Goal: Contribute content: Contribute content

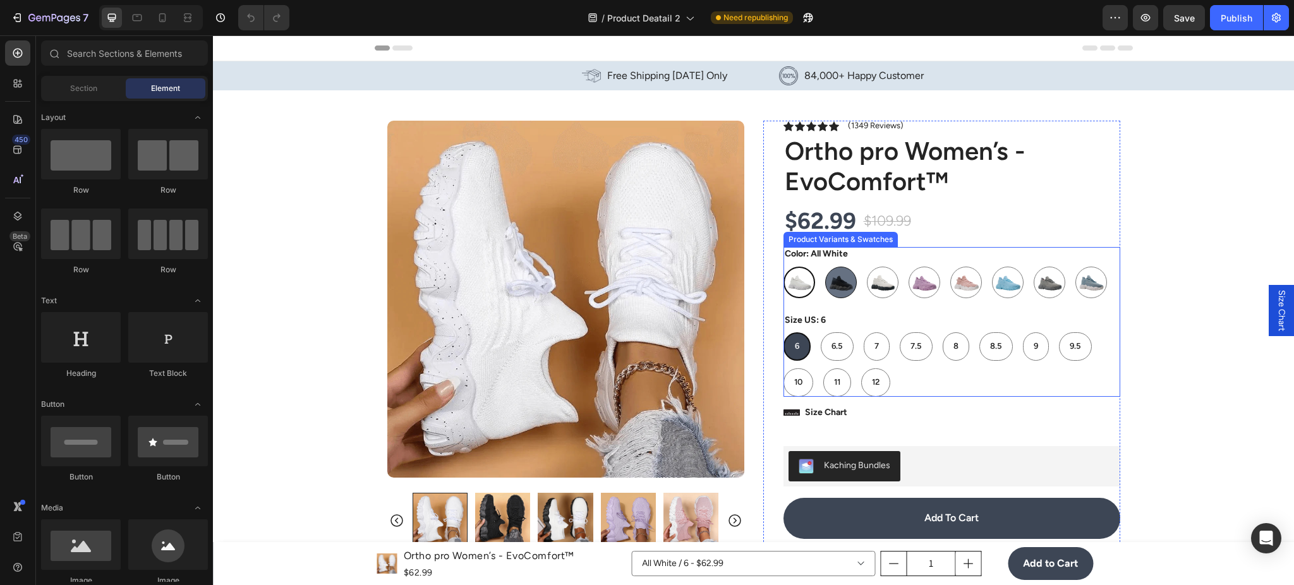
click at [834, 290] on img at bounding box center [841, 282] width 30 height 30
click at [825, 267] on input "Black Black" at bounding box center [824, 266] width 1 height 1
radio input "true"
select select "584099294835835571"
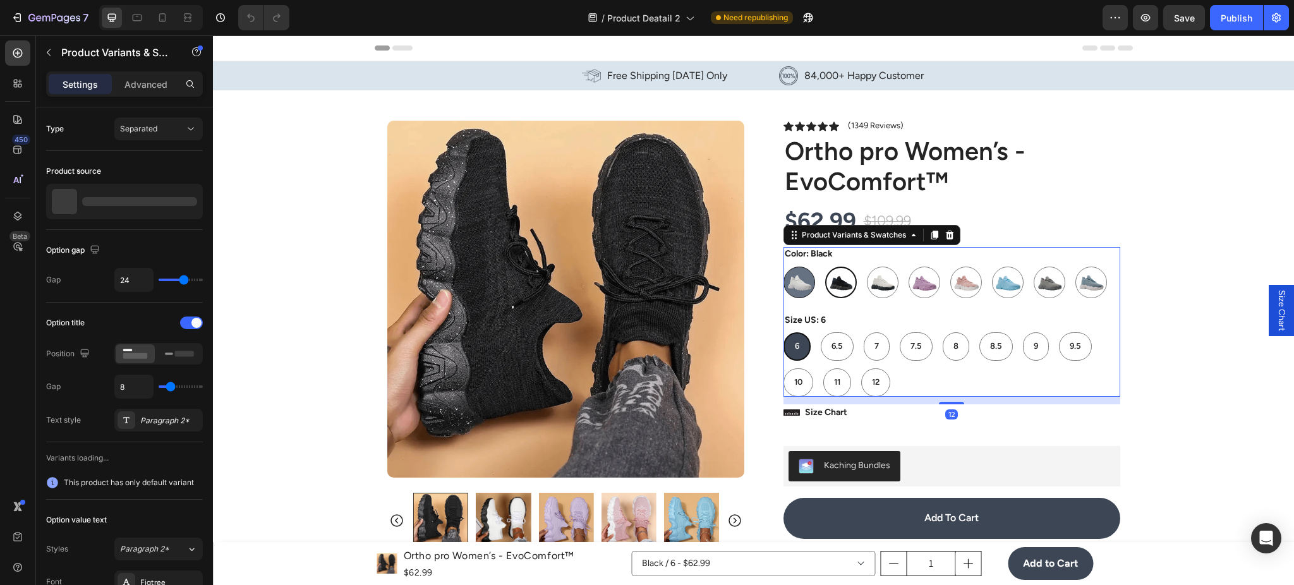
click at [787, 287] on img at bounding box center [799, 282] width 30 height 30
click at [783, 267] on input "All White All White" at bounding box center [783, 266] width 1 height 1
radio input "true"
select select "584099294834131635"
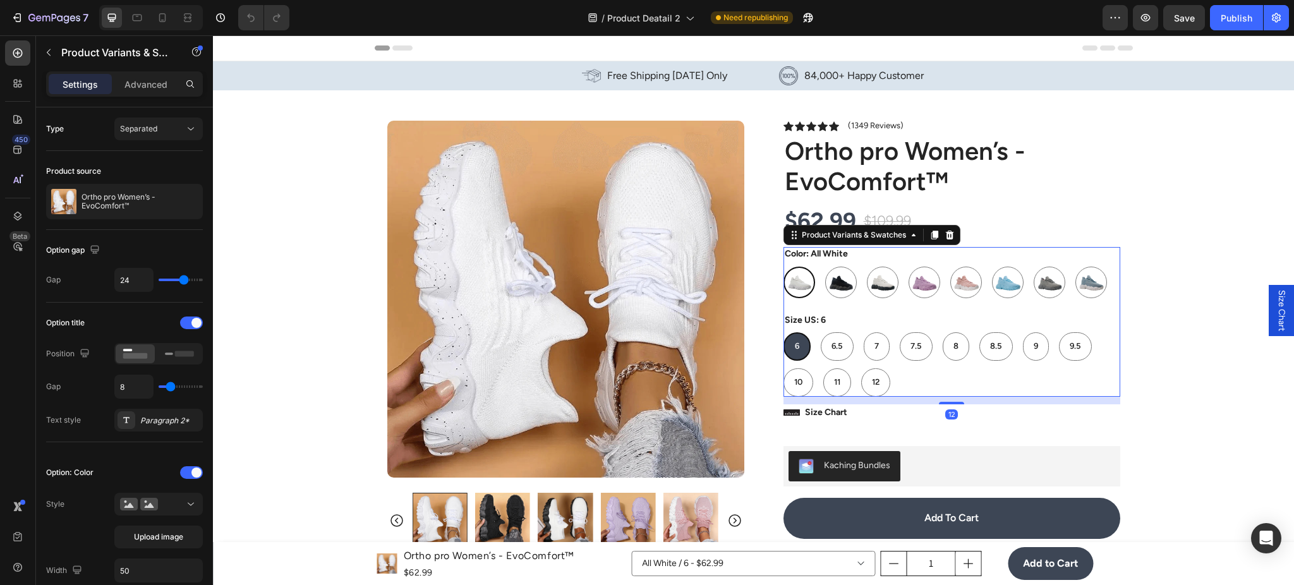
click at [897, 289] on div "All White All White Black Black Black White Black White Pastel Purple Pastel Pu…" at bounding box center [951, 283] width 337 height 32
click at [831, 345] on span "6.5" at bounding box center [836, 345] width 11 height 9
click at [821, 332] on input "6.5 6.5 6.5" at bounding box center [820, 332] width 1 height 1
radio input "true"
select select "584099294831706803"
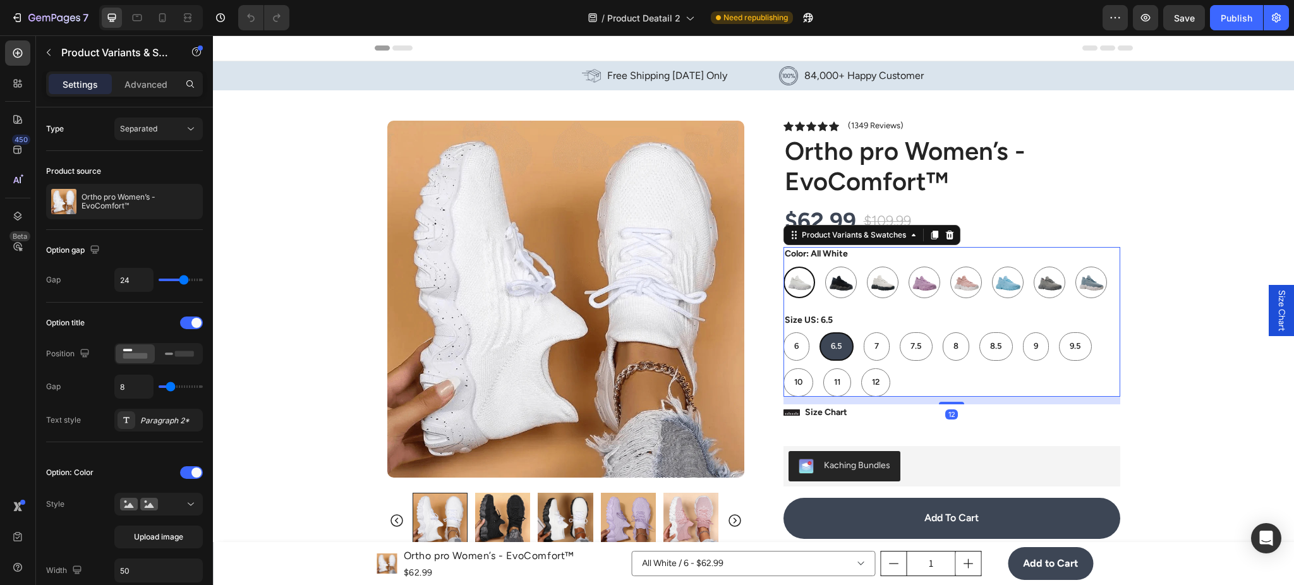
click at [883, 342] on div "6 6 6 6.5 6.5 6.5 7 7 7 7.5 7.5 7.5 8 8 8 8.5 8.5 8.5 9 9 9 9.5 9.5 9.5 10 10 1…" at bounding box center [951, 364] width 337 height 64
click at [914, 273] on img at bounding box center [924, 282] width 30 height 30
click at [909, 267] on input "Pastel Purple Pastel Purple" at bounding box center [908, 266] width 1 height 1
radio input "true"
select select "584099294831772339"
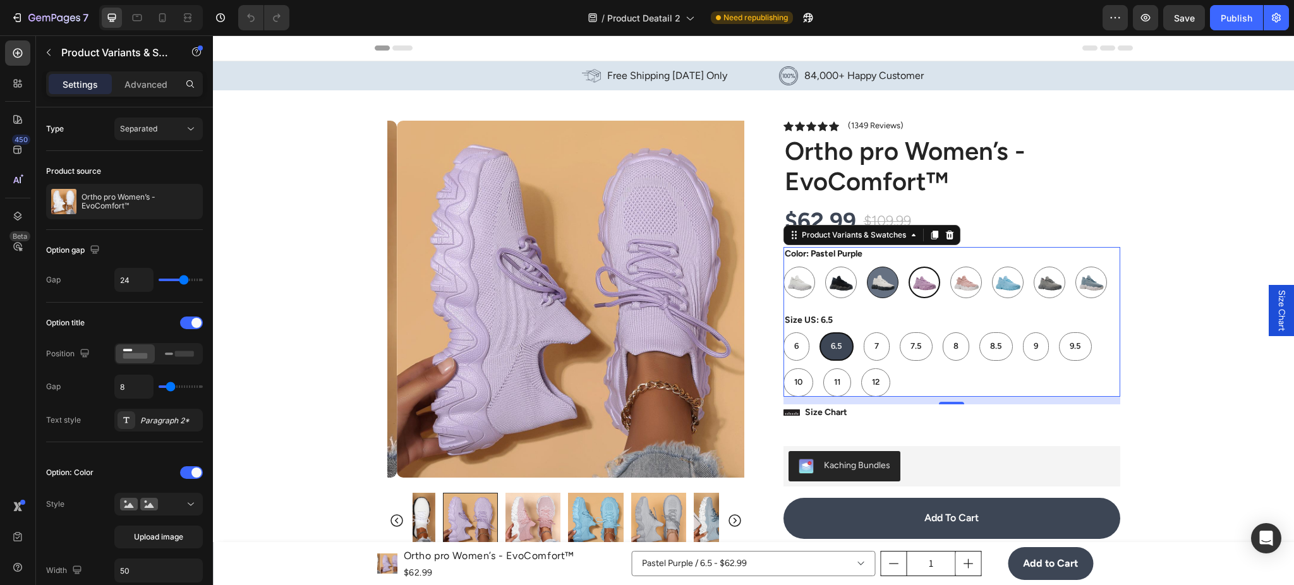
click at [867, 284] on img at bounding box center [882, 282] width 30 height 30
click at [866, 267] on input "Black White Black White" at bounding box center [866, 266] width 1 height 1
radio input "true"
select select "584099294834459315"
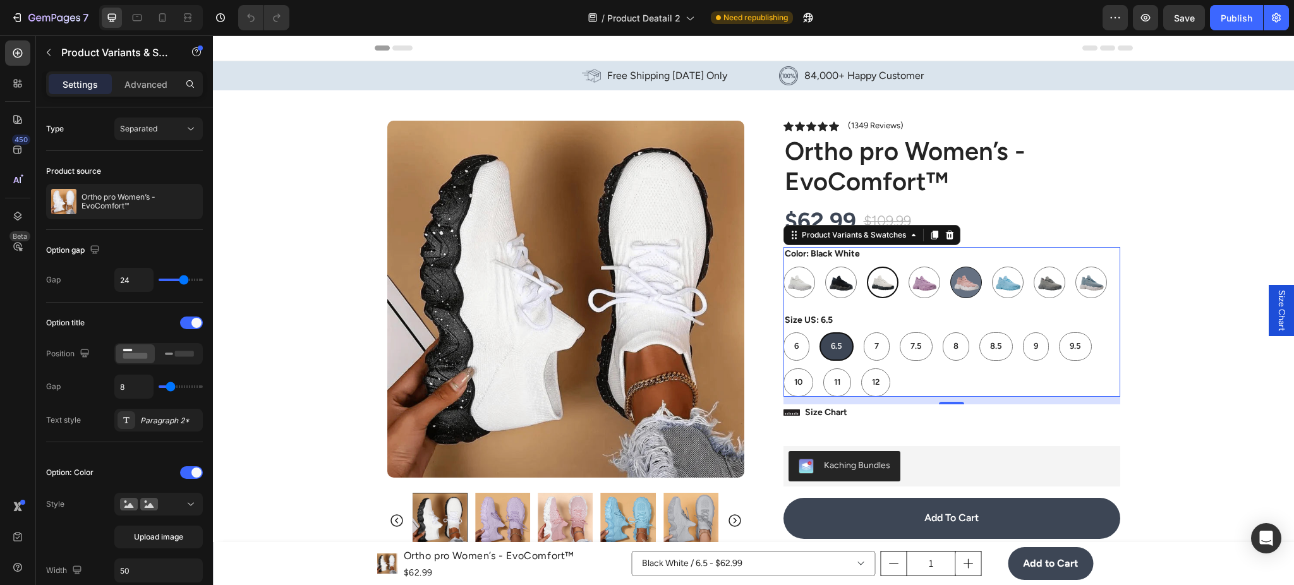
click at [967, 286] on img at bounding box center [966, 282] width 30 height 30
click at [950, 267] on input "Pink Pastel Pink Pastel" at bounding box center [950, 266] width 1 height 1
radio input "true"
select select "584099294834197171"
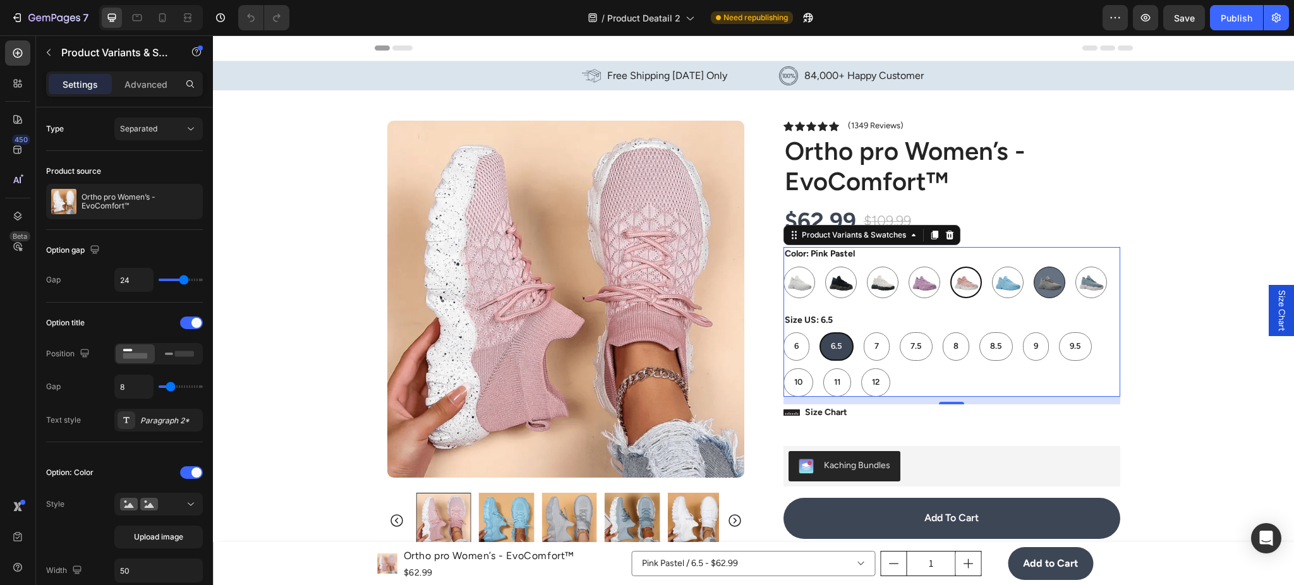
click at [1034, 287] on img at bounding box center [1049, 282] width 30 height 30
click at [1033, 267] on input "Gray Gray" at bounding box center [1033, 266] width 1 height 1
radio input "true"
select select "584099294833935027"
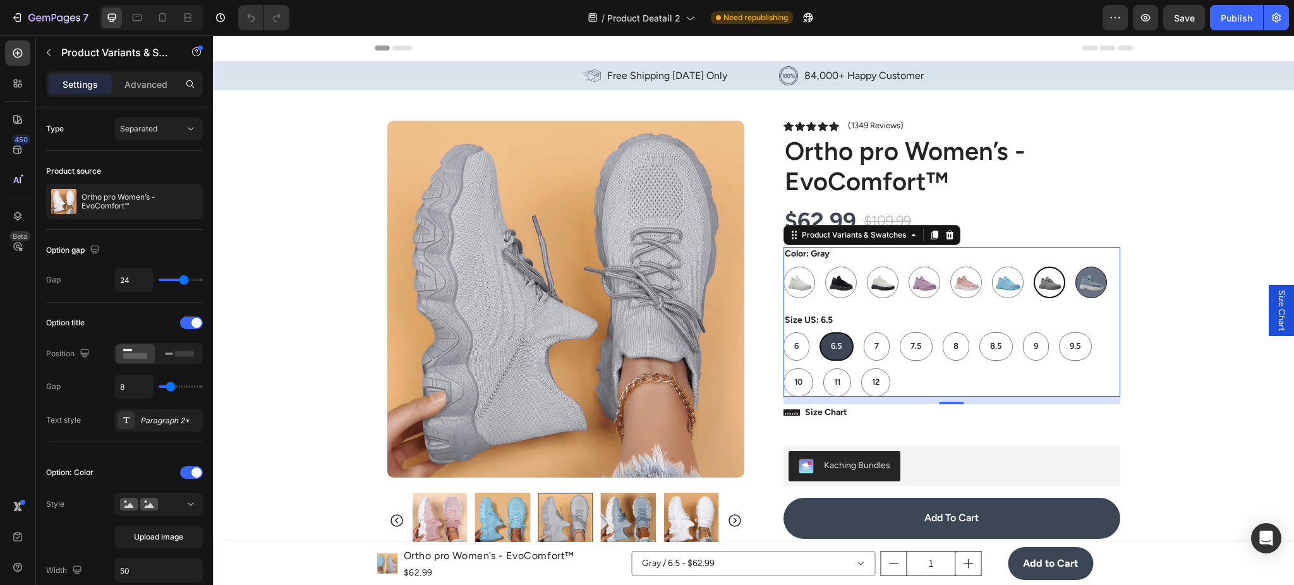
click at [1078, 287] on img at bounding box center [1091, 282] width 30 height 30
click at [1075, 267] on input "Pastel Blue Pastel Blue" at bounding box center [1075, 266] width 1 height 1
radio input "true"
select select "584099294835966643"
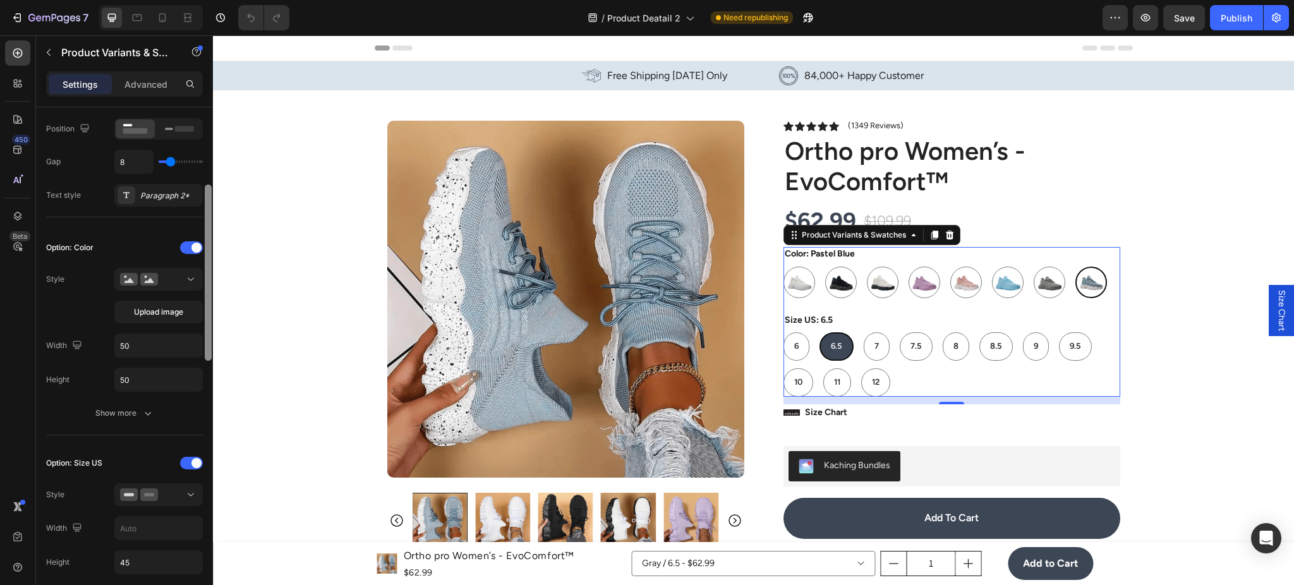
scroll to position [450, 0]
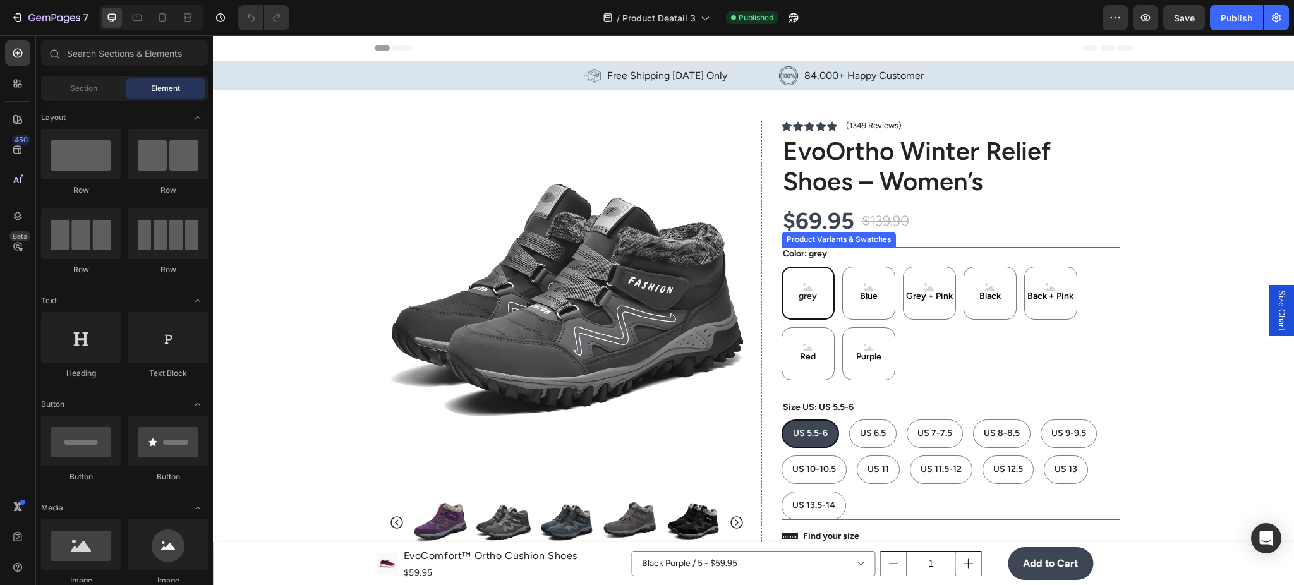
click at [811, 306] on div "grey" at bounding box center [807, 292] width 23 height 29
click at [782, 267] on input "grey grey grey" at bounding box center [781, 266] width 1 height 1
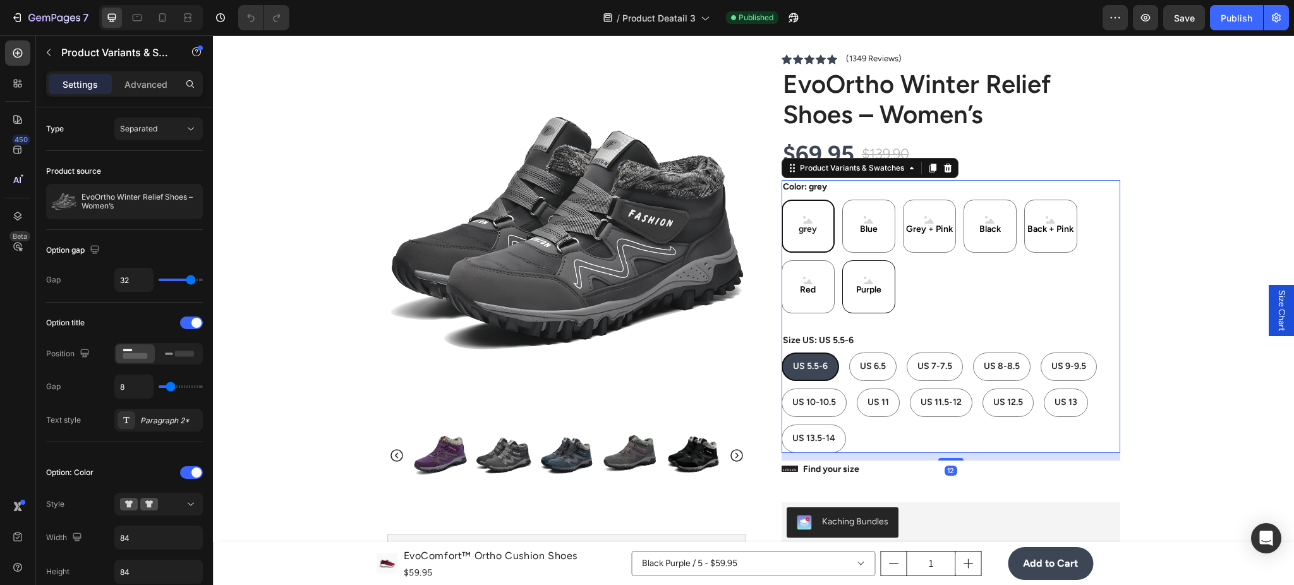
scroll to position [112, 0]
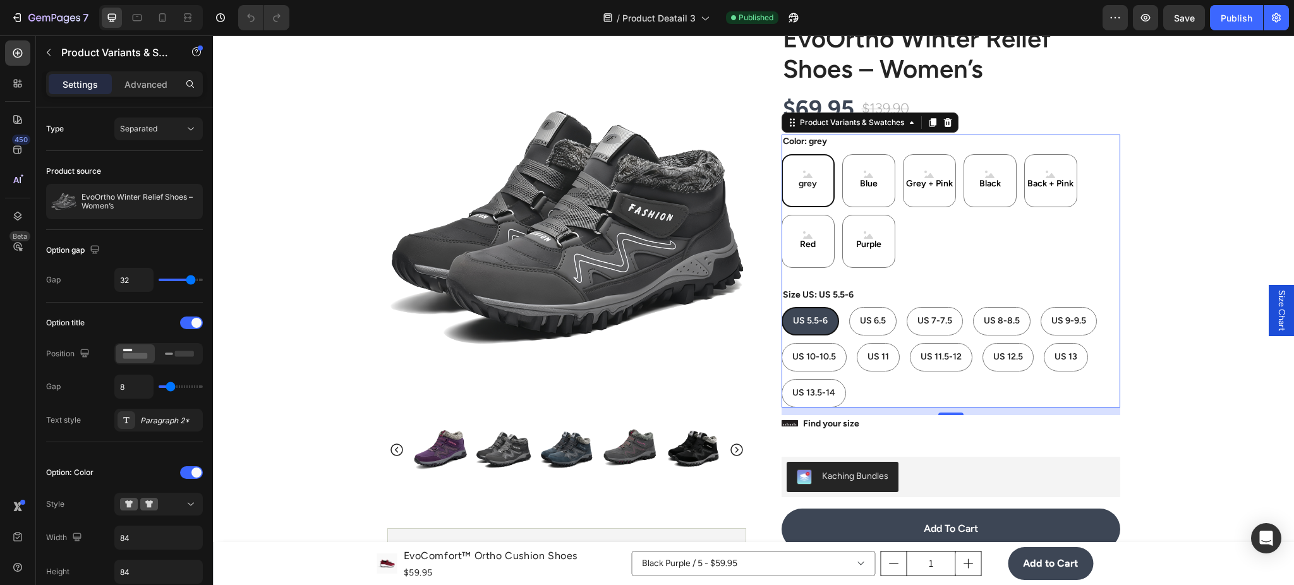
click at [927, 389] on div "US 5.5-6 US 5.5-6 US 5.5-6 US 6.5 US 6.5 US 6.5 US 7-7.5 US 7-7.5 US 7-7.5 US 8…" at bounding box center [951, 357] width 339 height 100
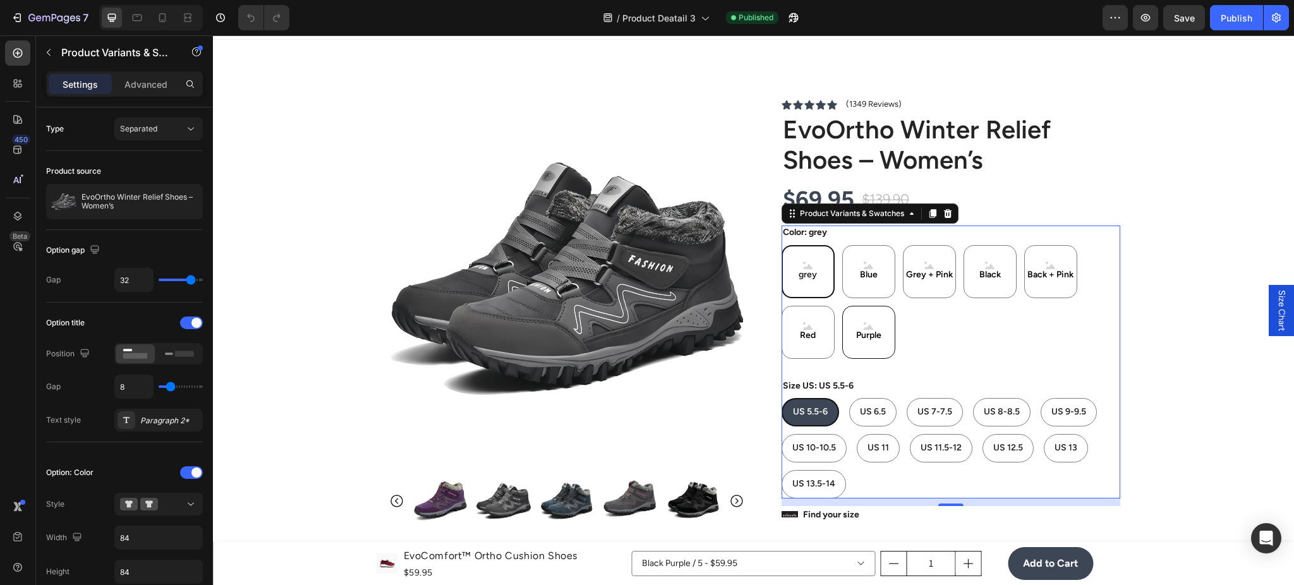
scroll to position [0, 0]
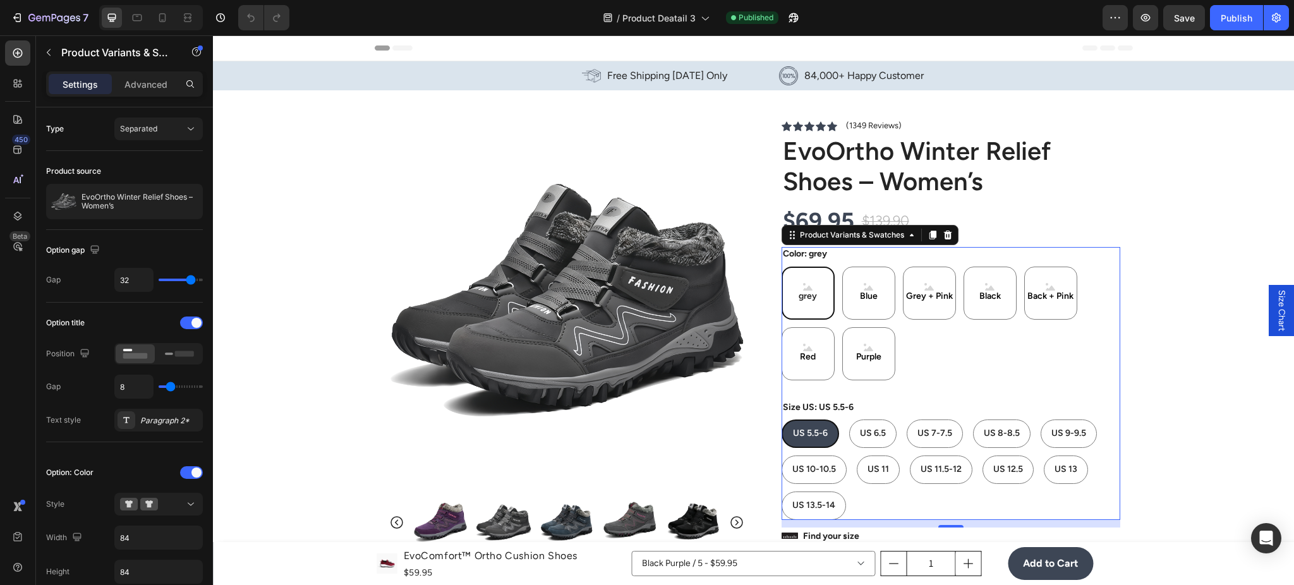
click at [812, 309] on div "grey" at bounding box center [808, 293] width 53 height 53
click at [782, 267] on input "grey grey grey" at bounding box center [781, 266] width 1 height 1
click at [790, 311] on div "grey" at bounding box center [808, 293] width 53 height 53
click at [782, 267] on input "grey grey grey" at bounding box center [781, 266] width 1 height 1
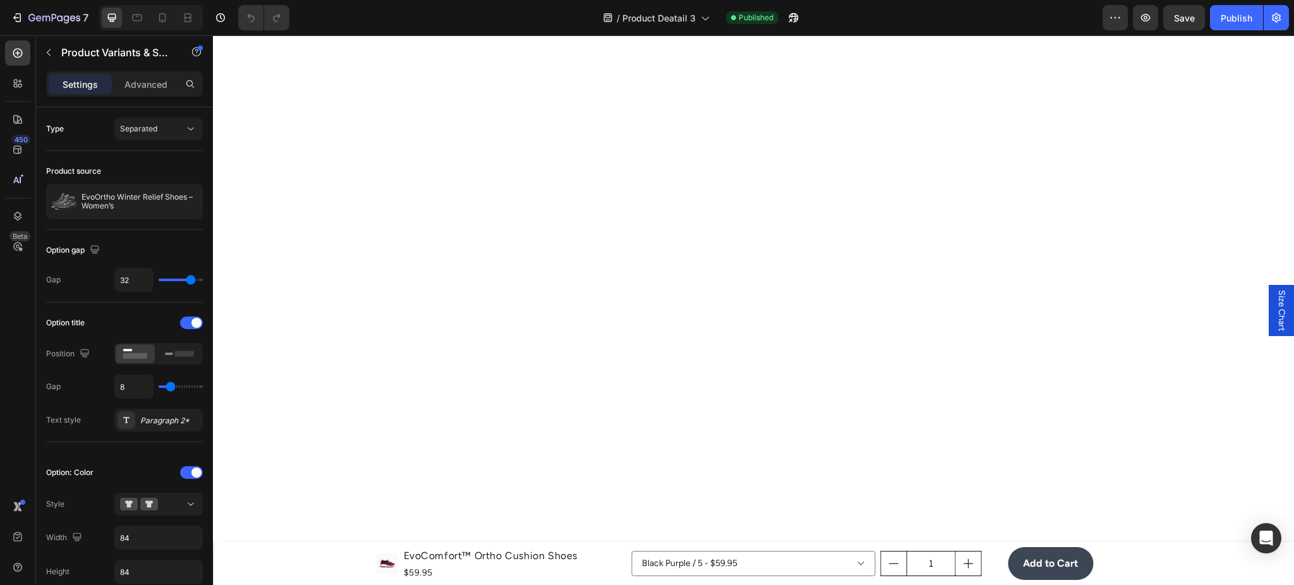
scroll to position [2583, 0]
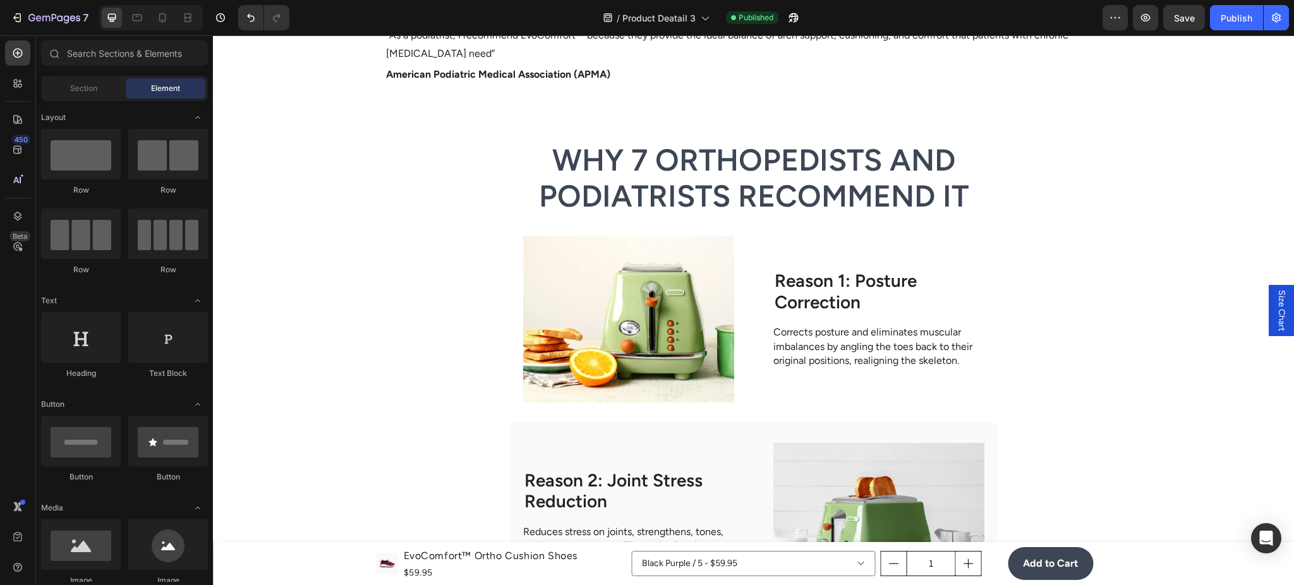
scroll to position [2246, 0]
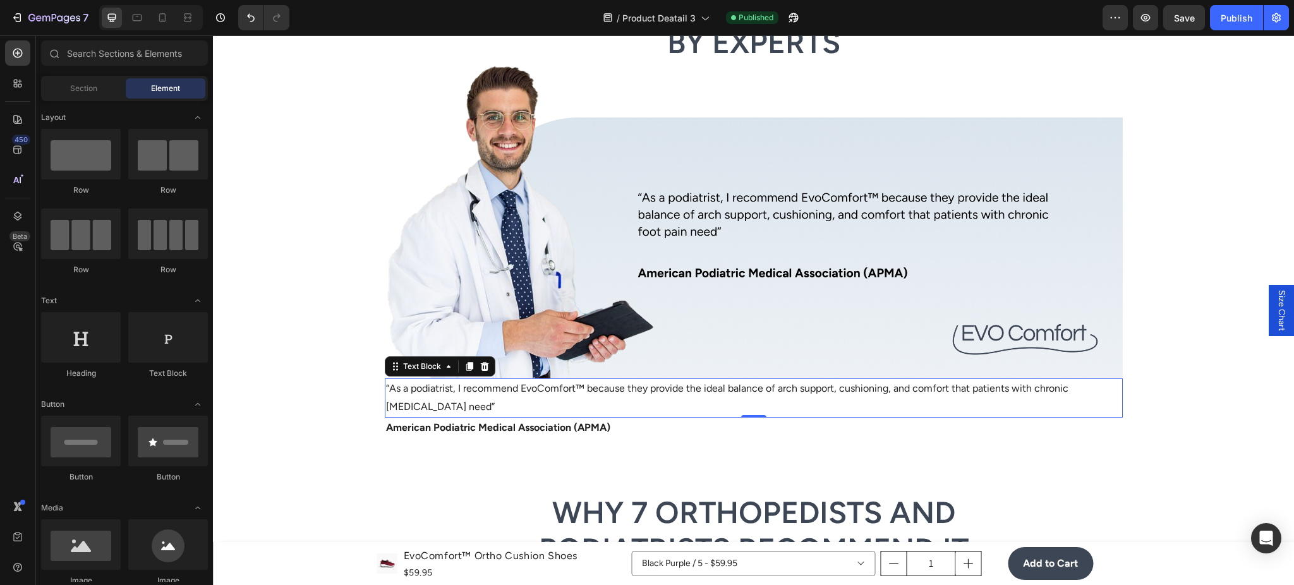
click at [589, 394] on p "“As a podiatrist, I recommend EvoComfort™ because they provide the ideal balanc…" at bounding box center [753, 398] width 735 height 37
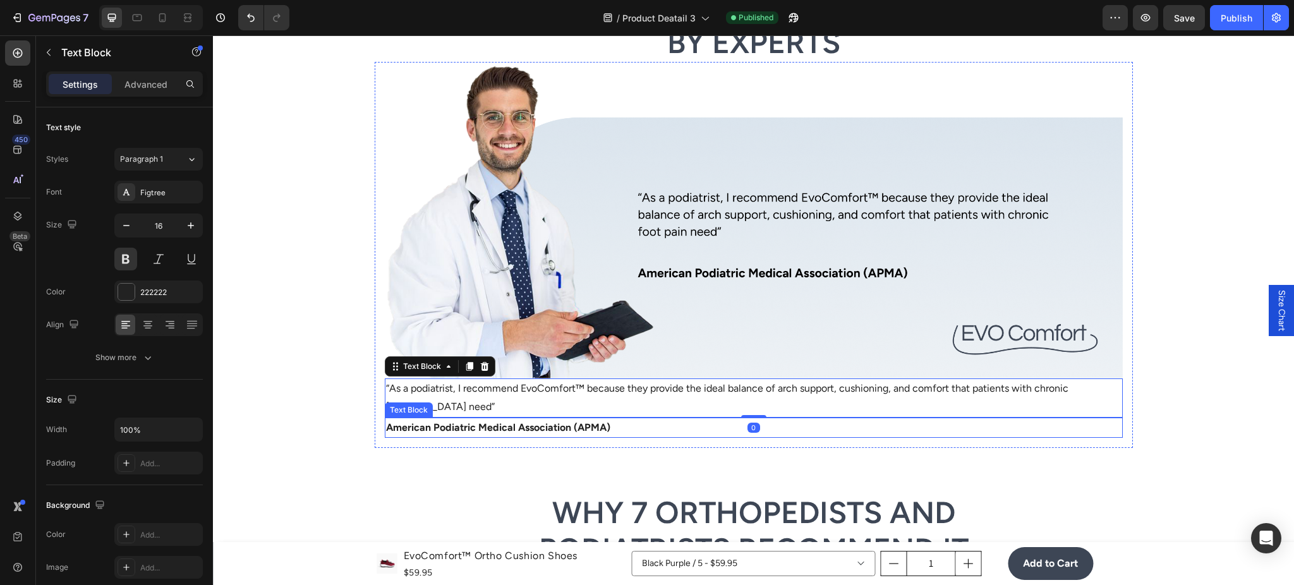
click at [558, 430] on p "American Podiatric Medical Association (APMA)" at bounding box center [753, 428] width 735 height 18
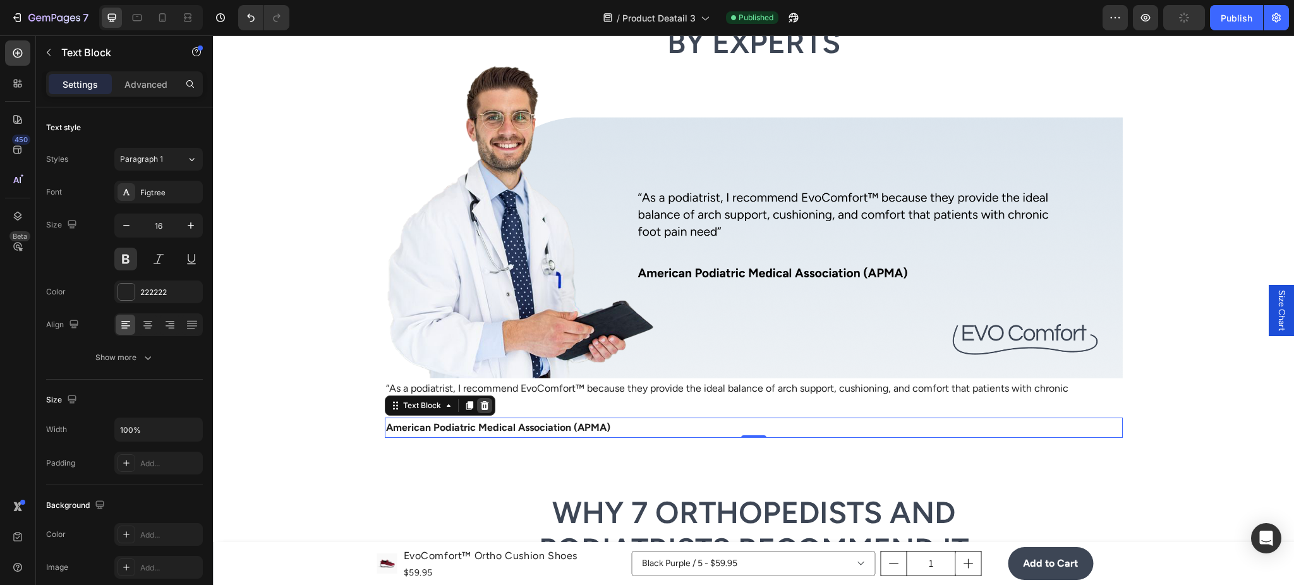
click at [477, 401] on div at bounding box center [484, 405] width 15 height 15
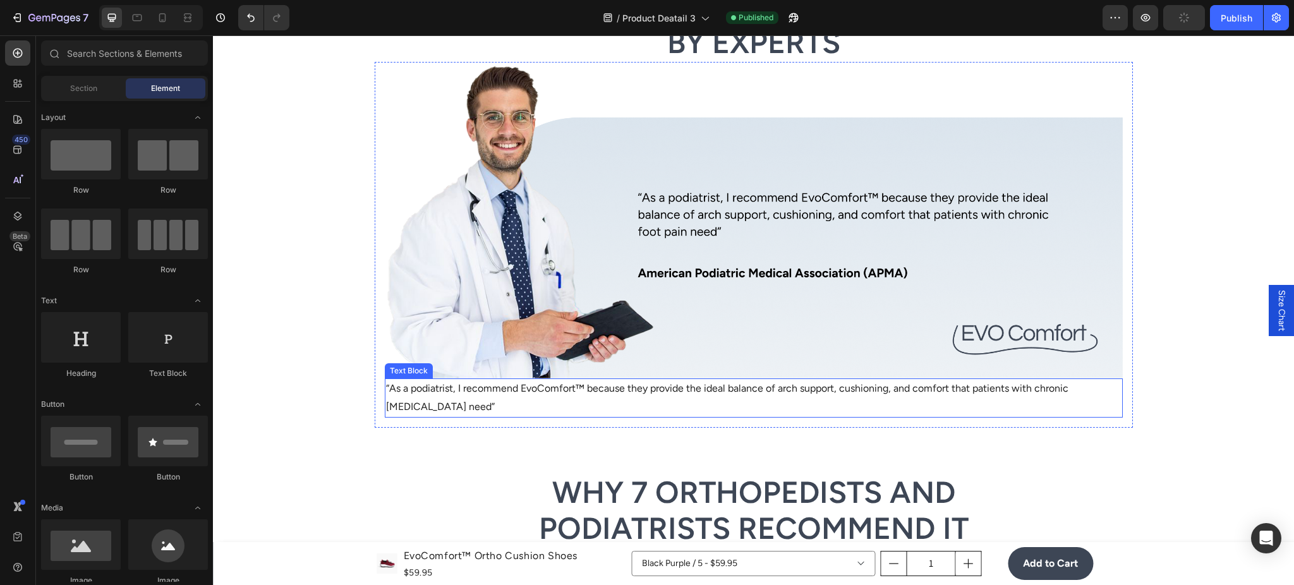
click at [476, 393] on p "“As a podiatrist, I recommend EvoComfort™ because they provide the ideal balanc…" at bounding box center [753, 398] width 735 height 37
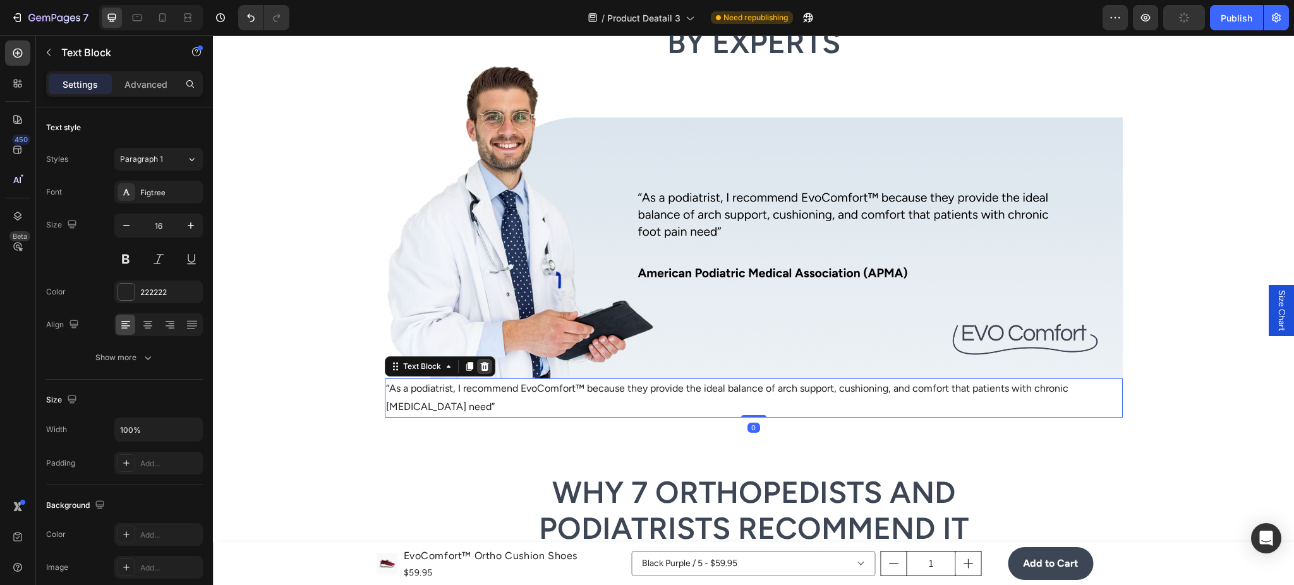
click at [477, 371] on div at bounding box center [484, 366] width 15 height 15
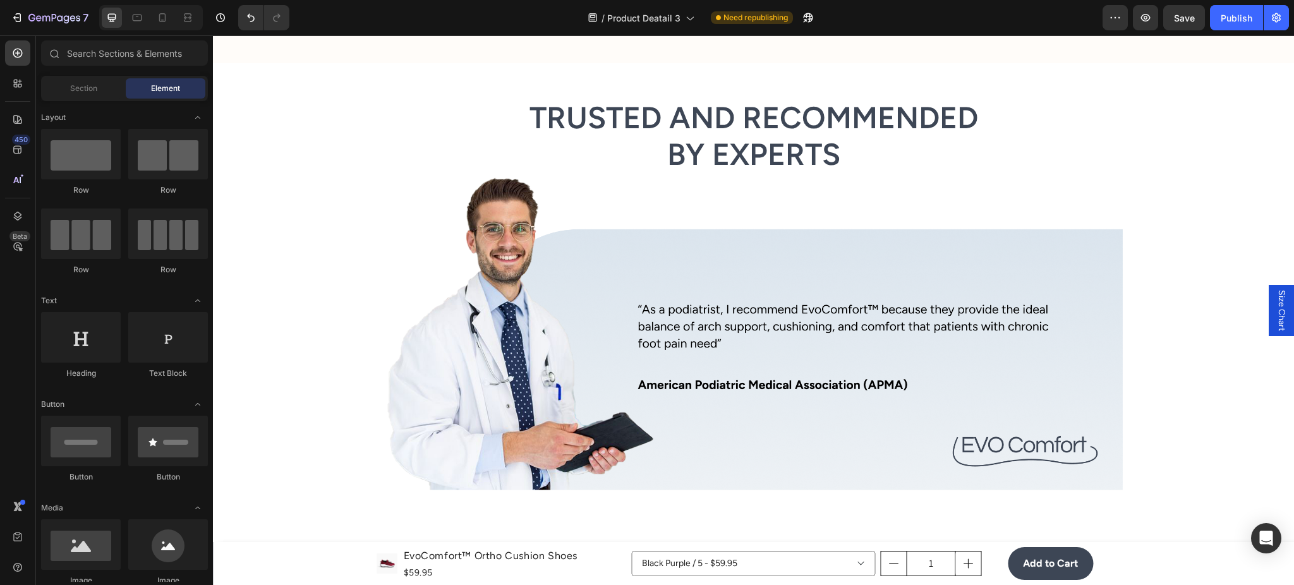
scroll to position [2471, 0]
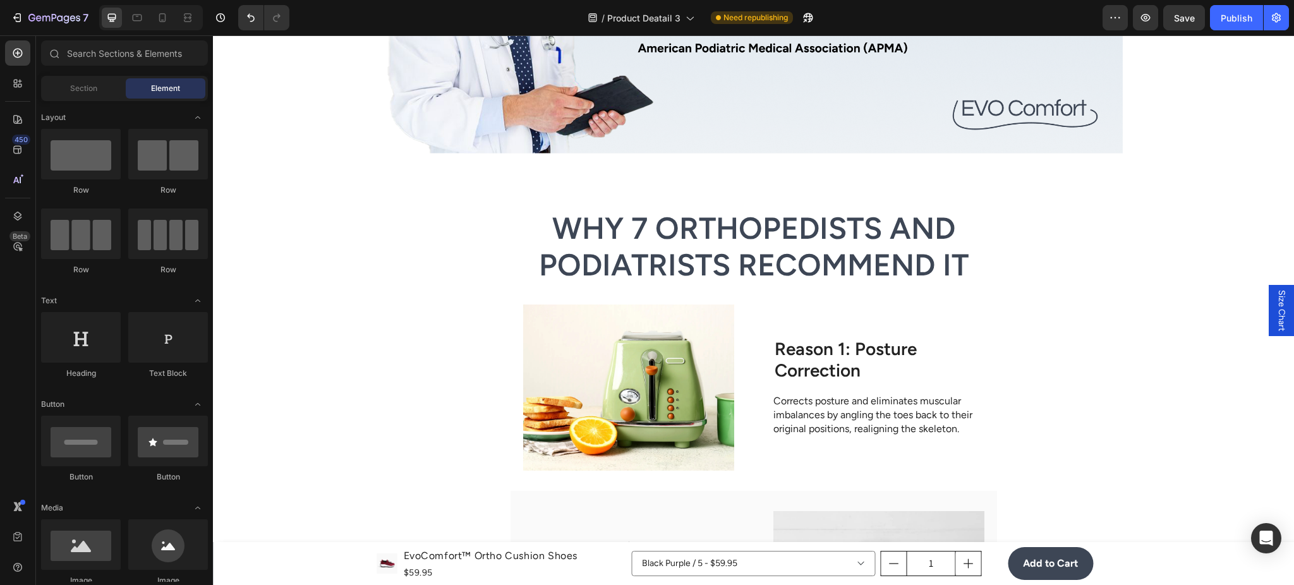
click at [150, 16] on div at bounding box center [151, 17] width 104 height 25
click at [162, 17] on icon at bounding box center [162, 17] width 13 height 13
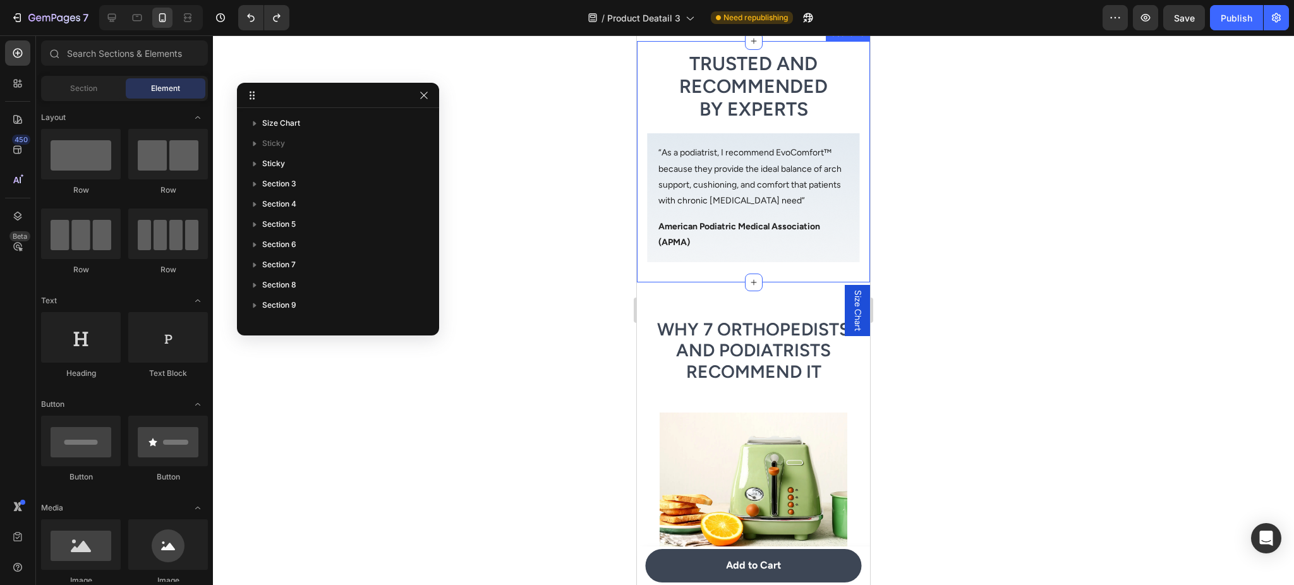
scroll to position [2494, 0]
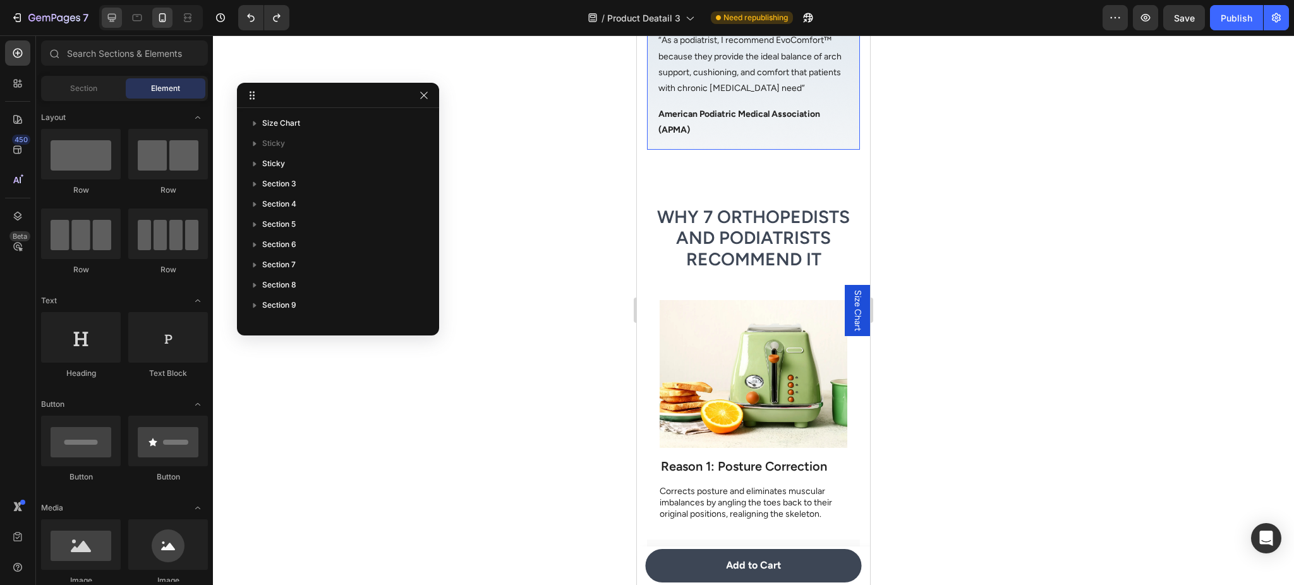
click at [106, 15] on icon at bounding box center [112, 17] width 13 height 13
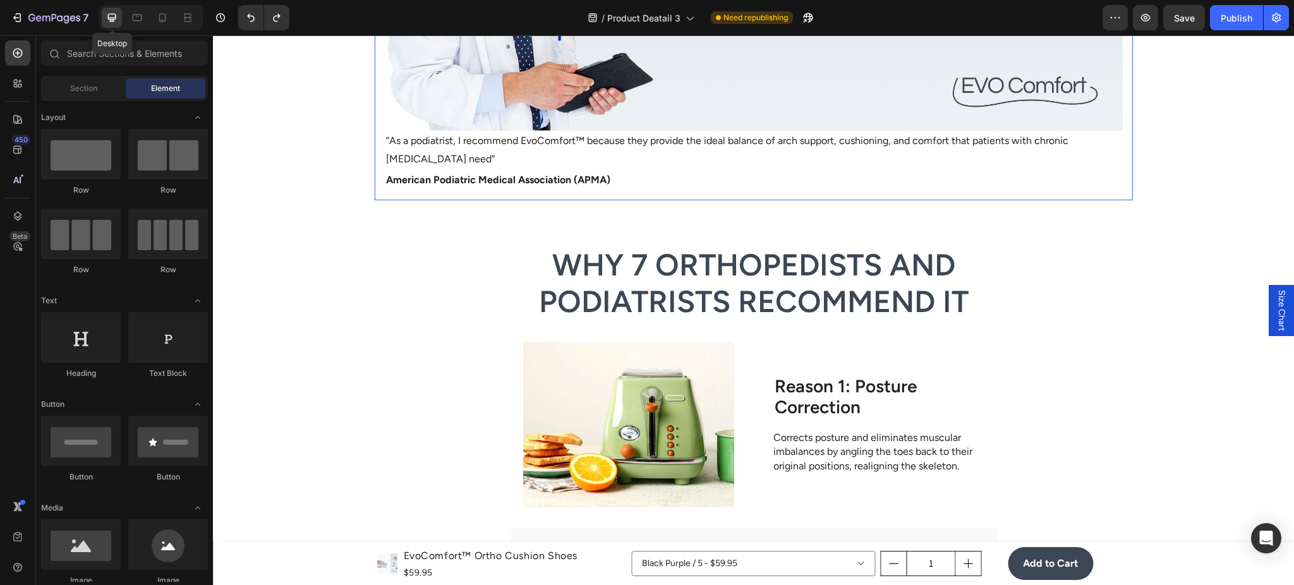
scroll to position [2460, 0]
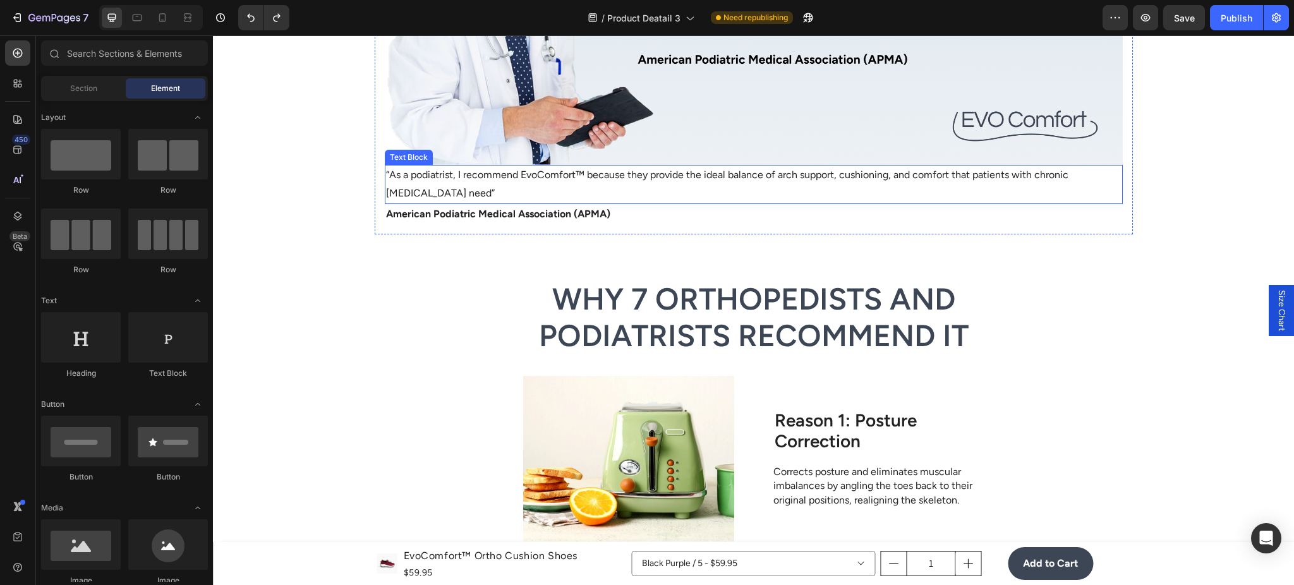
click at [639, 186] on p "“As a podiatrist, I recommend EvoComfort™ because they provide the ideal balanc…" at bounding box center [753, 184] width 735 height 37
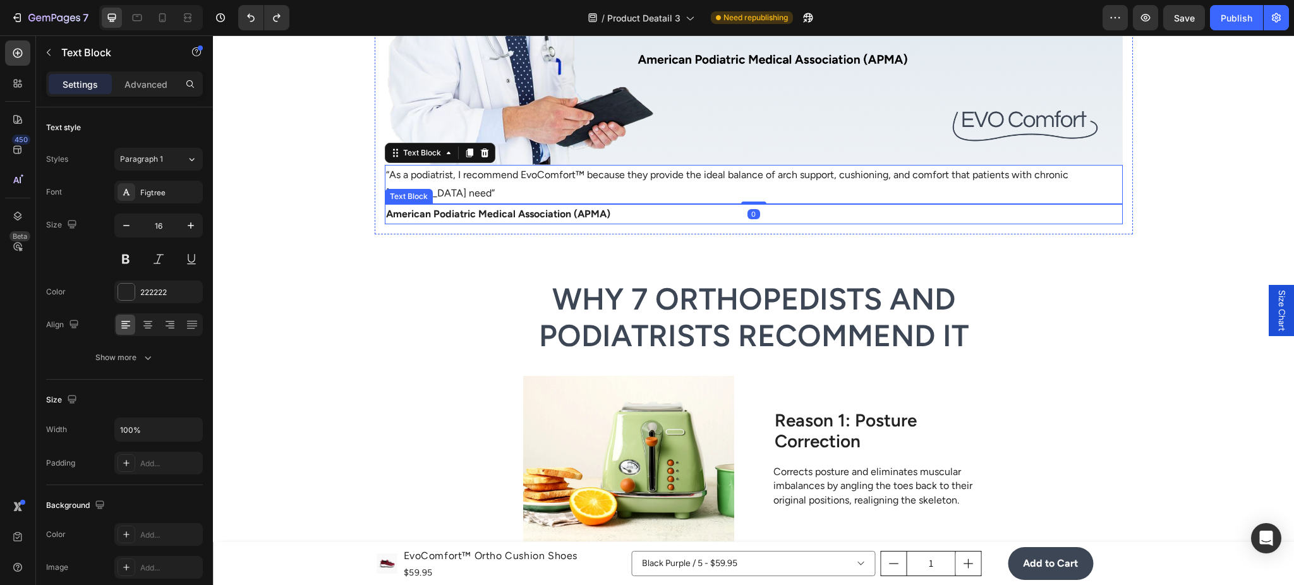
click at [638, 219] on p "American Podiatric Medical Association (APMA)" at bounding box center [753, 214] width 735 height 18
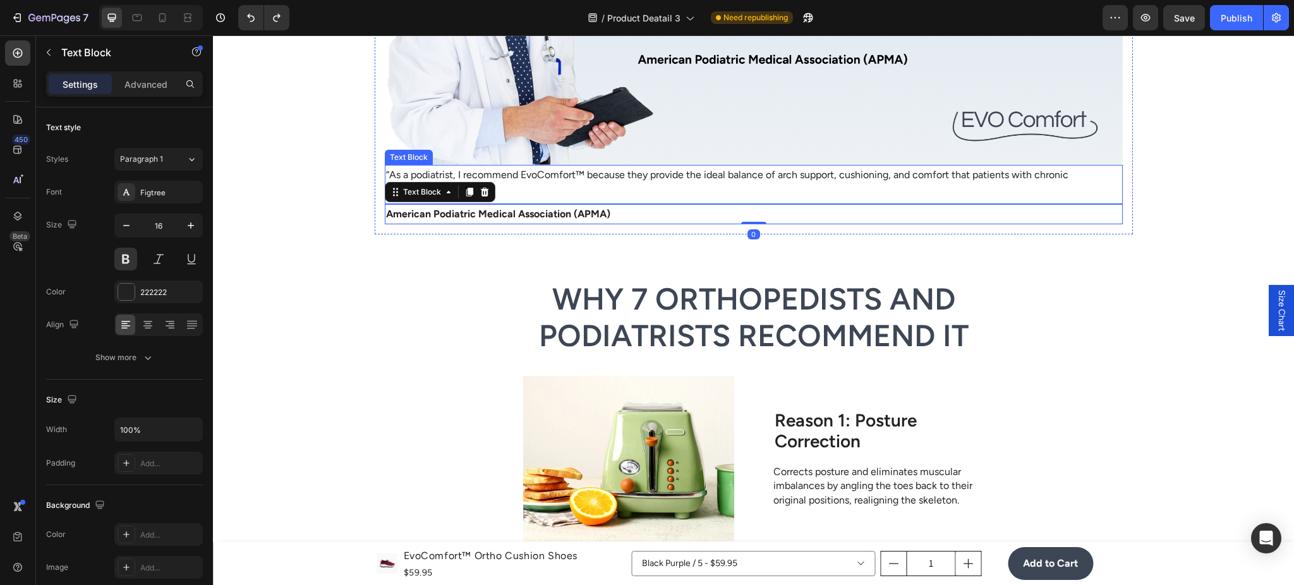
click at [581, 169] on p "“As a podiatrist, I recommend EvoComfort™ because they provide the ideal balanc…" at bounding box center [753, 184] width 735 height 37
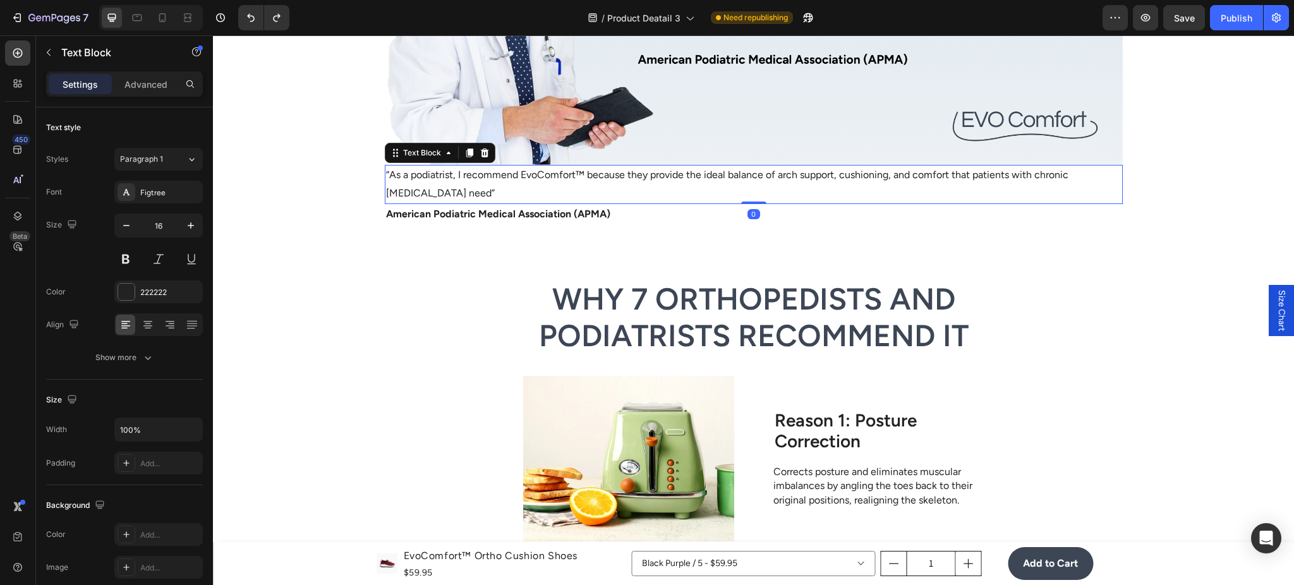
click at [127, 71] on div "Settings Advanced" at bounding box center [124, 83] width 157 height 25
click at [135, 82] on p "Advanced" at bounding box center [145, 84] width 43 height 13
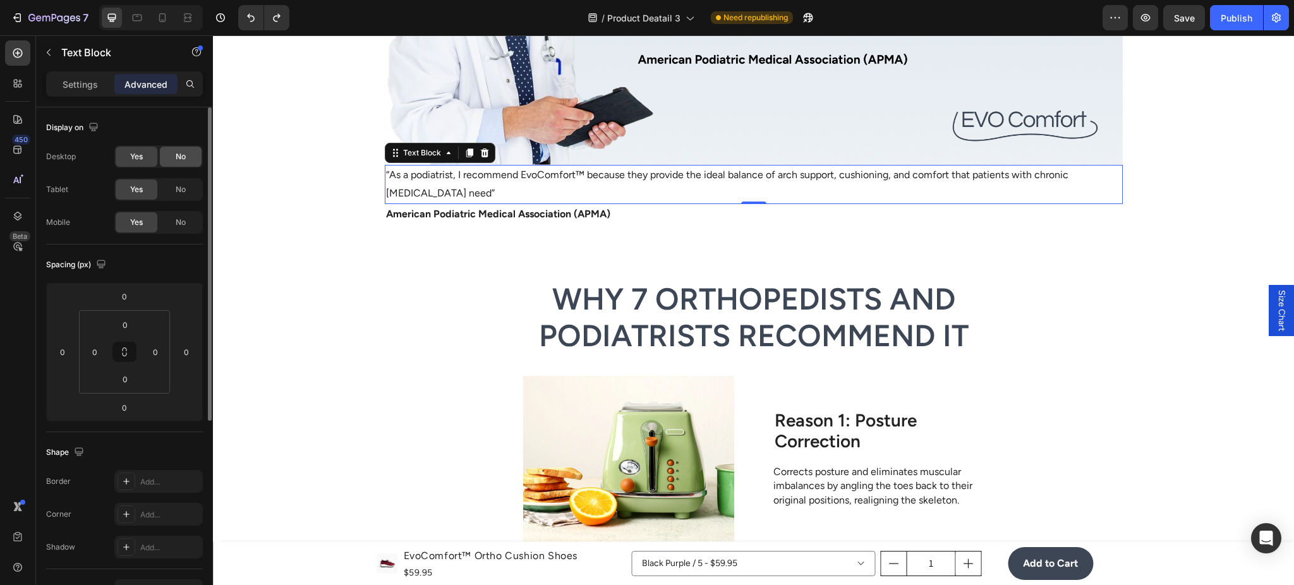
click at [176, 166] on div "No" at bounding box center [181, 157] width 42 height 20
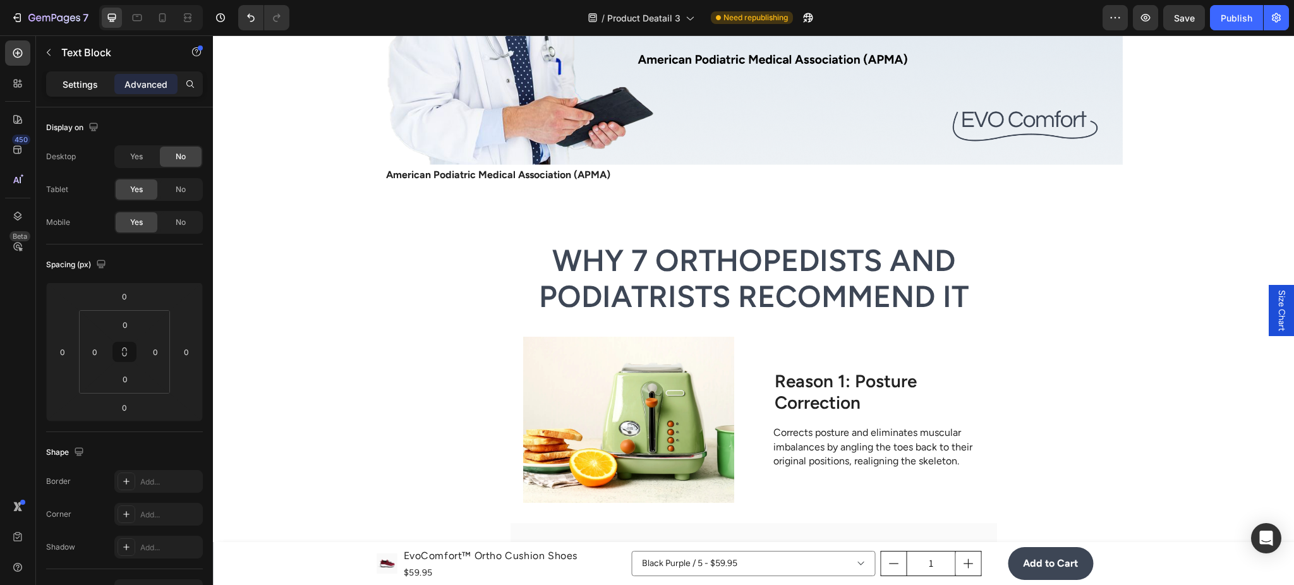
click at [66, 84] on p "Settings" at bounding box center [80, 84] width 35 height 13
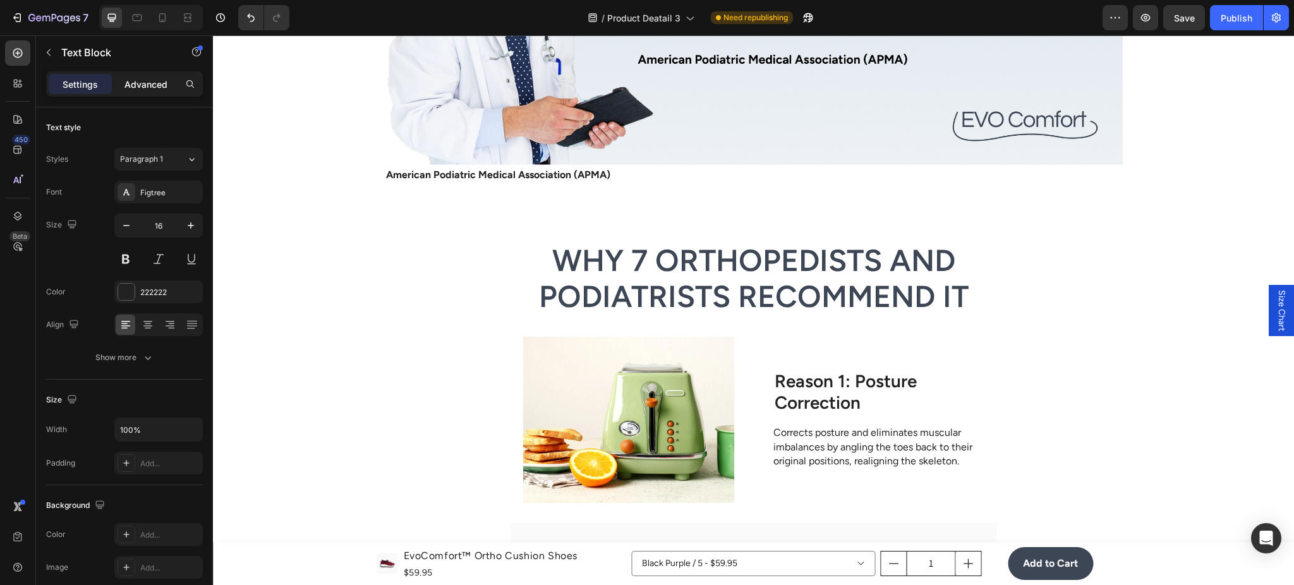
click at [158, 80] on p "Advanced" at bounding box center [145, 84] width 43 height 13
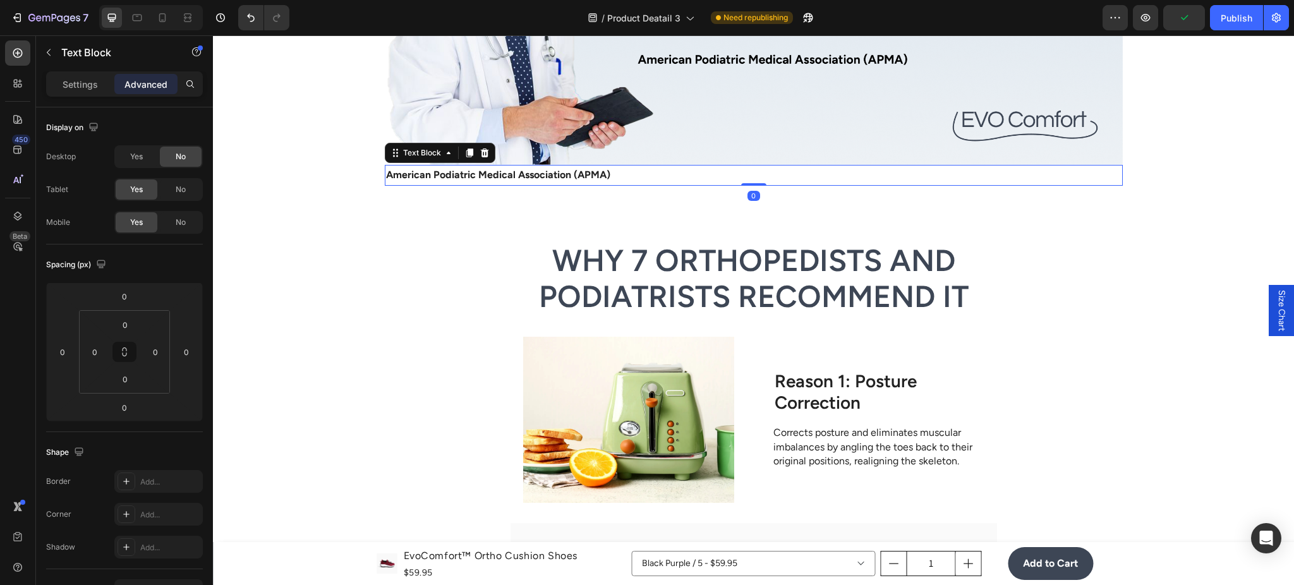
click at [413, 171] on p "American Podiatric Medical Association (APMA)" at bounding box center [753, 175] width 735 height 18
click at [184, 148] on div "No" at bounding box center [181, 157] width 42 height 20
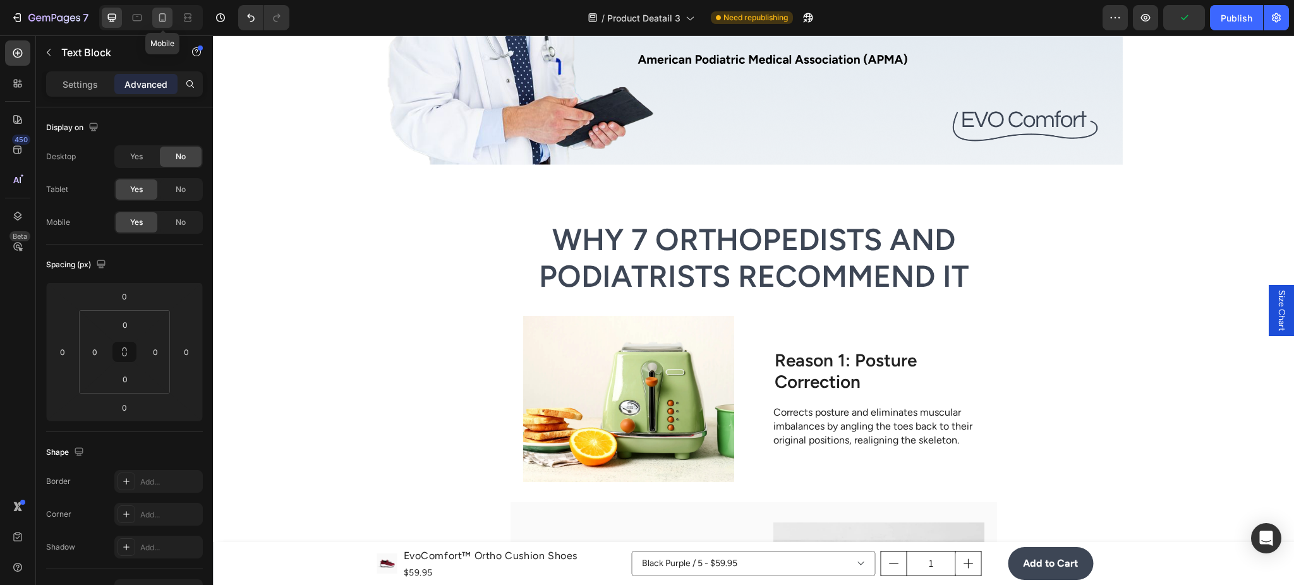
click at [157, 19] on icon at bounding box center [162, 17] width 13 height 13
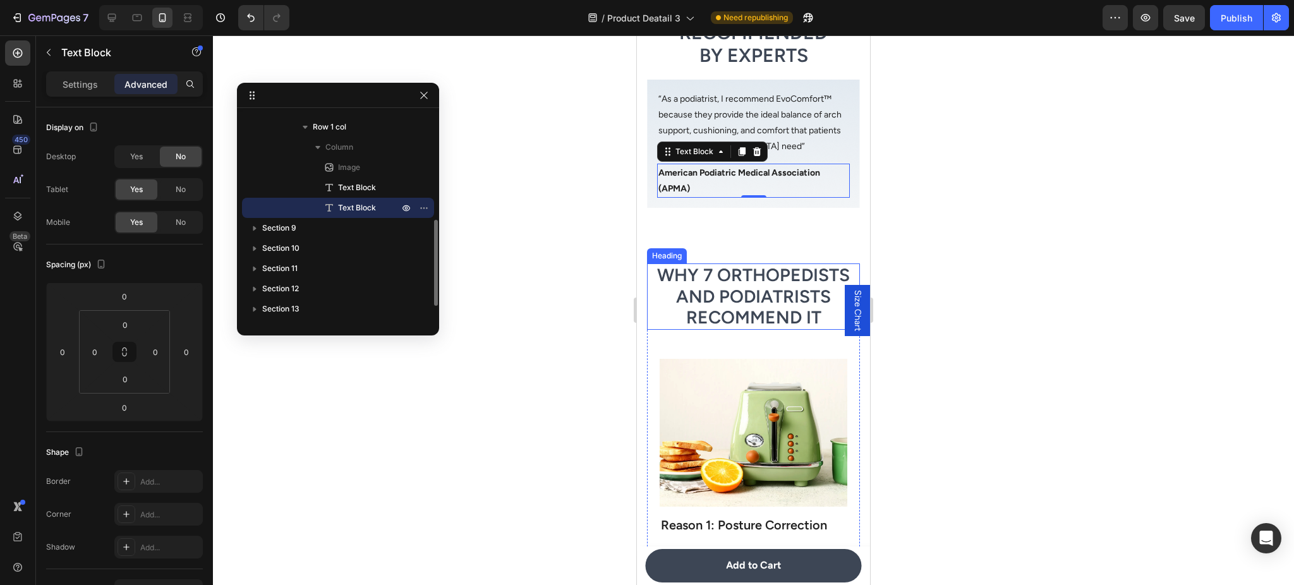
scroll to position [2449, 0]
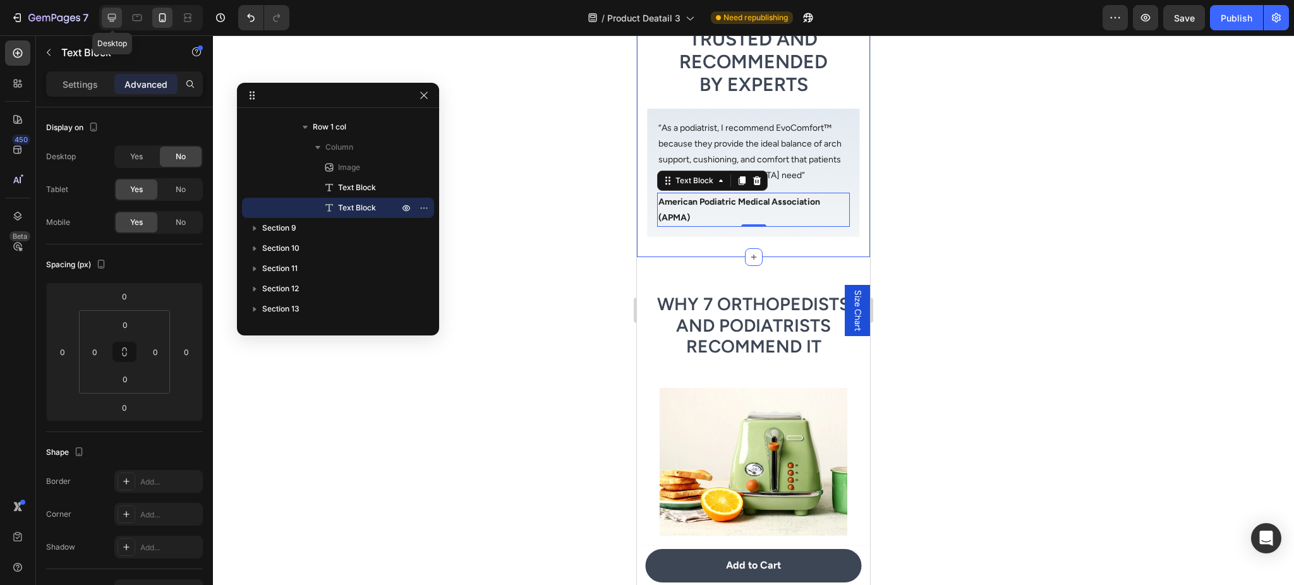
click at [107, 17] on icon at bounding box center [112, 17] width 13 height 13
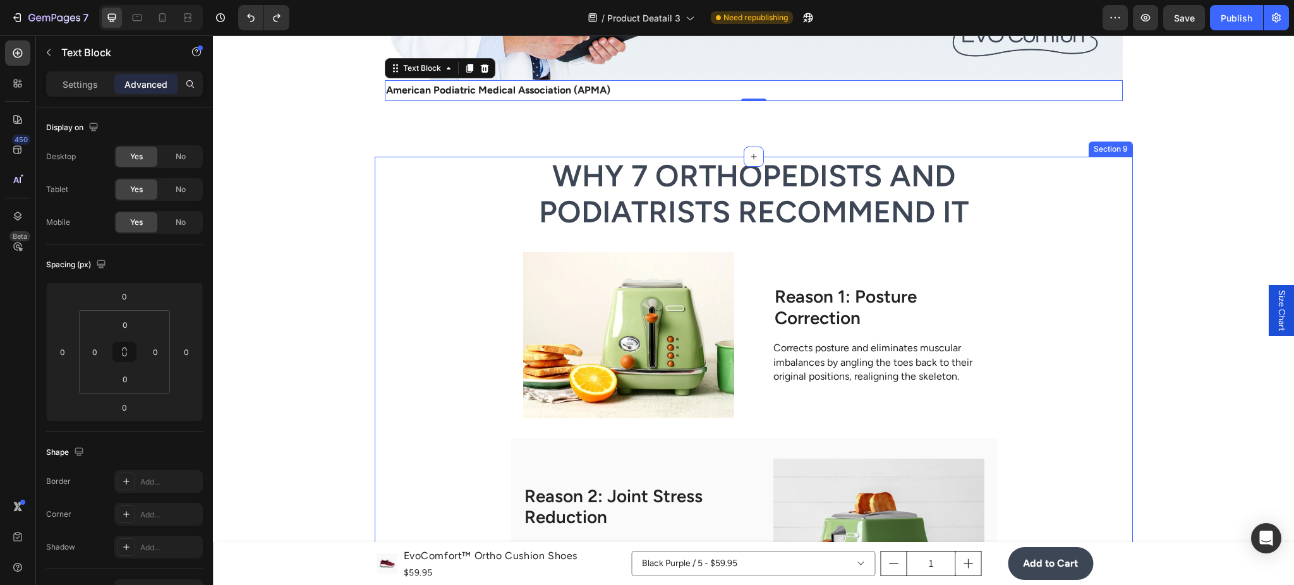
scroll to position [2432, 0]
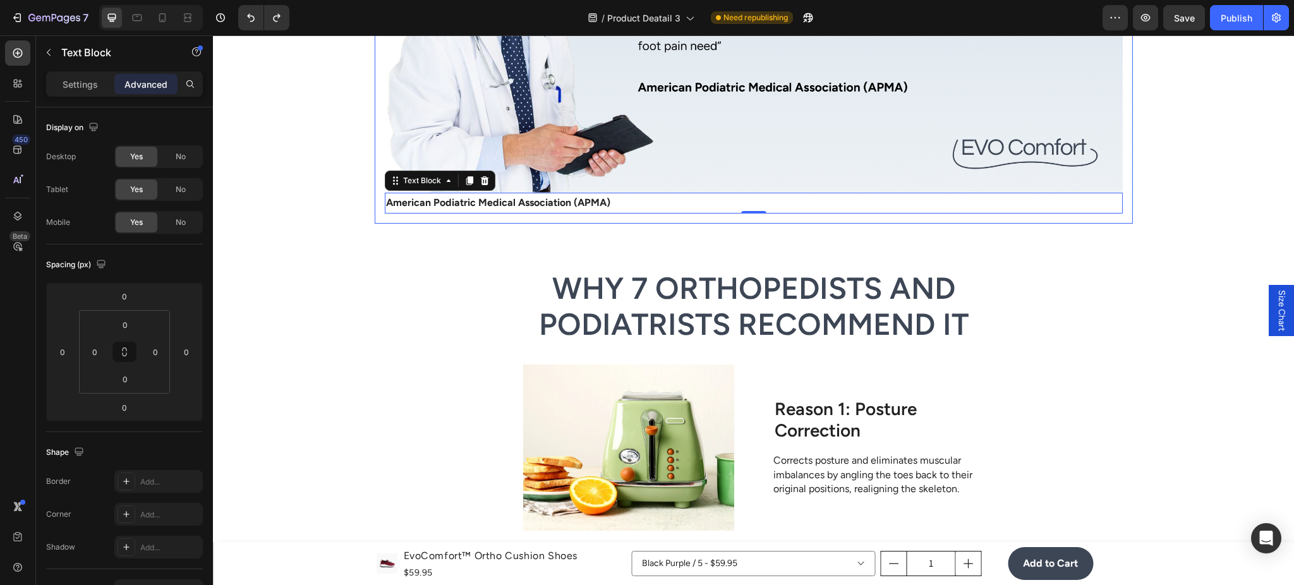
click at [442, 224] on div "Trusted and Recommended by Experts Heading Image “As a podiatrist, I recommend …" at bounding box center [753, 12] width 1081 height 463
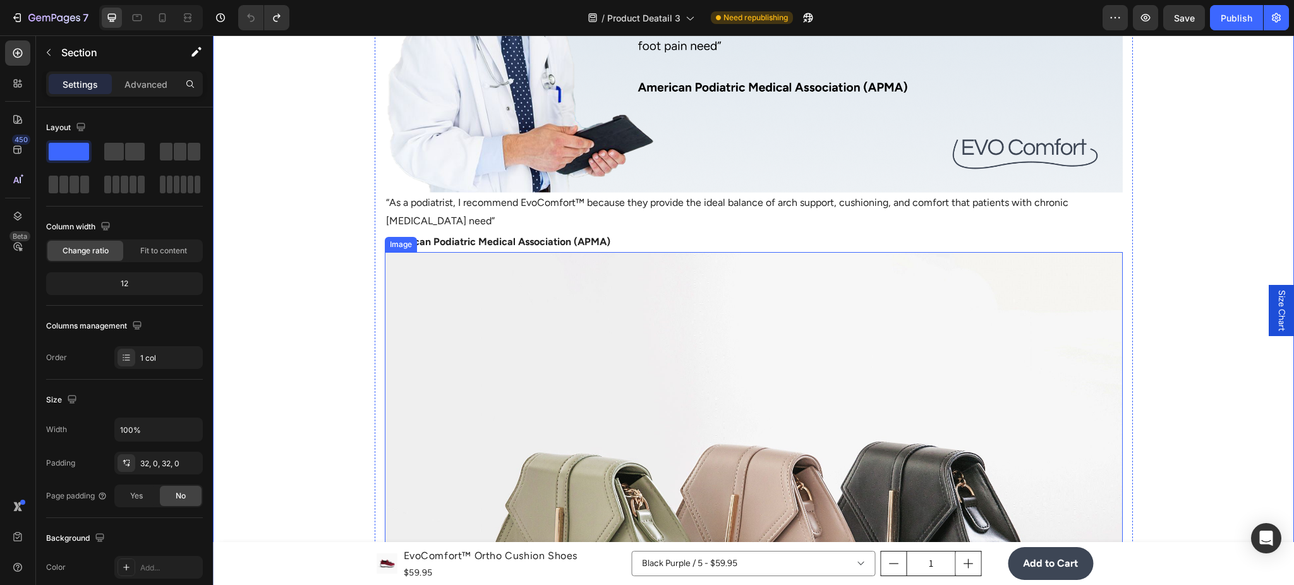
click at [548, 287] on img at bounding box center [754, 528] width 738 height 553
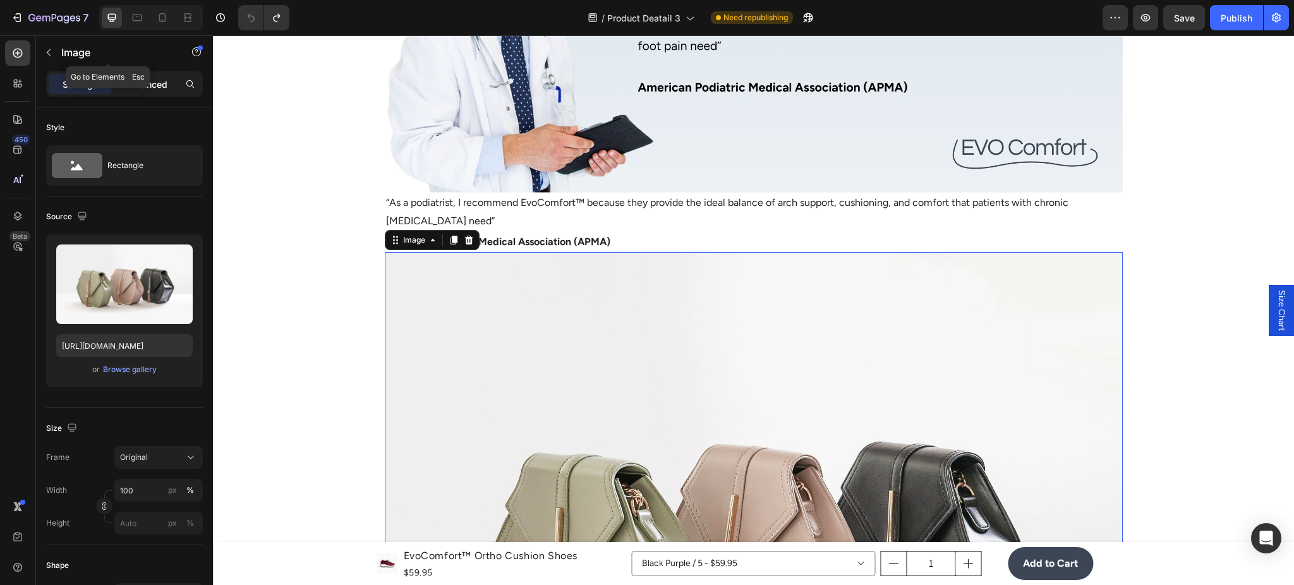
click at [167, 80] on p "Advanced" at bounding box center [145, 84] width 43 height 13
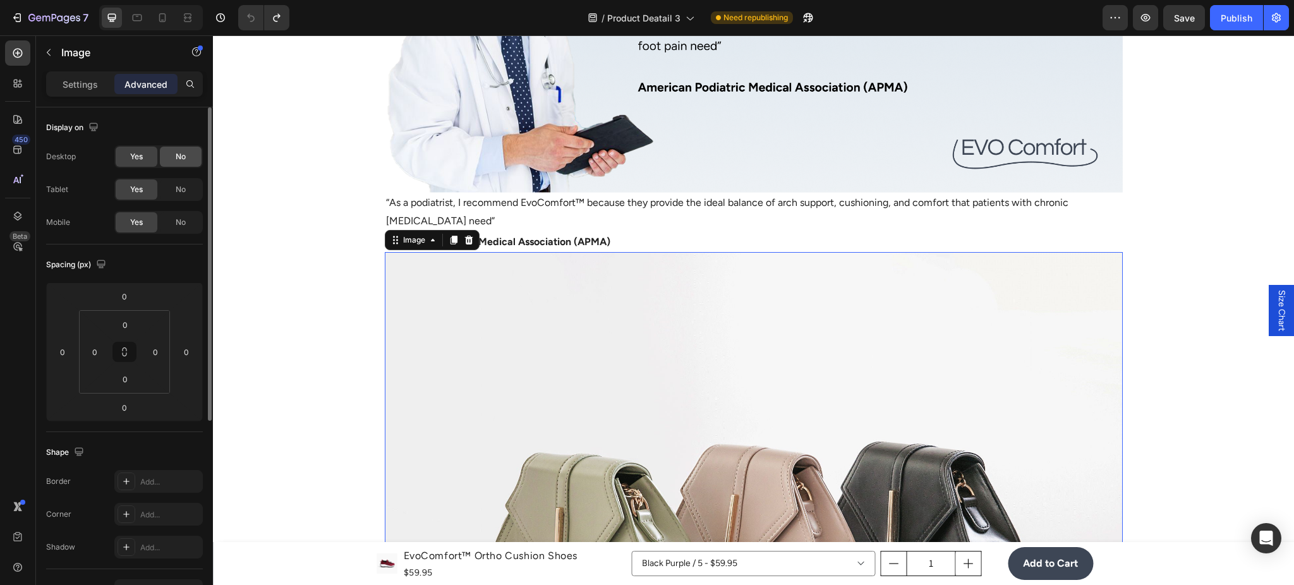
click at [187, 156] on div "No" at bounding box center [181, 157] width 42 height 20
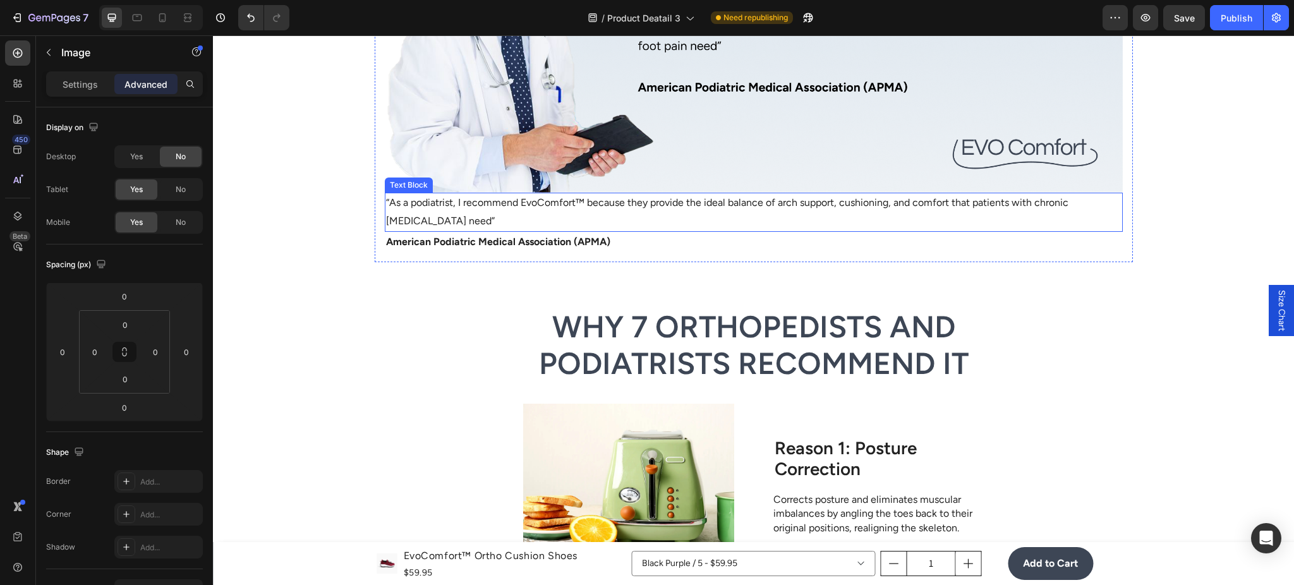
click at [544, 222] on p "“As a podiatrist, I recommend EvoComfort™ because they provide the ideal balanc…" at bounding box center [753, 212] width 735 height 37
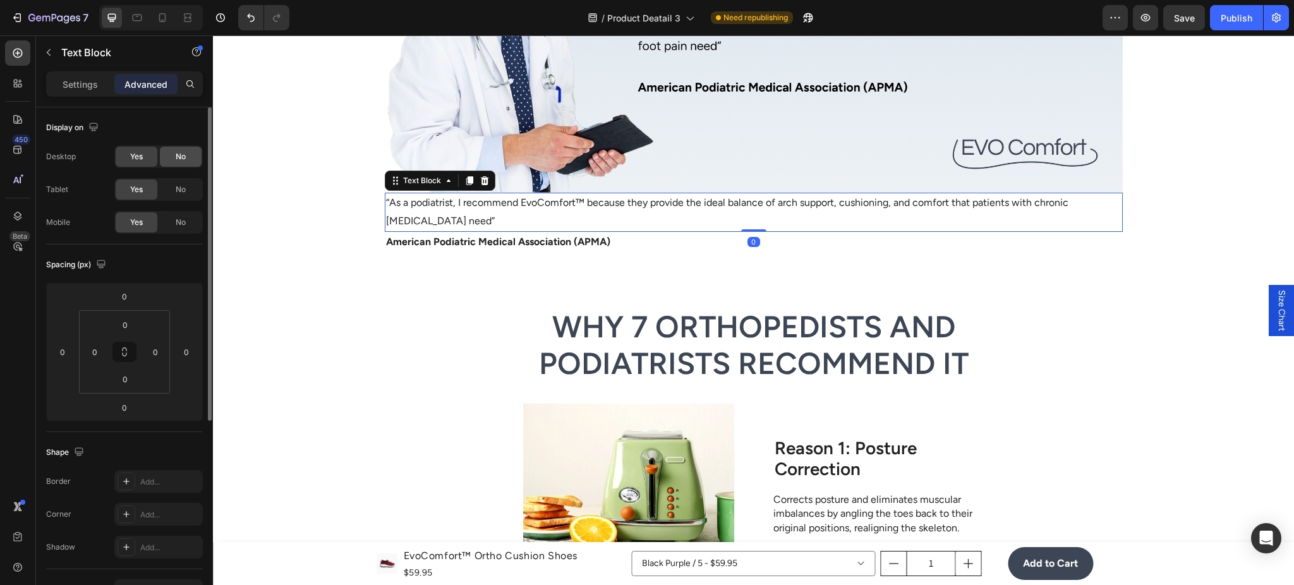
click at [174, 153] on div "No" at bounding box center [181, 157] width 42 height 20
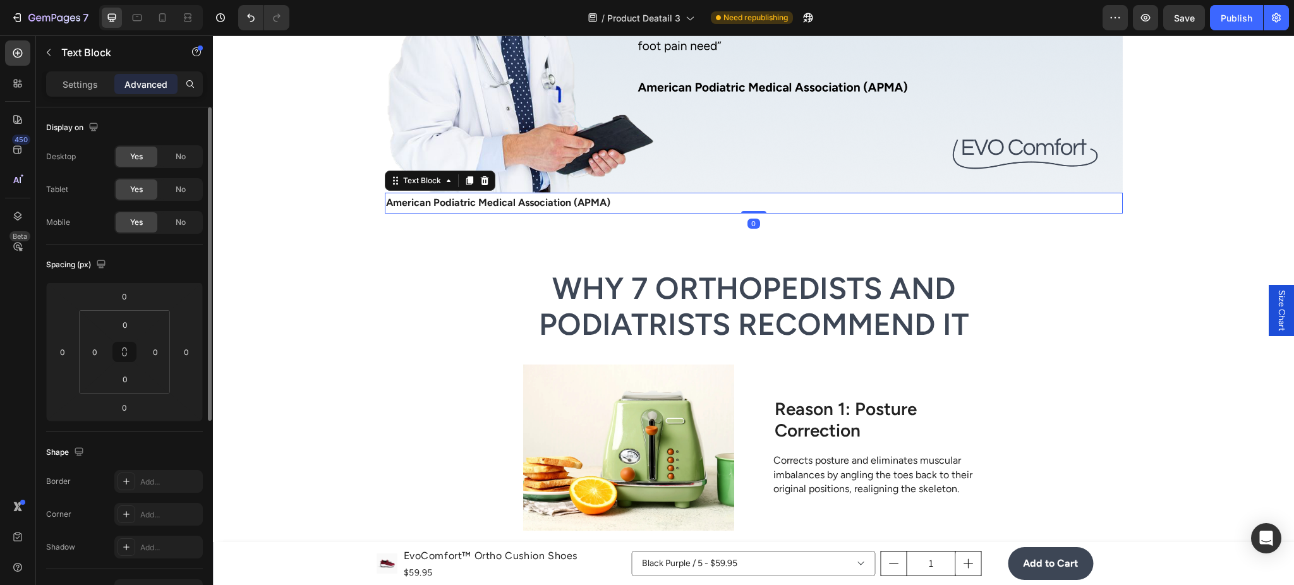
click at [445, 205] on p "American Podiatric Medical Association (APMA)" at bounding box center [753, 203] width 735 height 18
click at [176, 152] on span "No" at bounding box center [181, 156] width 10 height 11
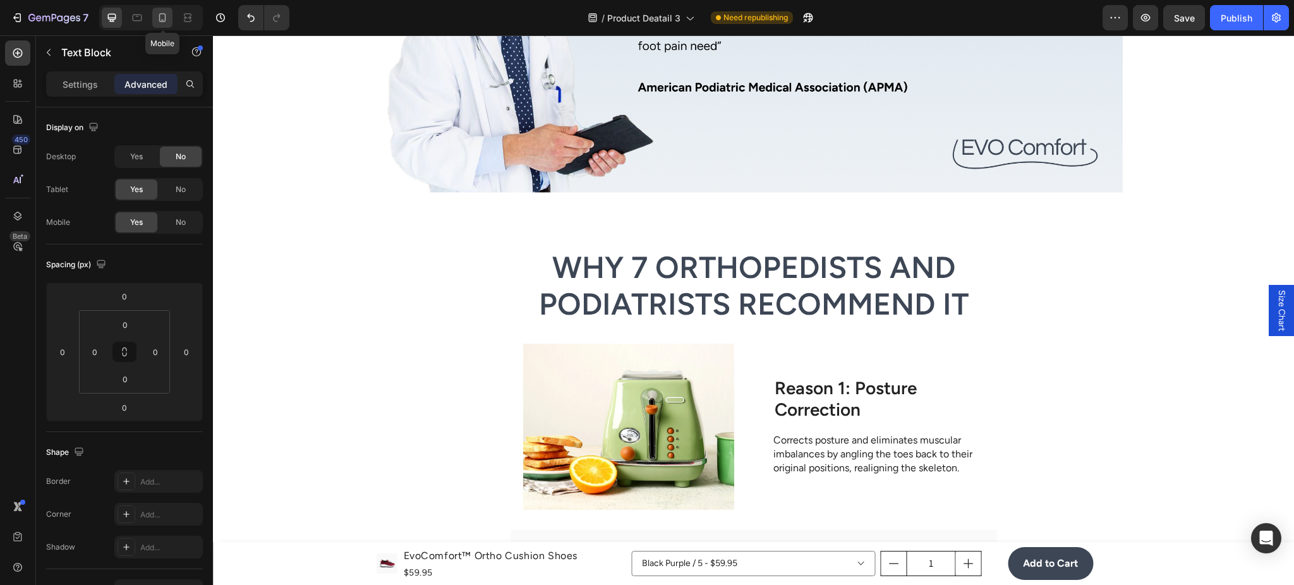
click at [169, 18] on div at bounding box center [162, 18] width 20 height 20
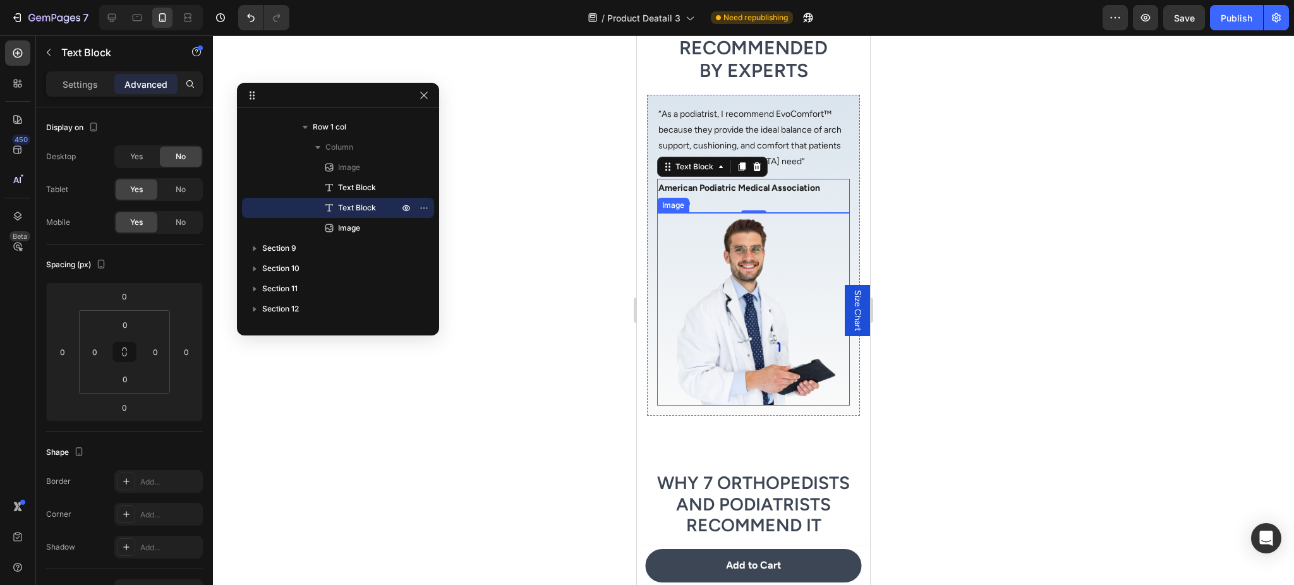
scroll to position [2450, 0]
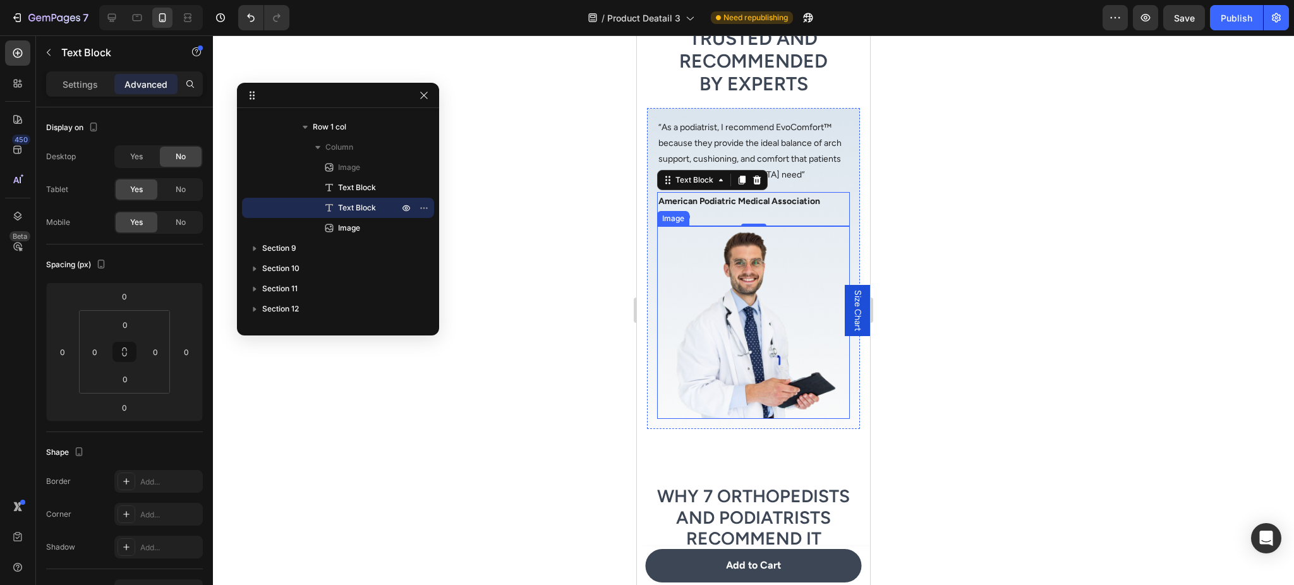
click at [759, 287] on img at bounding box center [753, 322] width 193 height 193
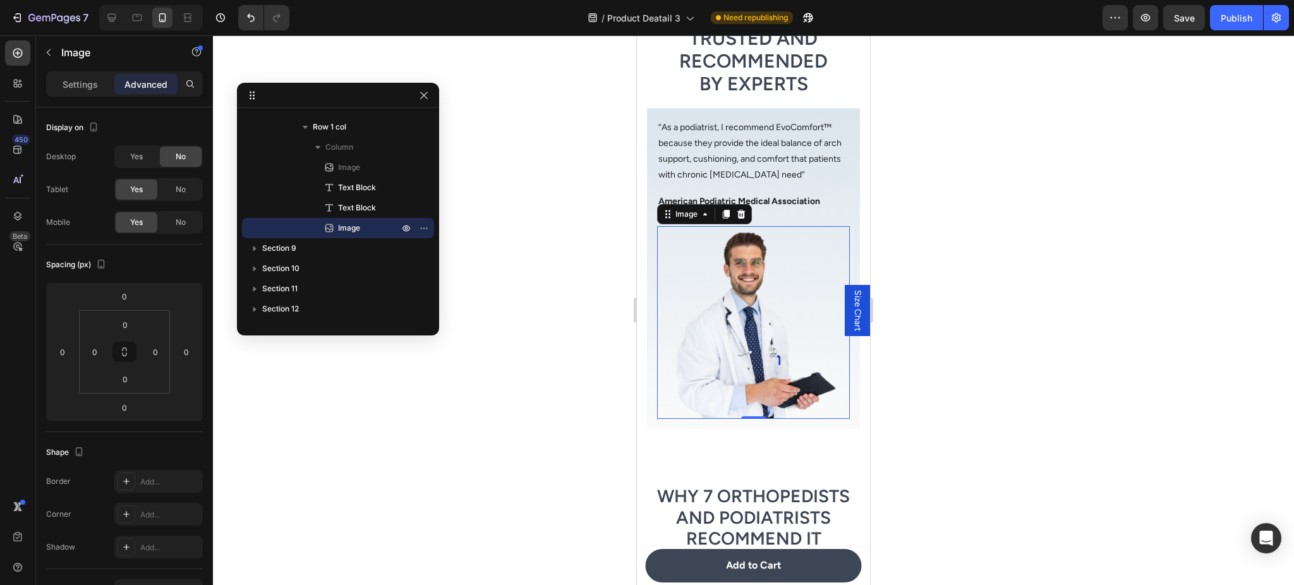
click at [1106, 329] on div at bounding box center [753, 310] width 1081 height 550
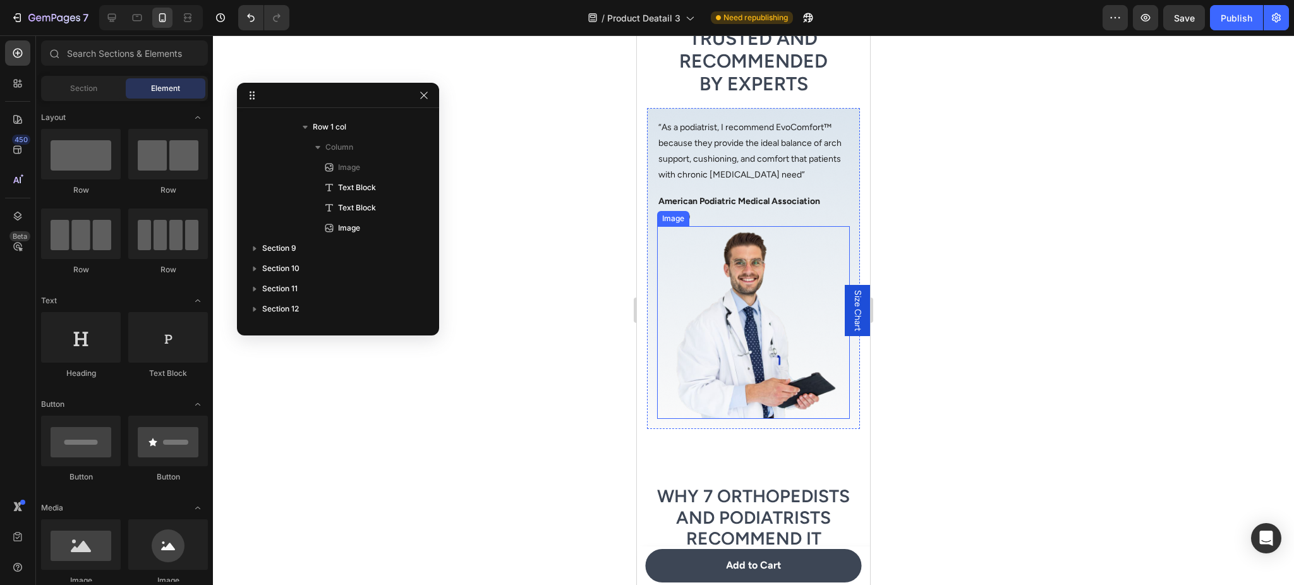
click at [709, 352] on img at bounding box center [753, 322] width 193 height 193
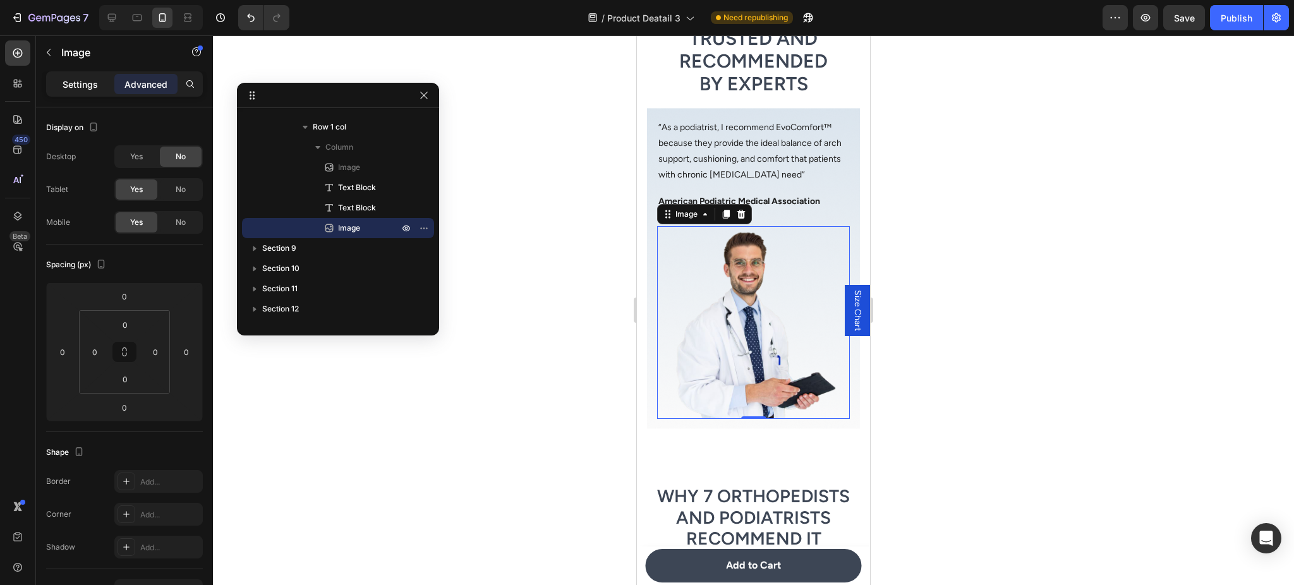
click at [76, 82] on p "Settings" at bounding box center [80, 84] width 35 height 13
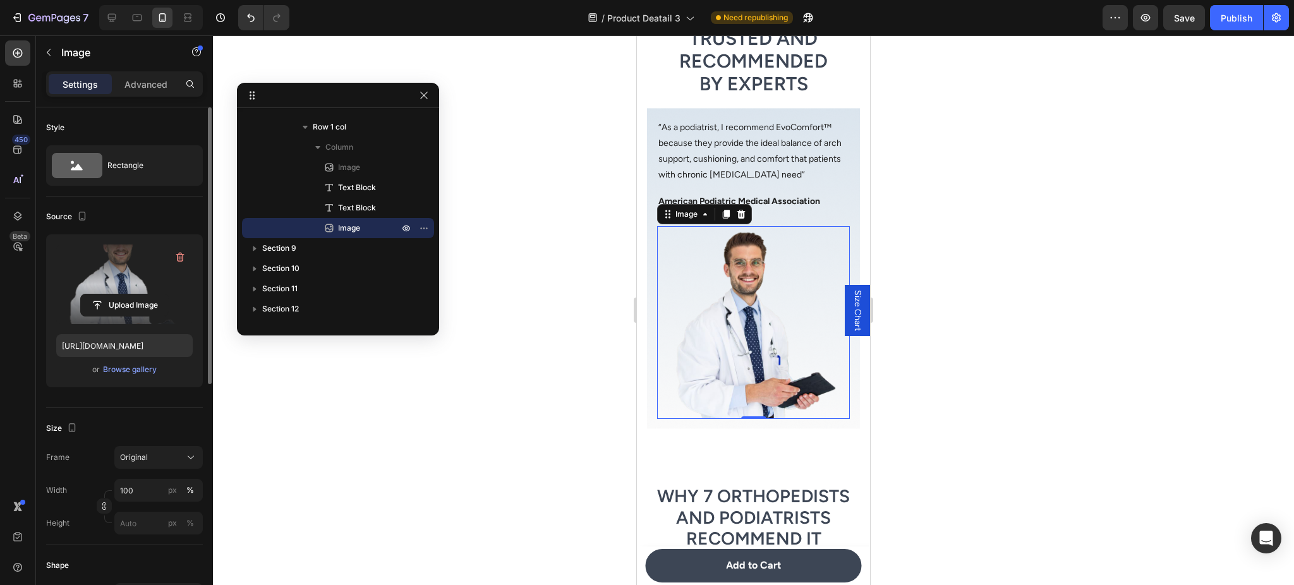
click at [119, 269] on label at bounding box center [124, 285] width 136 height 80
click at [119, 294] on input "file" at bounding box center [124, 304] width 87 height 21
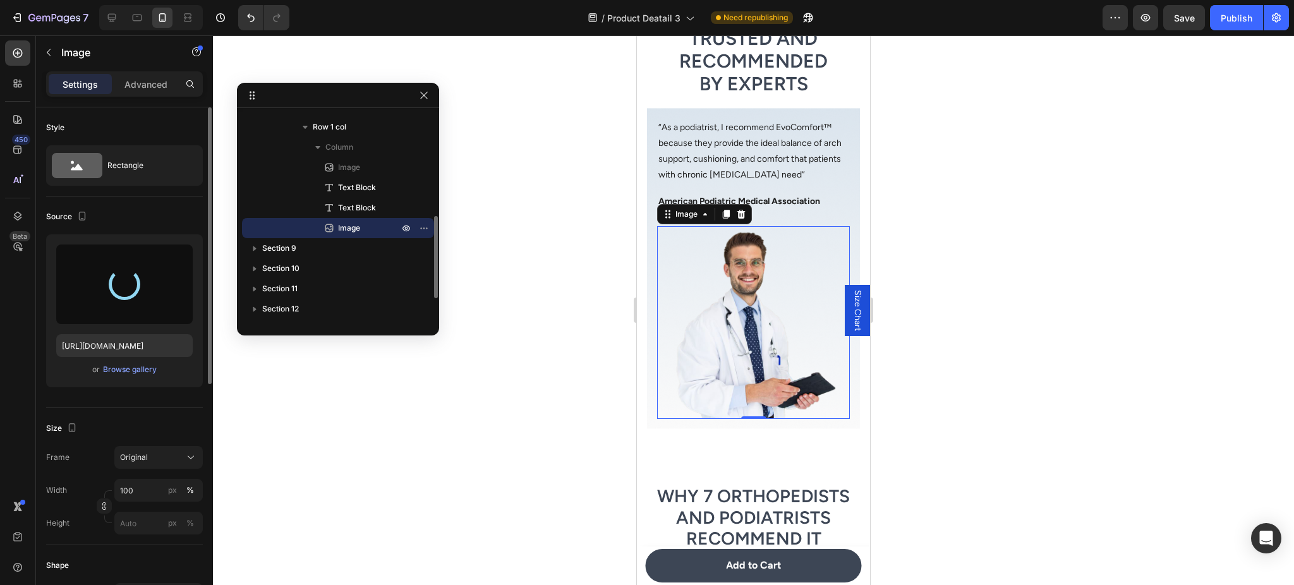
type input "[URL][DOMAIN_NAME]"
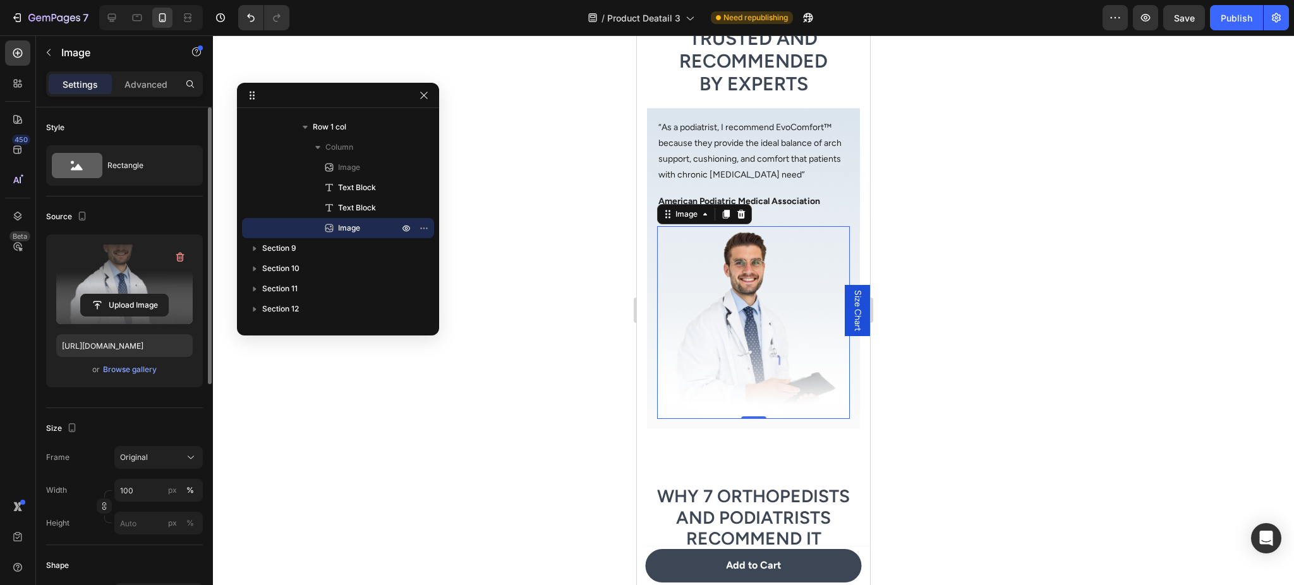
click at [976, 375] on div at bounding box center [753, 310] width 1081 height 550
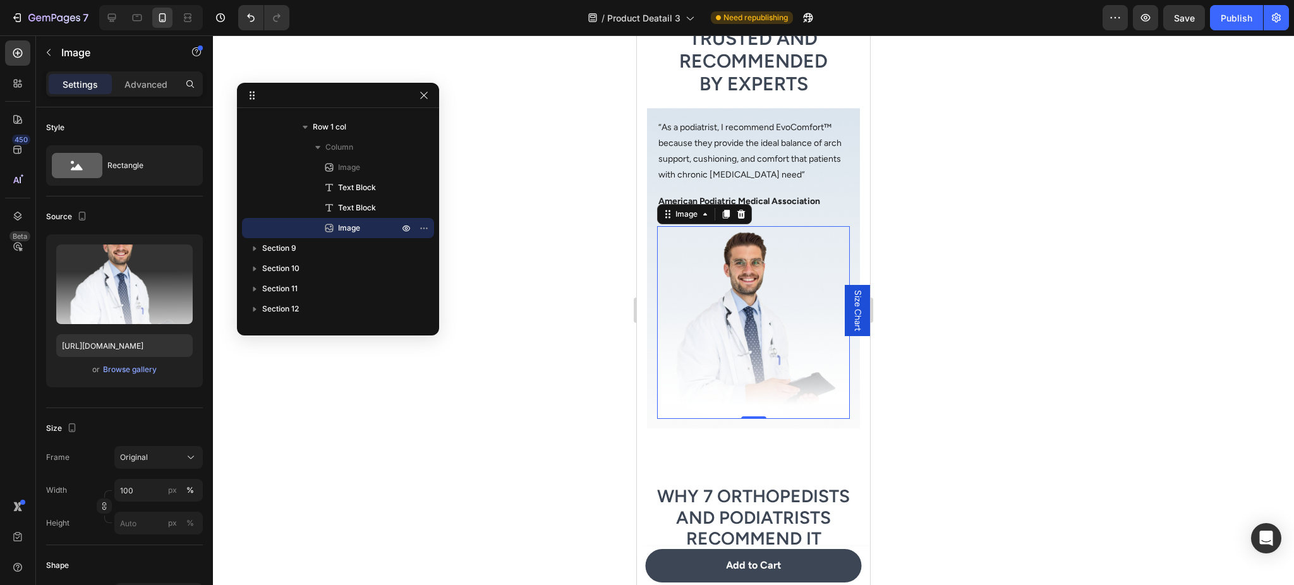
click at [694, 318] on img at bounding box center [753, 322] width 193 height 193
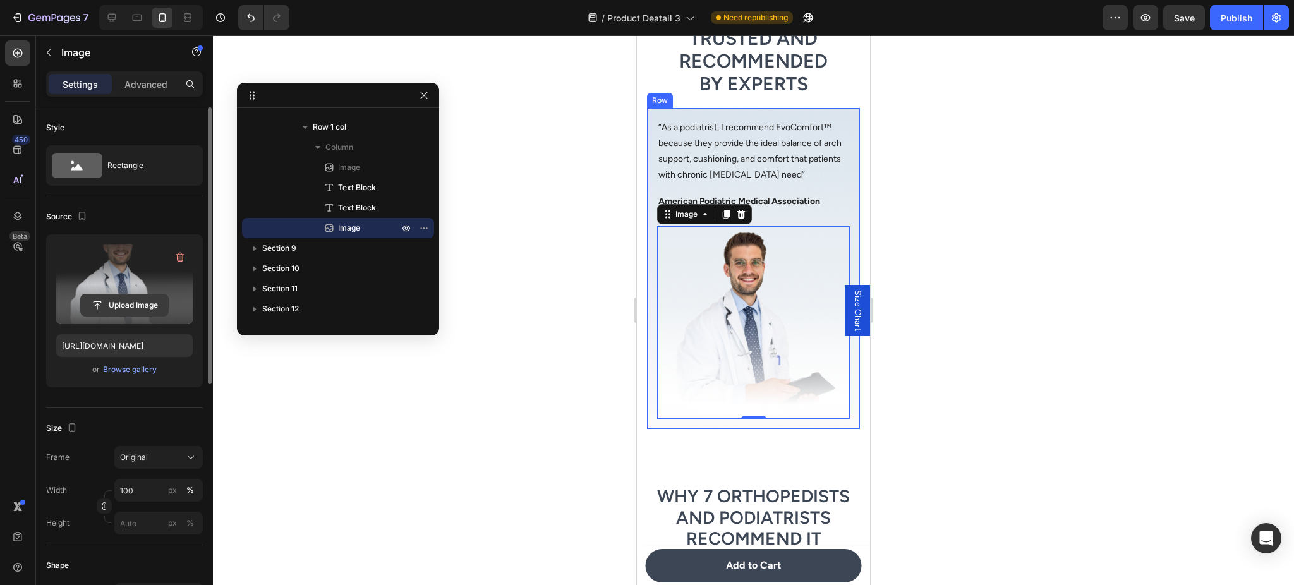
click at [157, 297] on input "file" at bounding box center [124, 304] width 87 height 21
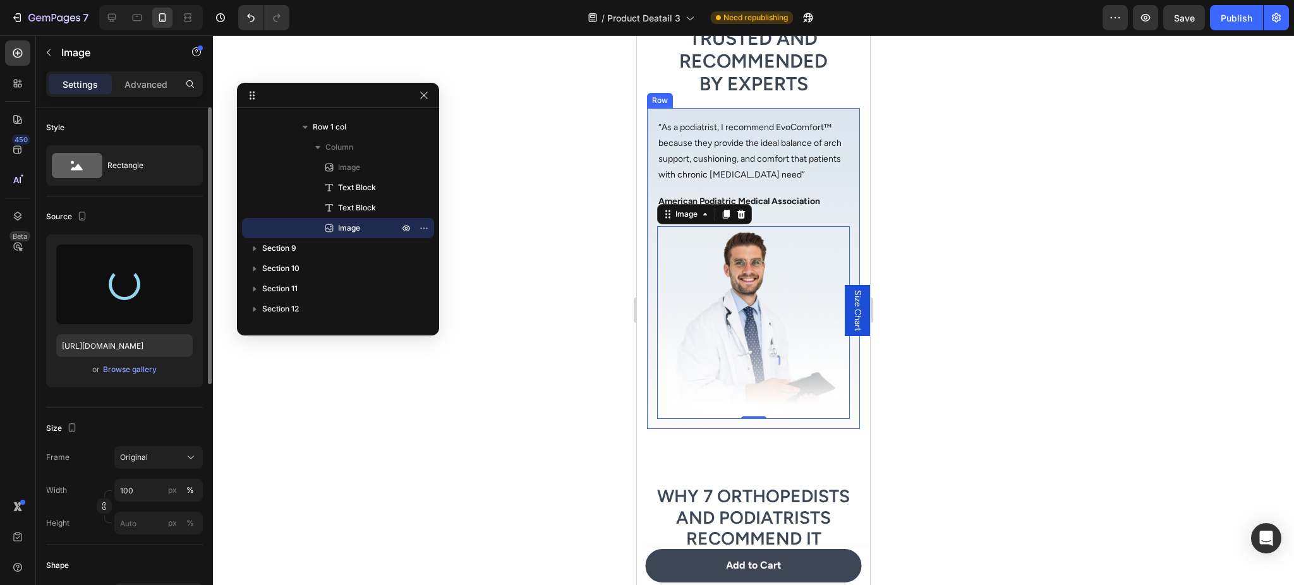
type input "[URL][DOMAIN_NAME]"
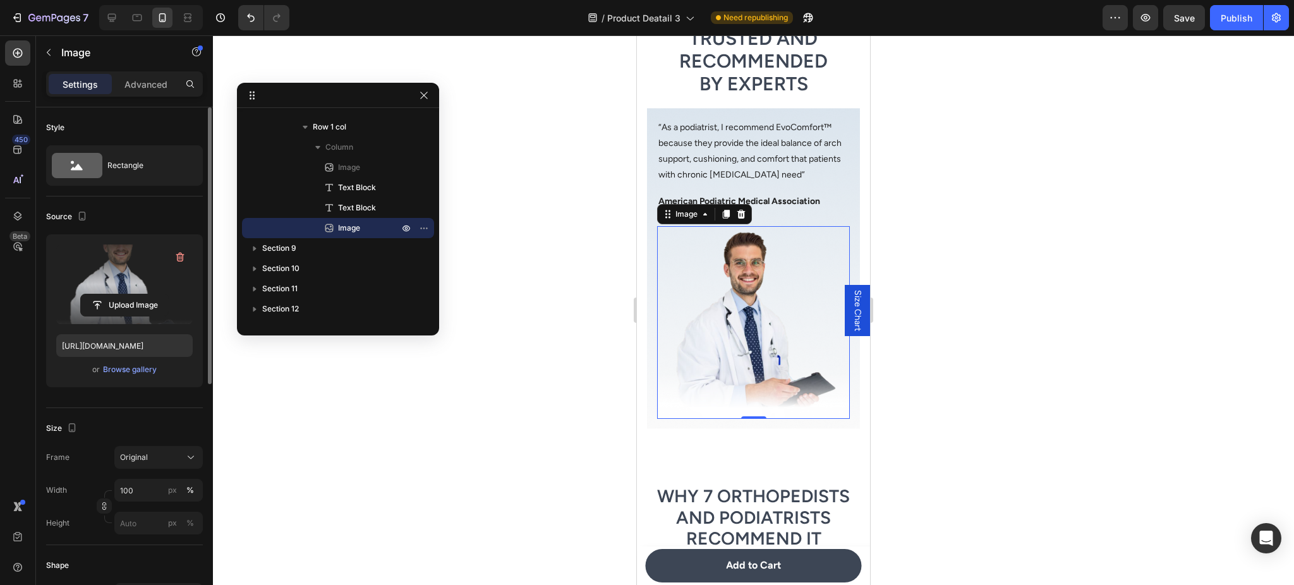
click at [1257, 353] on div at bounding box center [753, 310] width 1081 height 550
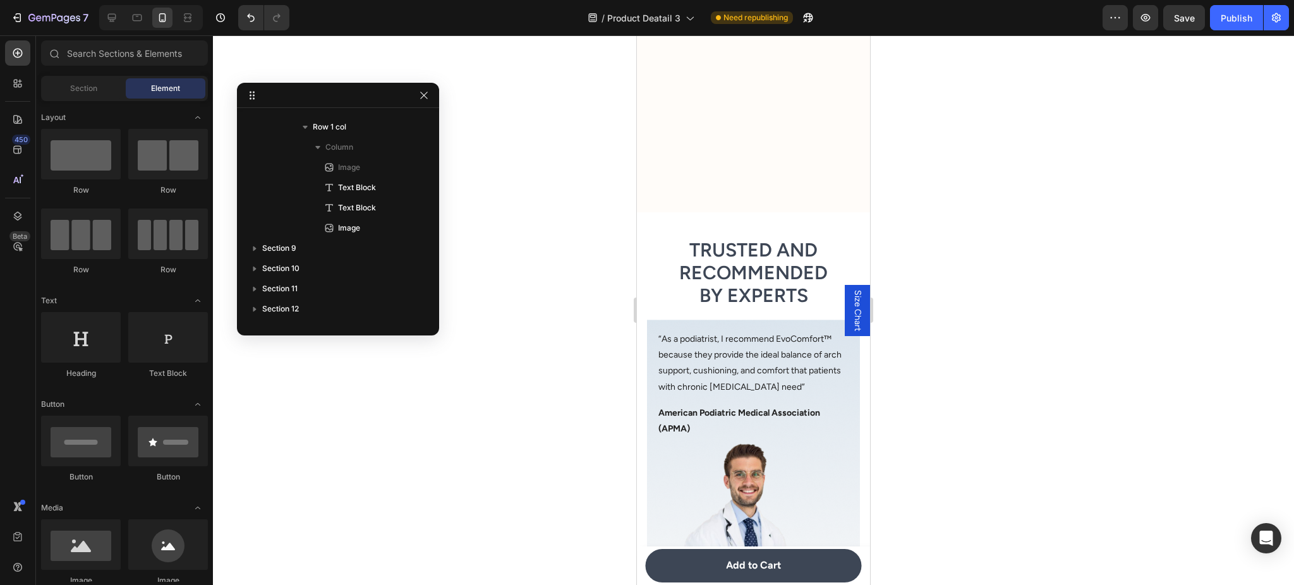
scroll to position [2612, 0]
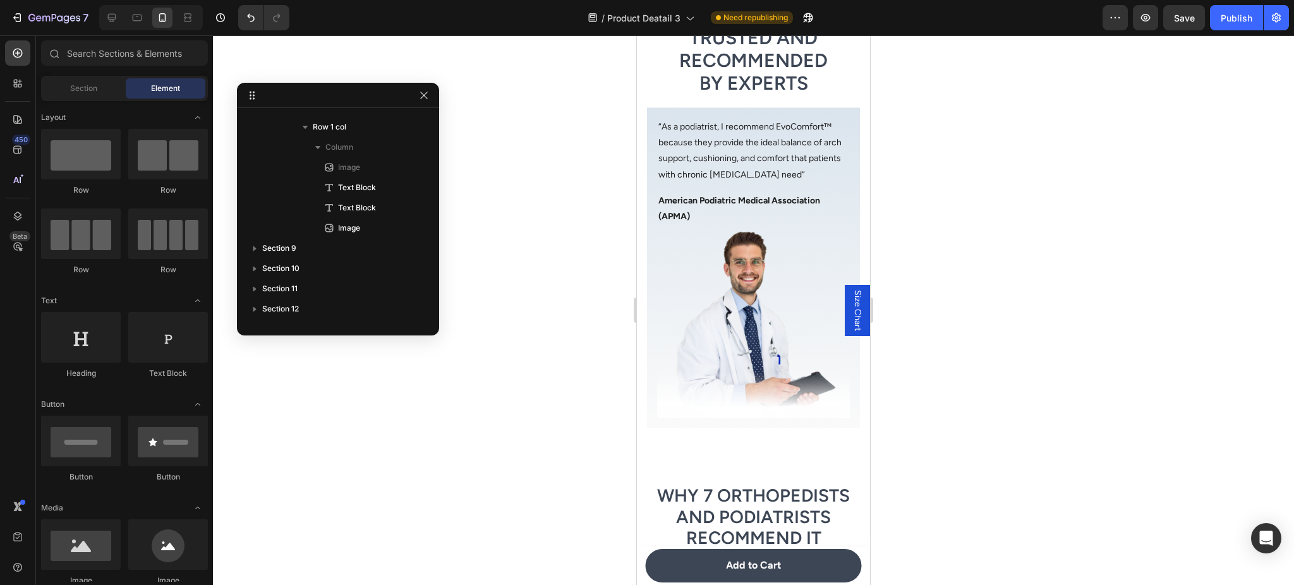
click at [1231, 4] on div "7 Version history / Product Deatail 3 Need republishing Preview Save Publish" at bounding box center [647, 18] width 1294 height 36
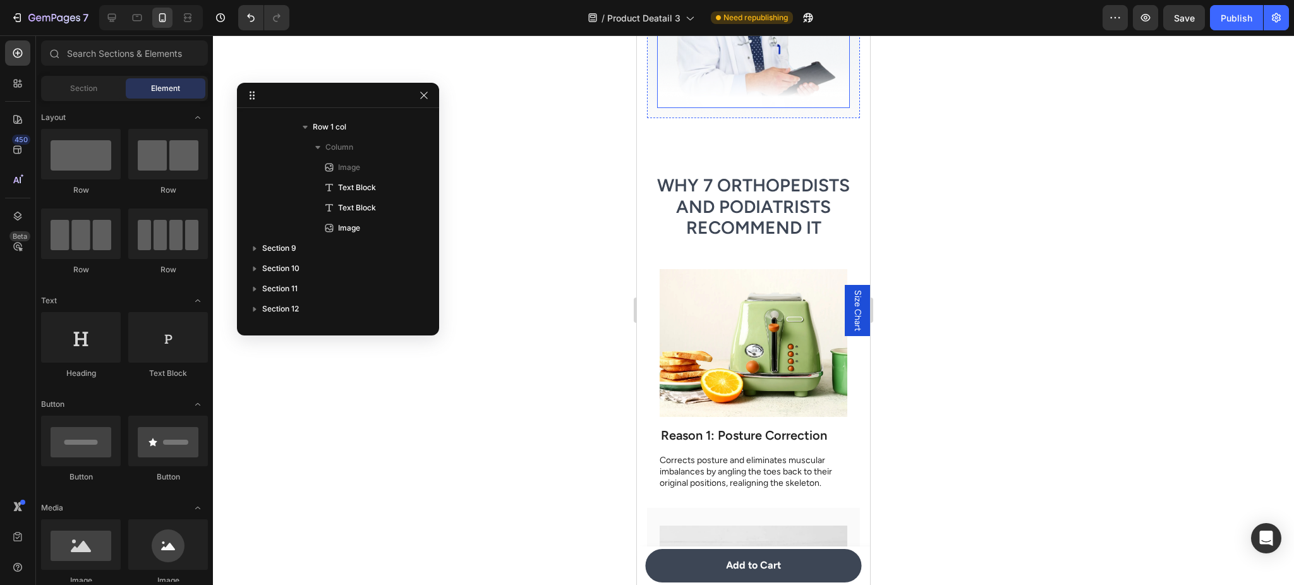
scroll to position [2949, 0]
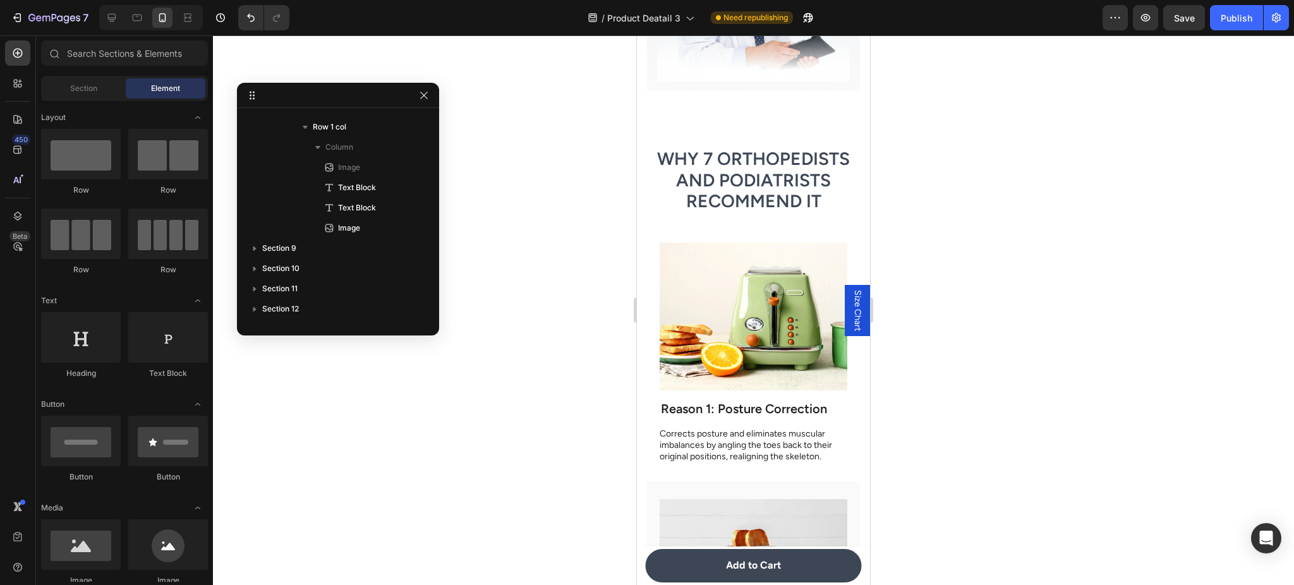
click at [1257, 4] on div "7 Version history / Product Deatail 3 Need republishing Preview Save Publish" at bounding box center [647, 18] width 1294 height 36
click at [1234, 15] on div "Publish" at bounding box center [1237, 17] width 32 height 13
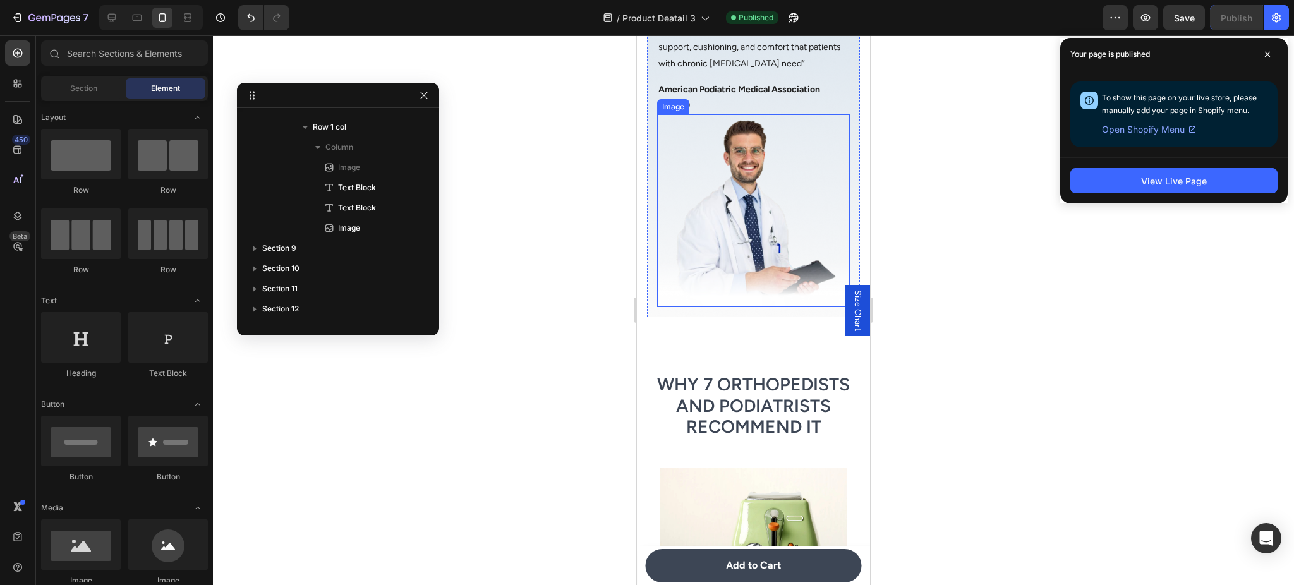
scroll to position [2612, 0]
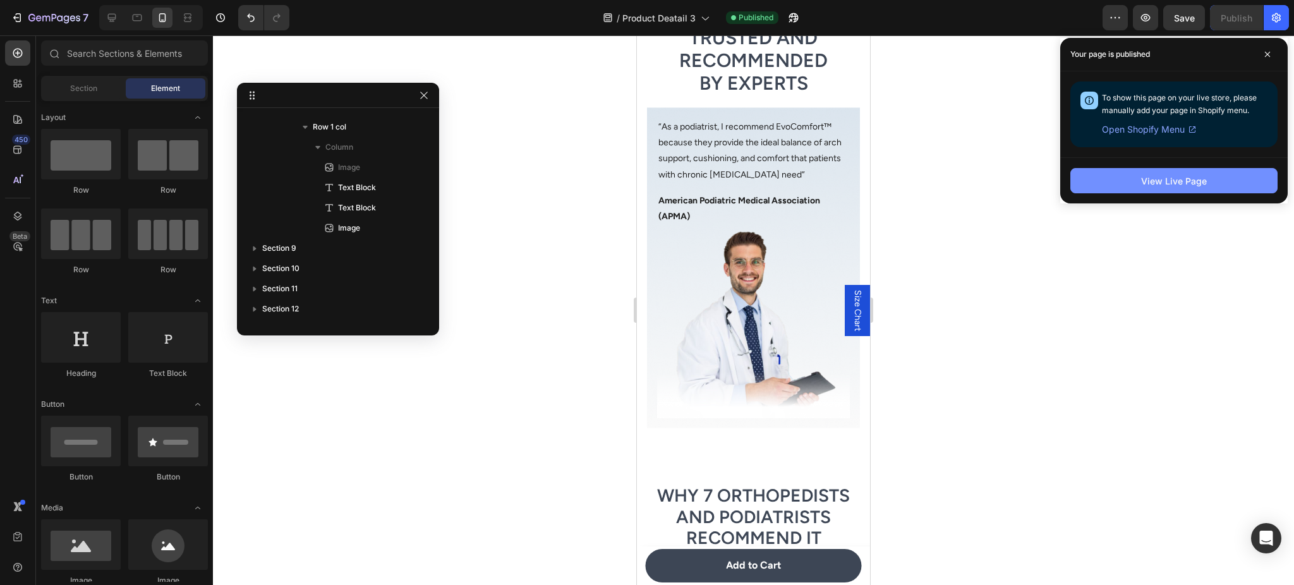
click at [1153, 175] on div "View Live Page" at bounding box center [1174, 180] width 66 height 13
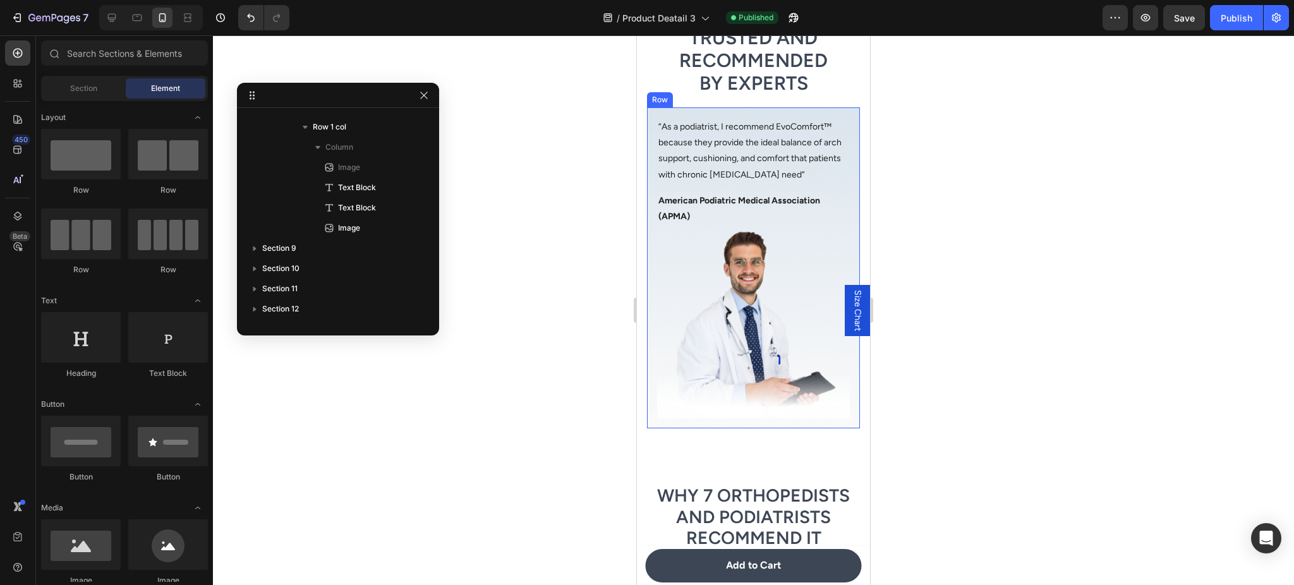
click at [670, 82] on h2 "Trusted and Recommended by Experts" at bounding box center [753, 60] width 213 height 71
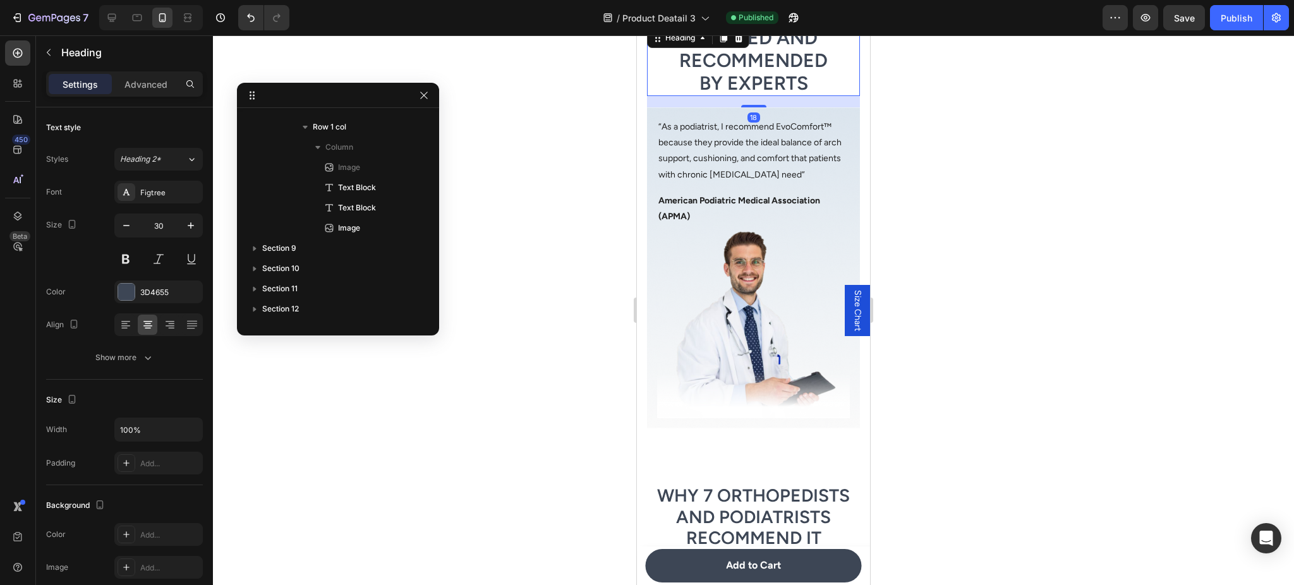
scroll to position [118, 0]
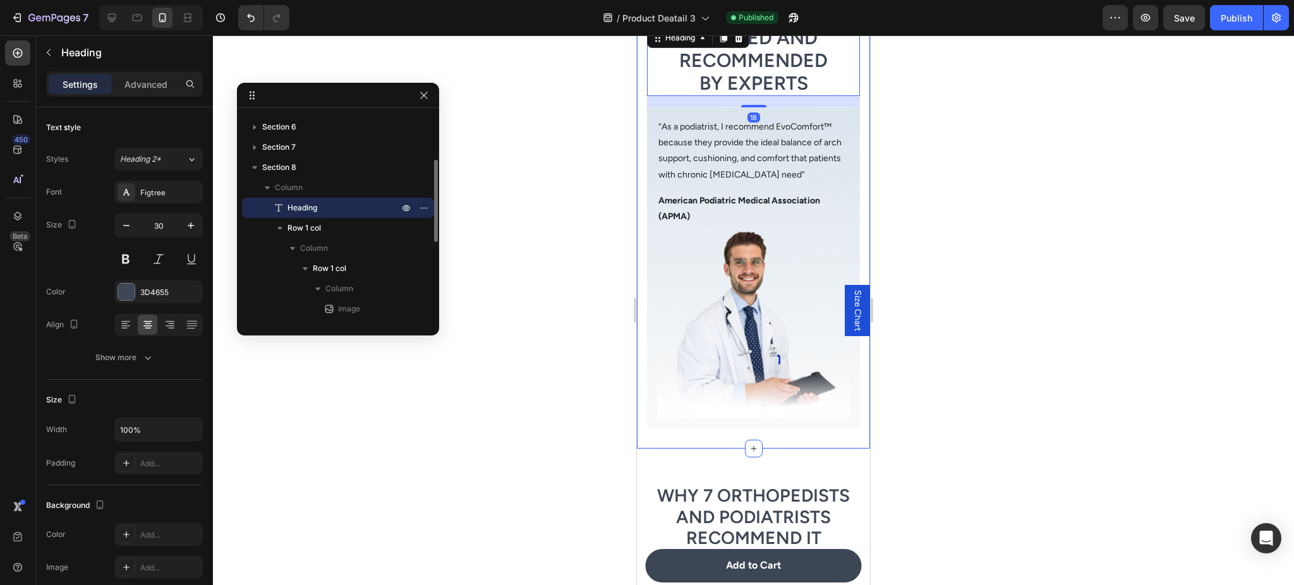
click at [644, 99] on div "Trusted and Recommended by Experts Heading 18 Image “As a podiatrist, I recomme…" at bounding box center [753, 231] width 233 height 433
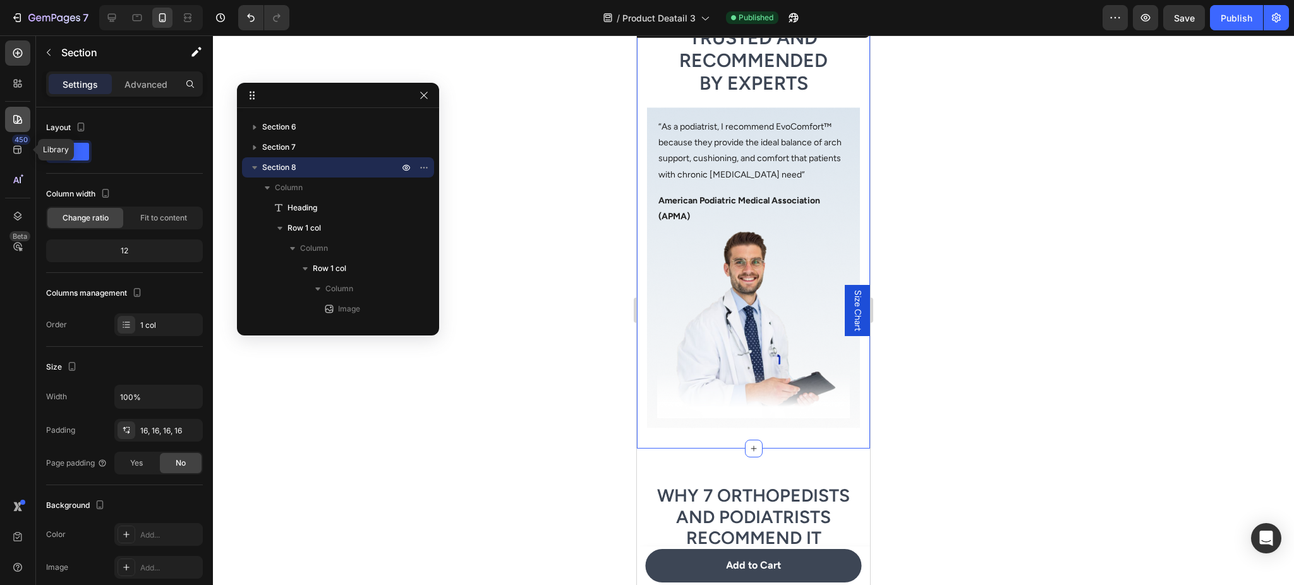
click at [15, 109] on div at bounding box center [17, 119] width 25 height 25
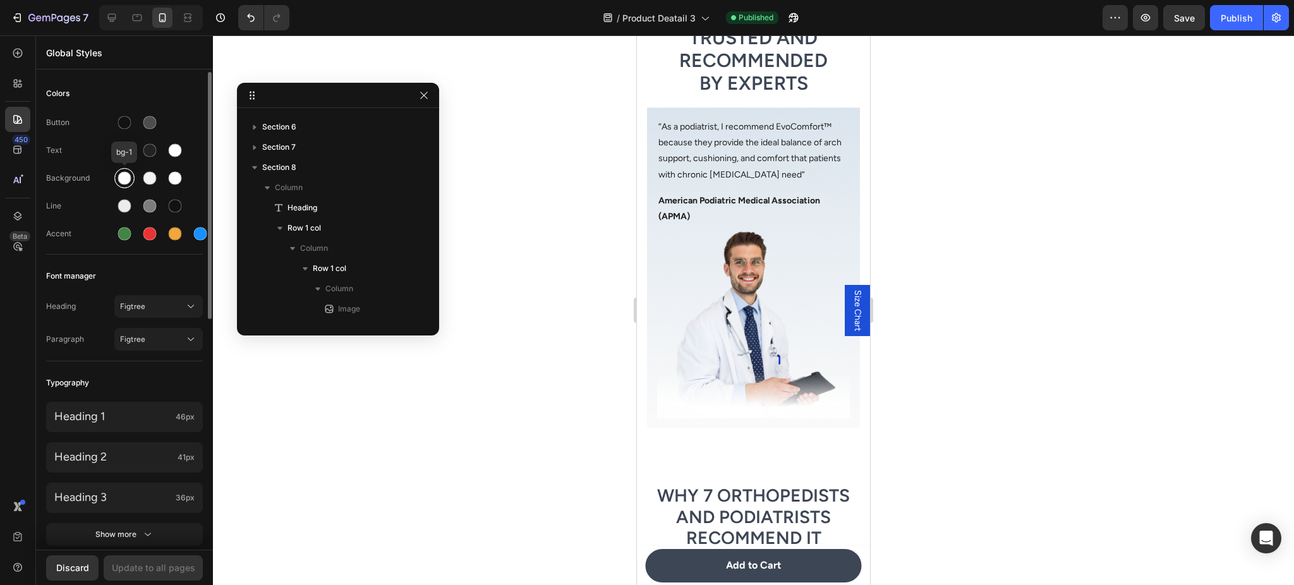
click at [123, 173] on div at bounding box center [124, 178] width 13 height 13
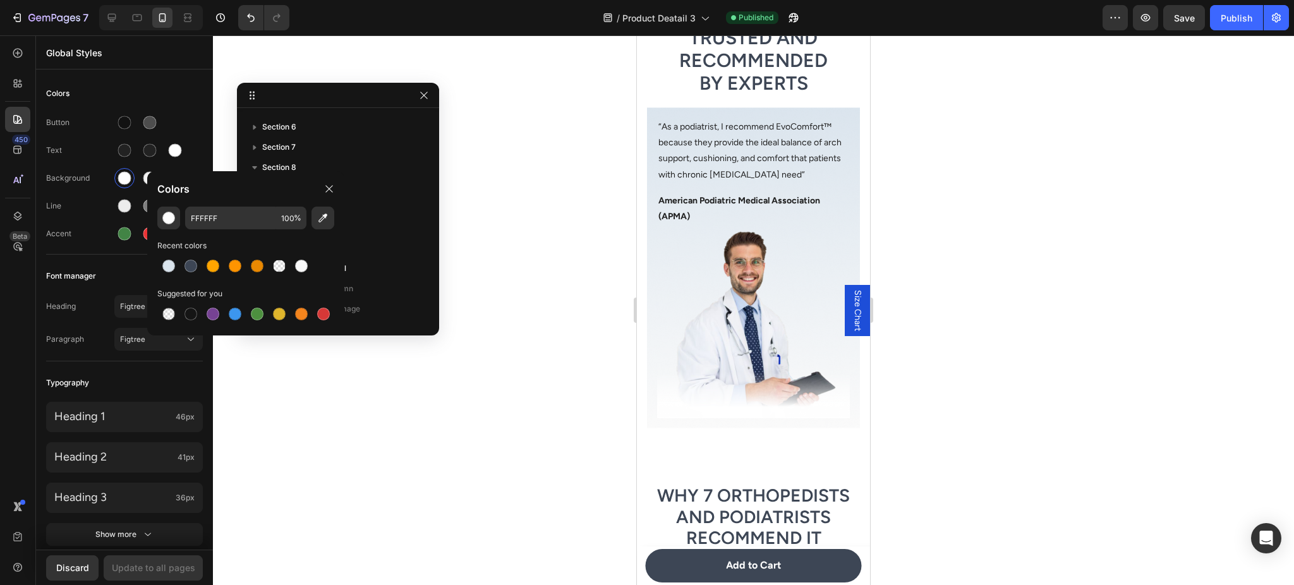
click at [493, 390] on div at bounding box center [753, 310] width 1081 height 550
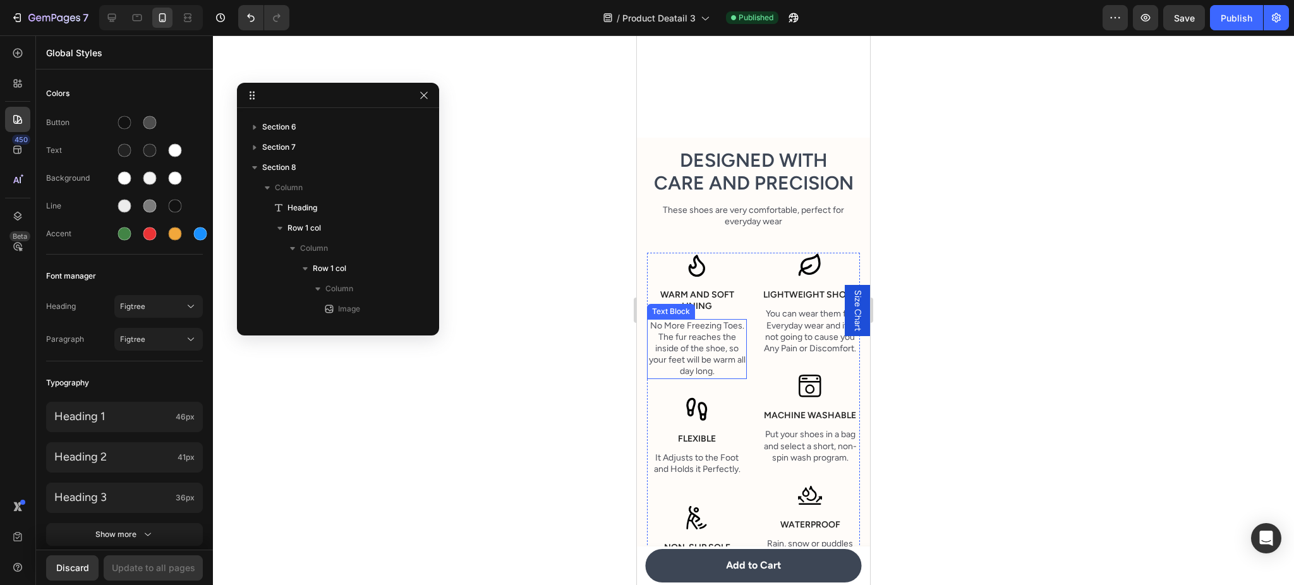
scroll to position [1312, 0]
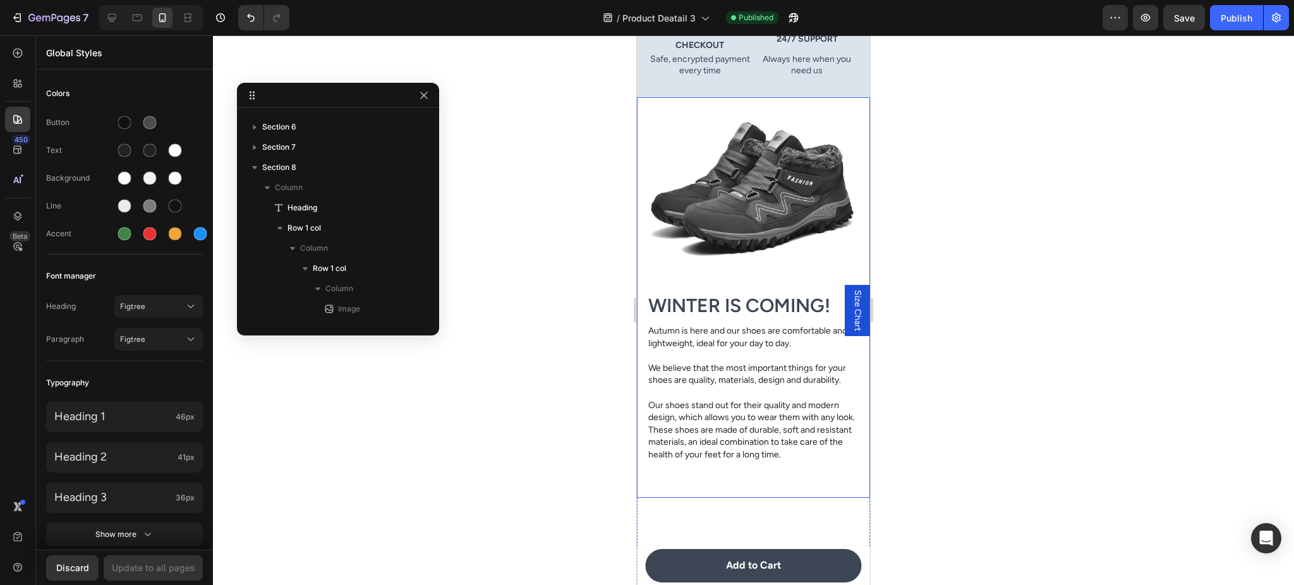
click at [646, 166] on div "Image WINTER IS COMING! Heading Autumn is here and our shoes are comfortable an…" at bounding box center [753, 297] width 233 height 401
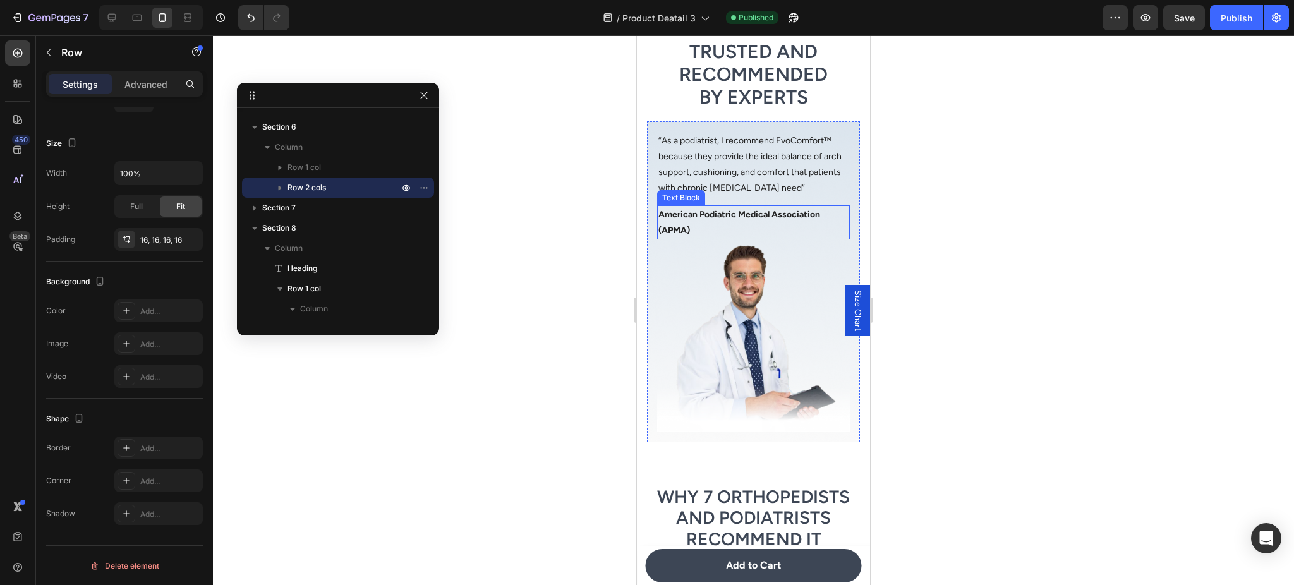
scroll to position [2660, 0]
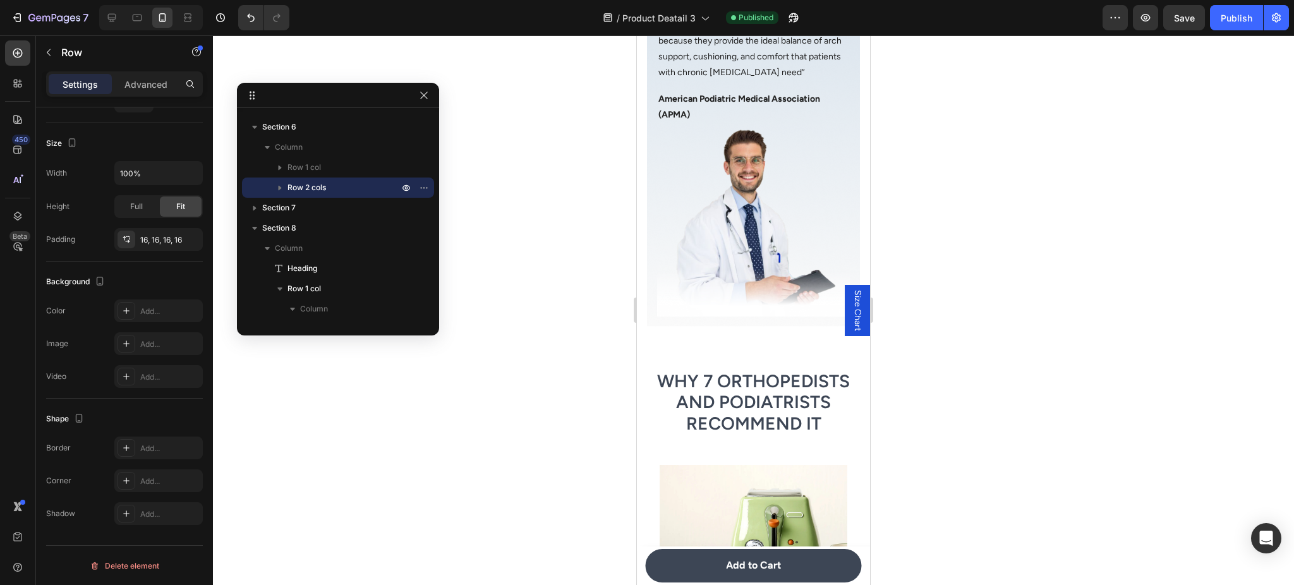
click at [653, 353] on div "Product Images EvoComfort™ Ortho Cushion Shoes Product Title $59.95 Product Pri…" at bounding box center [753, 513] width 233 height 6225
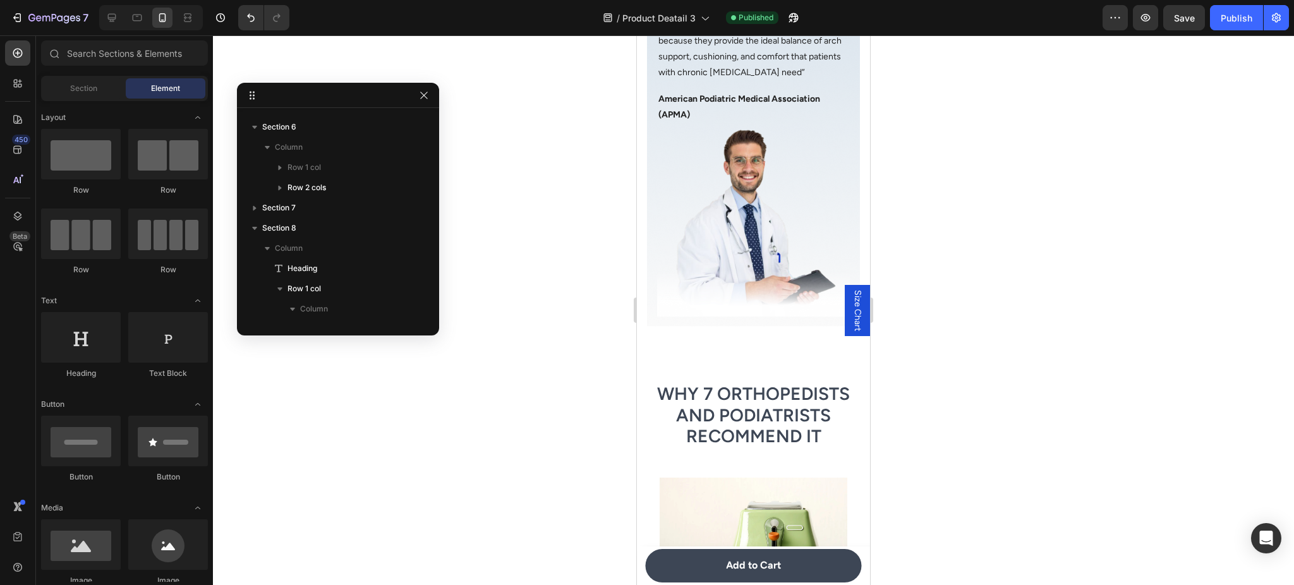
click at [658, 337] on div "Product Images EvoComfort™ Ortho Cushion Shoes Product Title $59.95 Product Pri…" at bounding box center [753, 534] width 233 height 6267
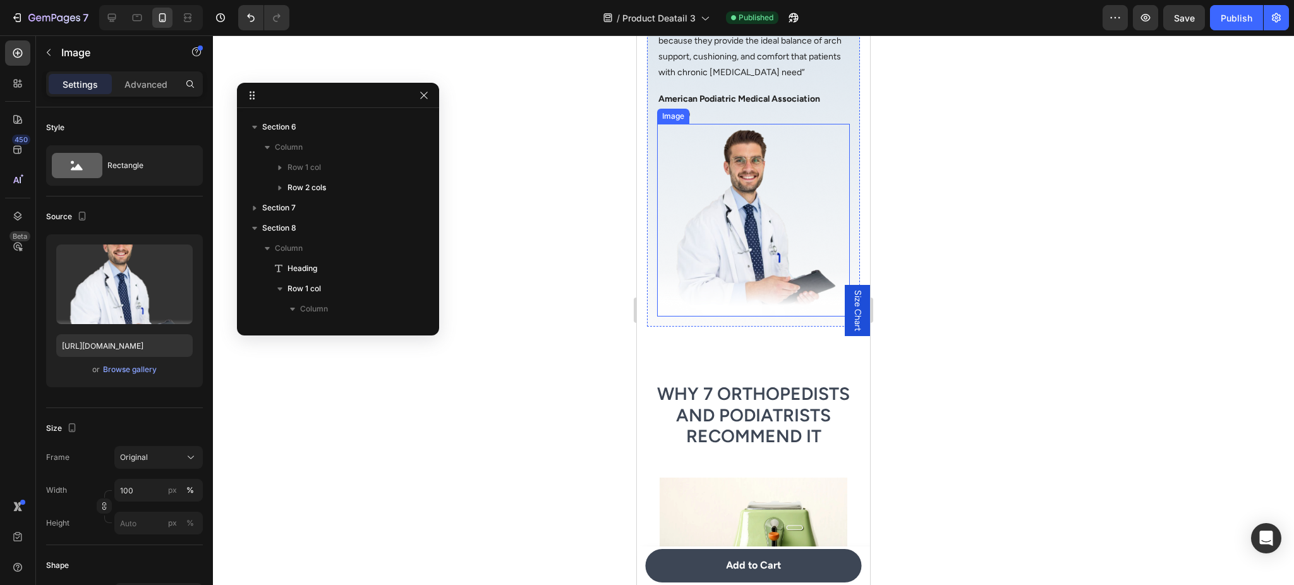
click at [670, 289] on img at bounding box center [753, 220] width 193 height 193
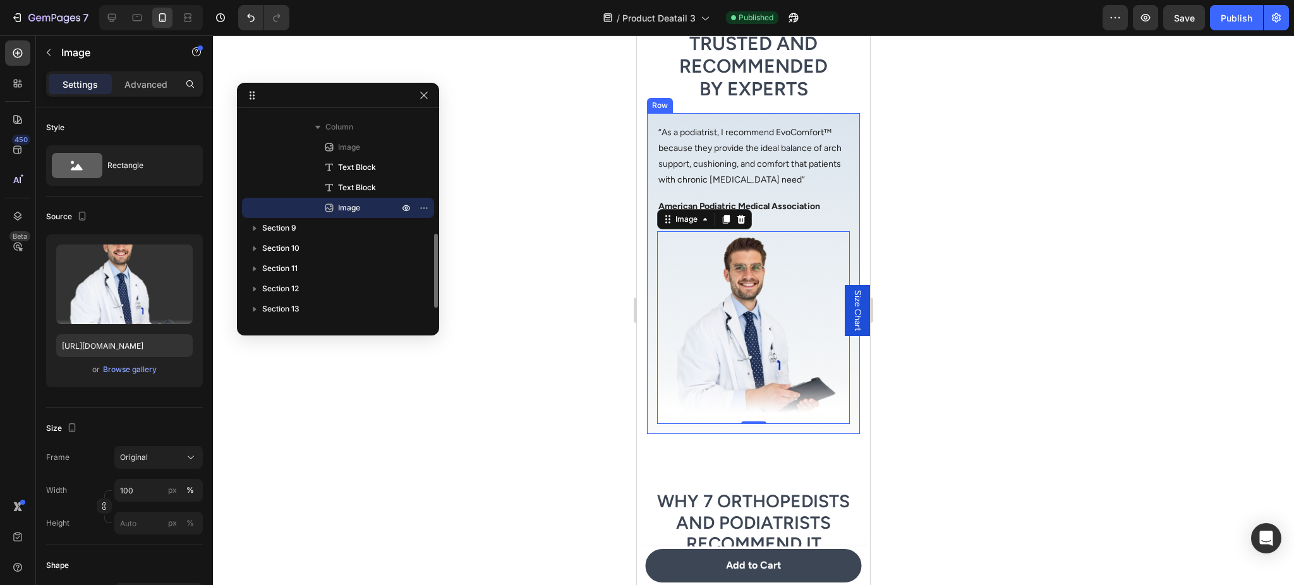
scroll to position [2323, 0]
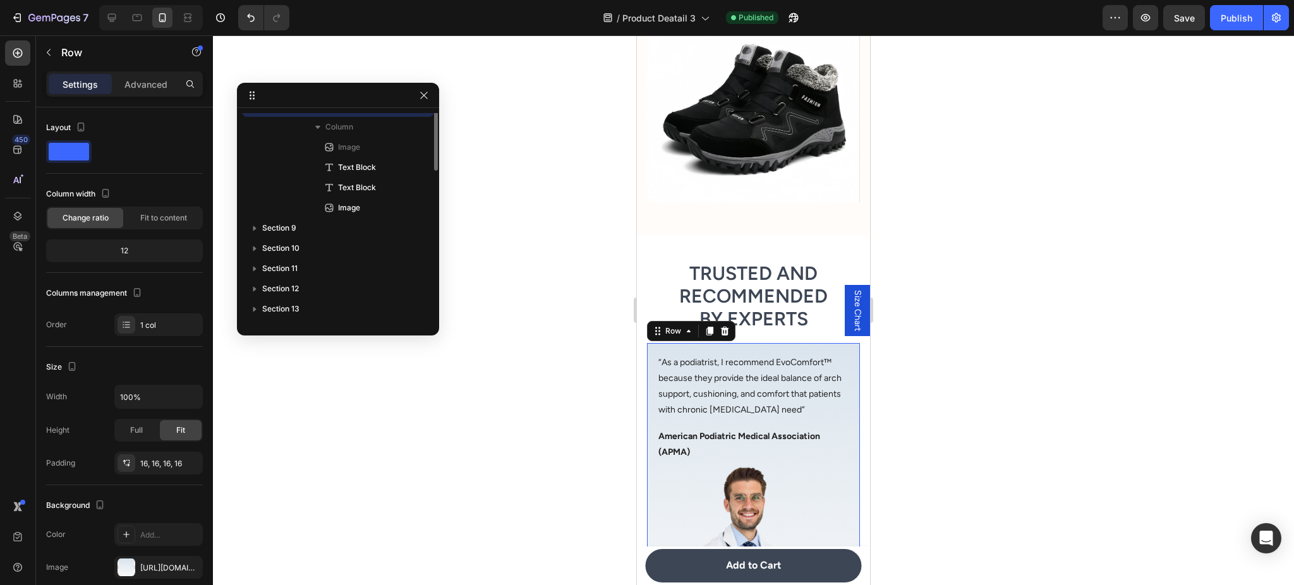
click at [653, 357] on div "Image “As a podiatrist, I recommend EvoComfort™ because they provide the ideal …" at bounding box center [753, 503] width 213 height 321
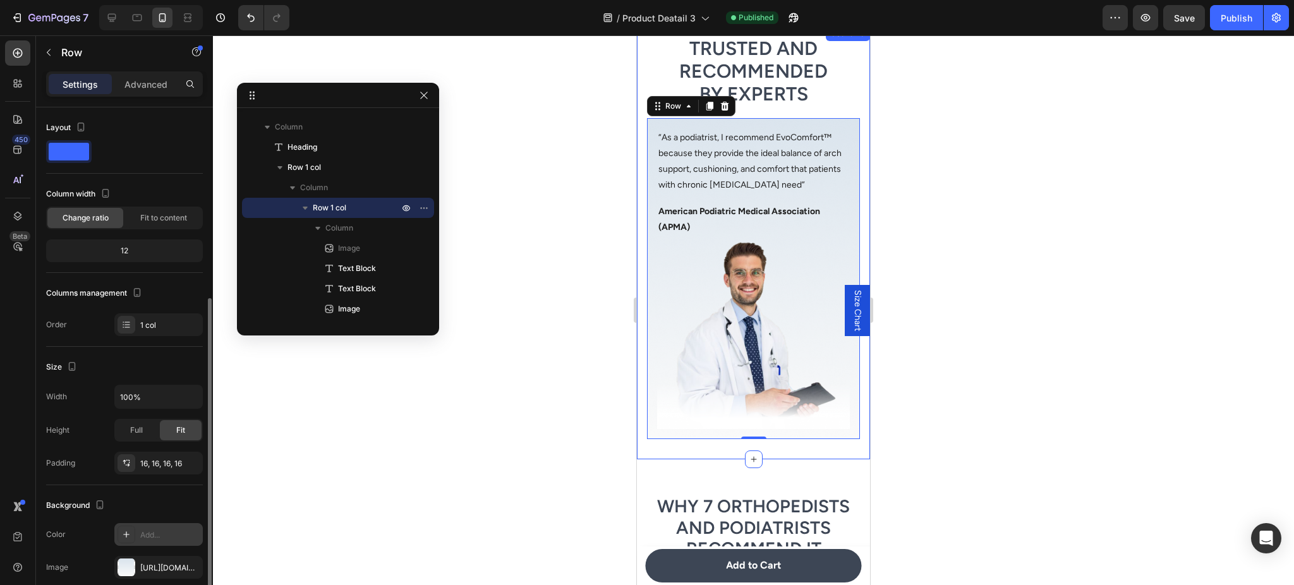
scroll to position [112, 0]
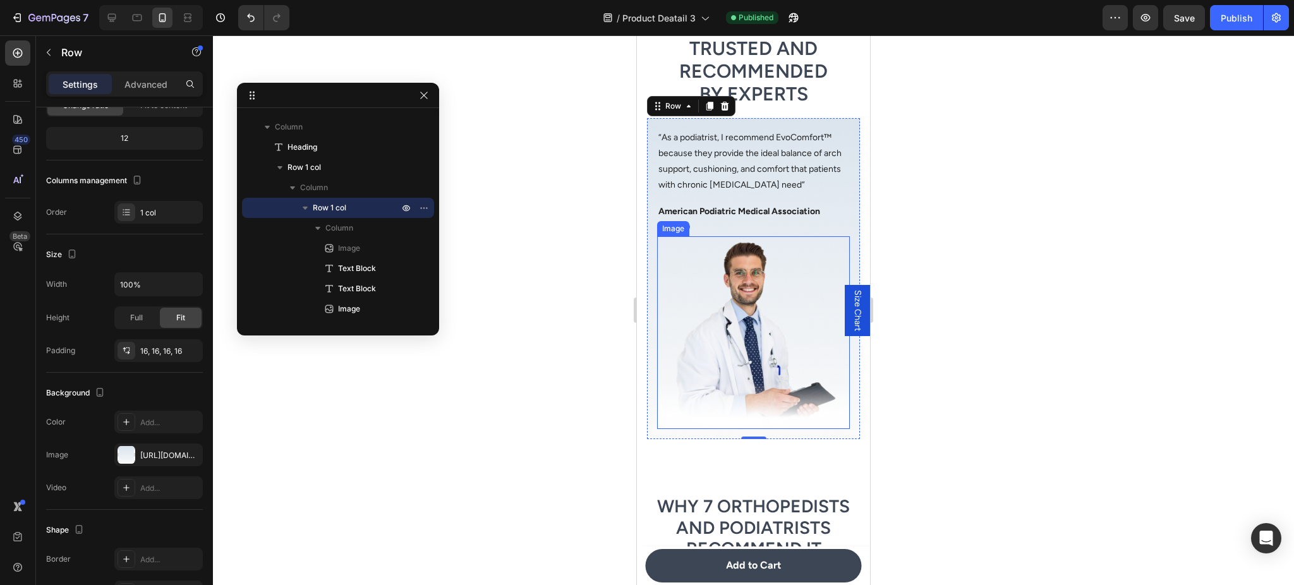
click at [723, 331] on img at bounding box center [753, 332] width 193 height 193
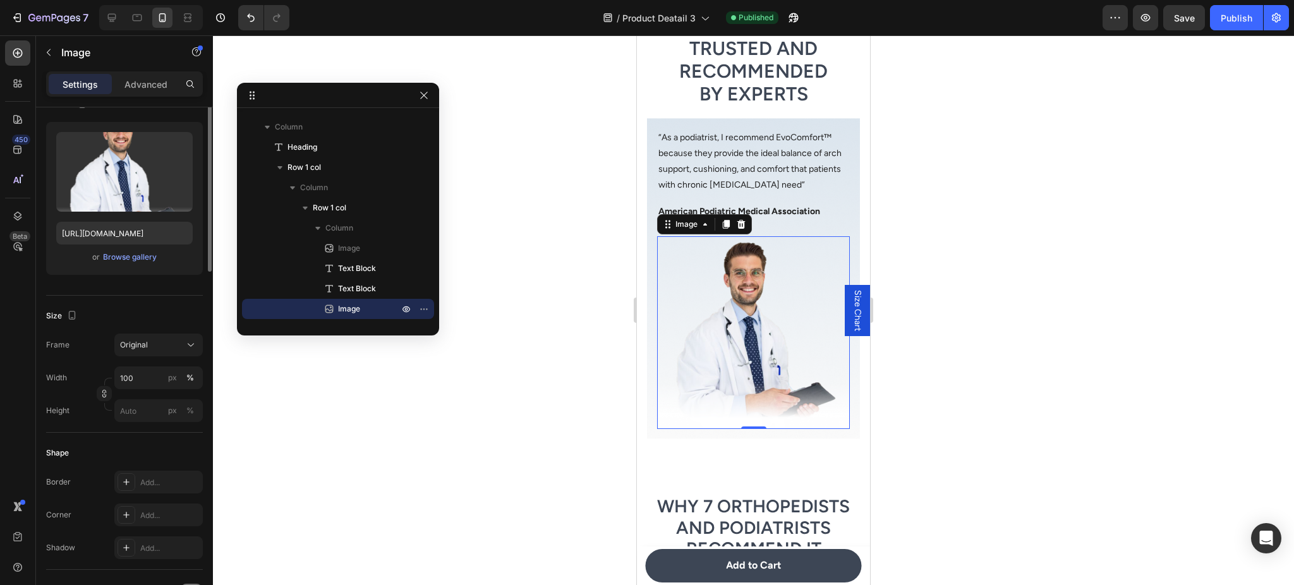
scroll to position [0, 0]
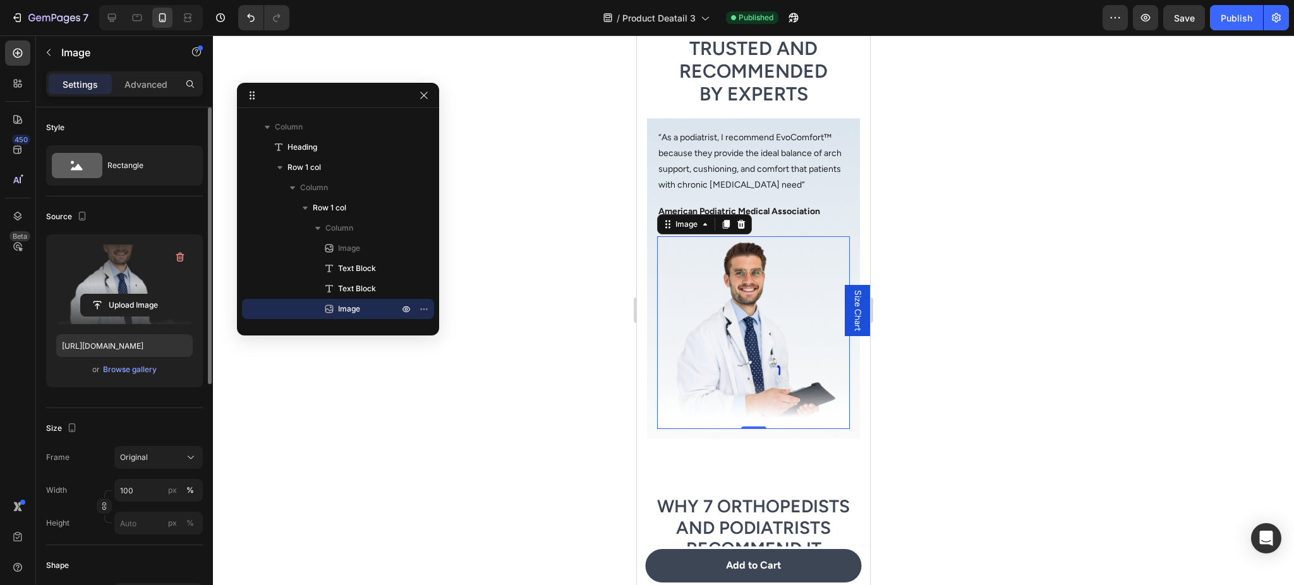
click at [127, 270] on label at bounding box center [124, 285] width 136 height 80
click at [127, 294] on input "file" at bounding box center [124, 304] width 87 height 21
type input "[URL][DOMAIN_NAME]"
drag, startPoint x: 1228, startPoint y: 26, endPoint x: 1214, endPoint y: 48, distance: 25.8
click at [1228, 25] on button "Publish" at bounding box center [1236, 17] width 53 height 25
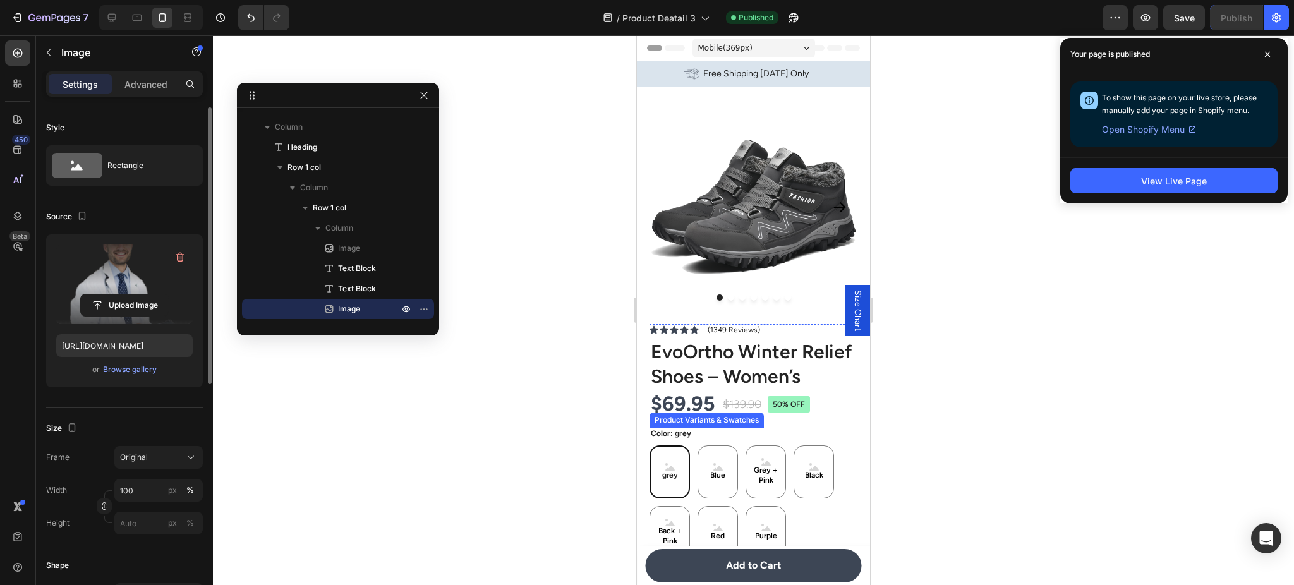
click at [675, 486] on div "grey" at bounding box center [670, 472] width 21 height 28
click at [649, 445] on input "grey grey grey" at bounding box center [649, 445] width 1 height 1
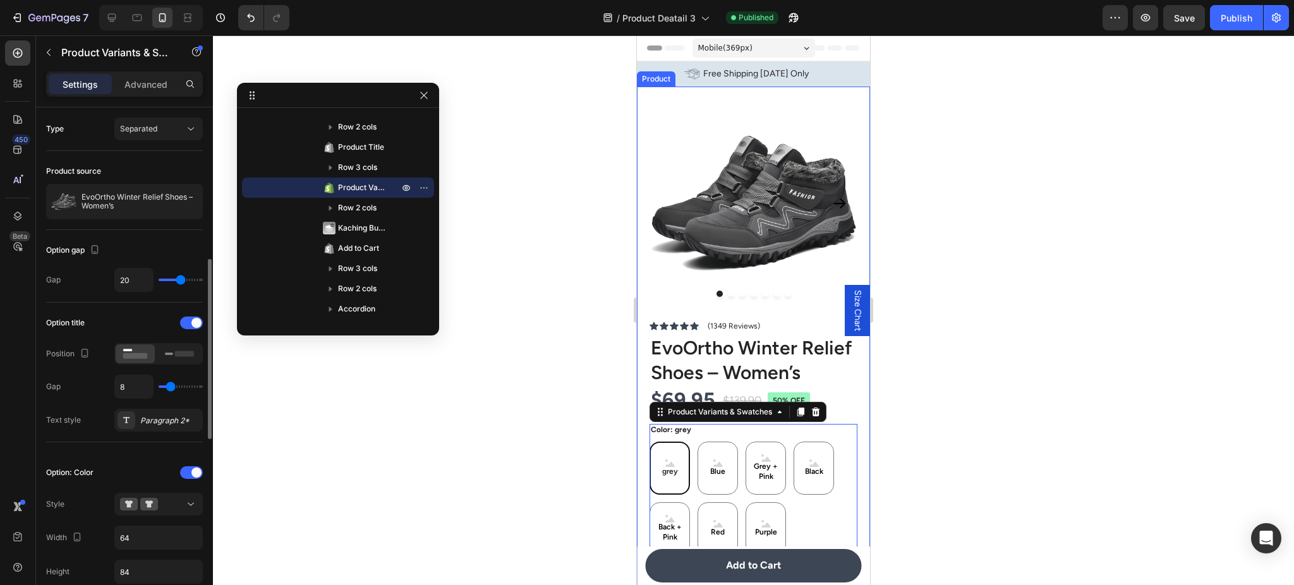
scroll to position [225, 0]
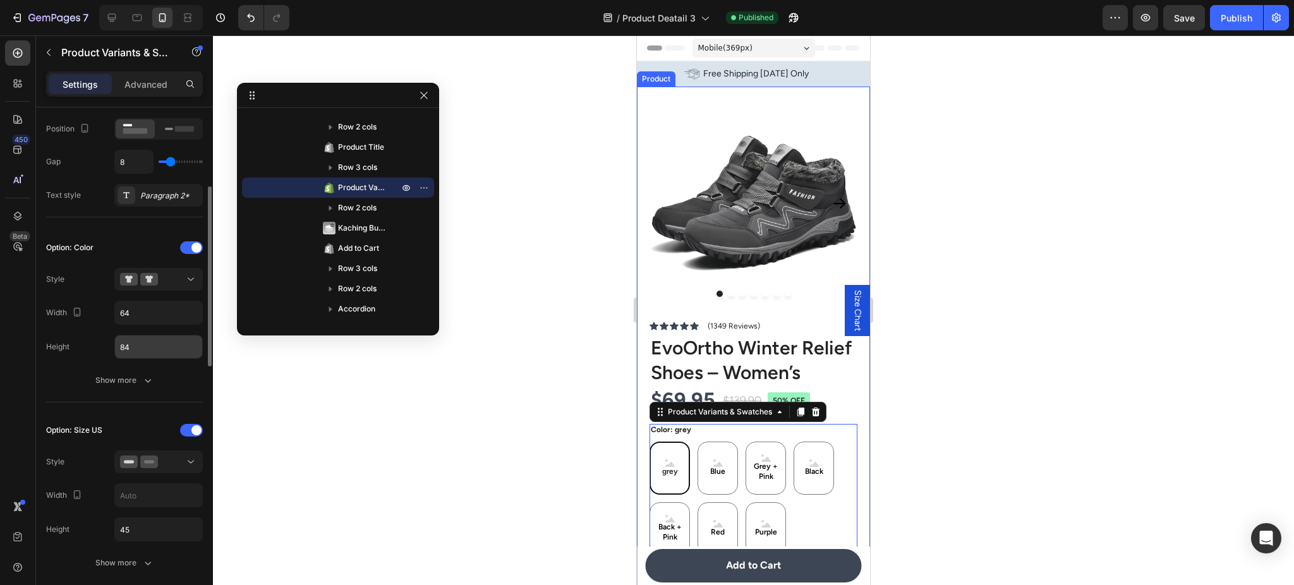
click at [157, 344] on input "84" at bounding box center [158, 346] width 87 height 23
type input "64"
click at [110, 18] on icon at bounding box center [112, 18] width 8 height 8
type input "32"
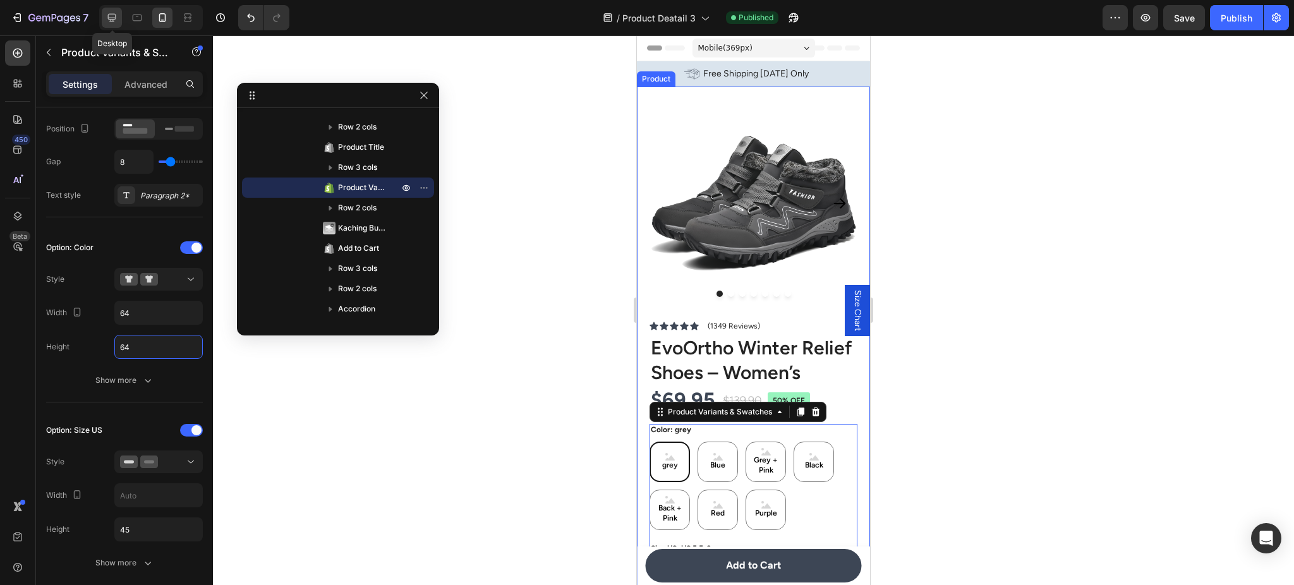
type input "84"
type input "14"
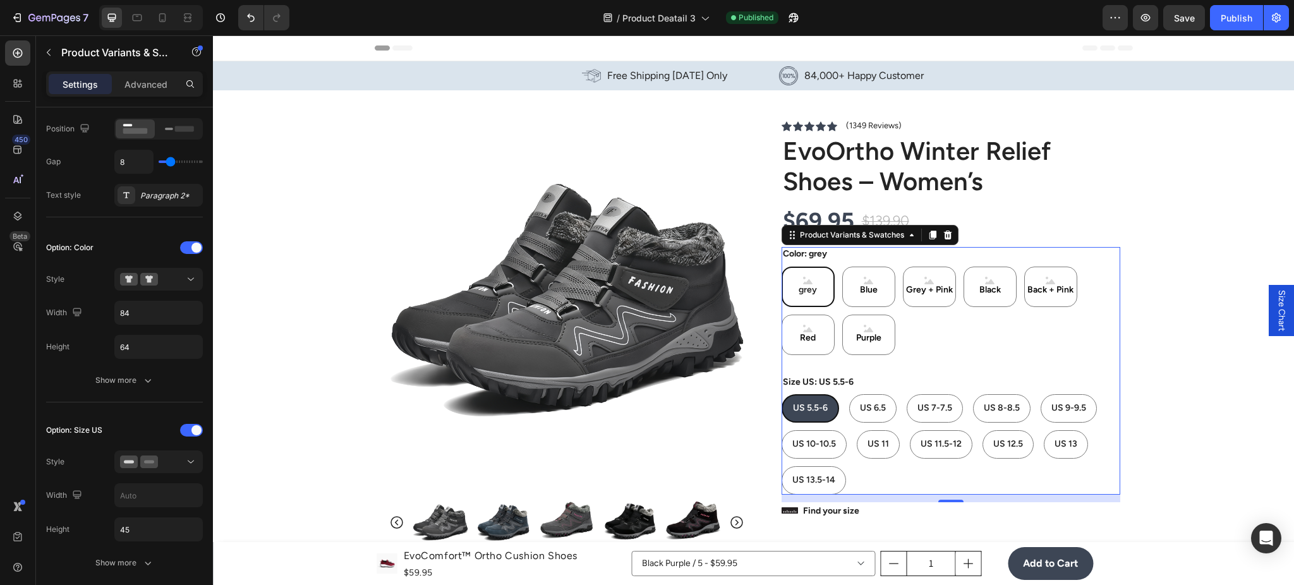
scroll to position [167, 0]
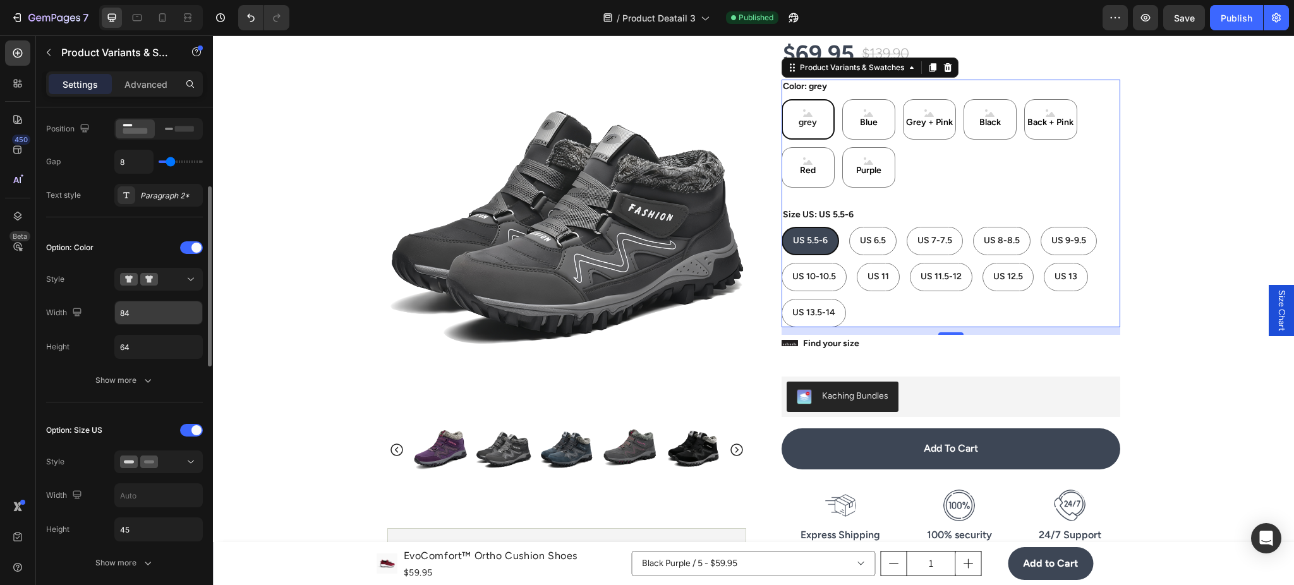
click at [162, 313] on input "84" at bounding box center [158, 312] width 87 height 23
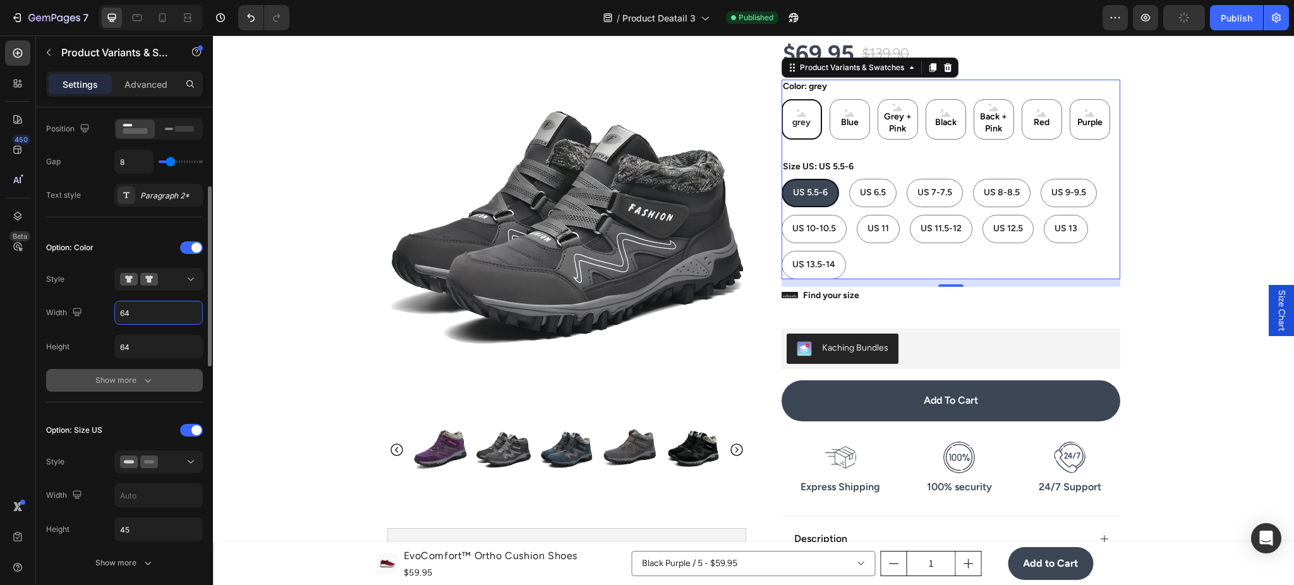
type input "64"
click at [154, 379] on button "Show more" at bounding box center [124, 380] width 157 height 23
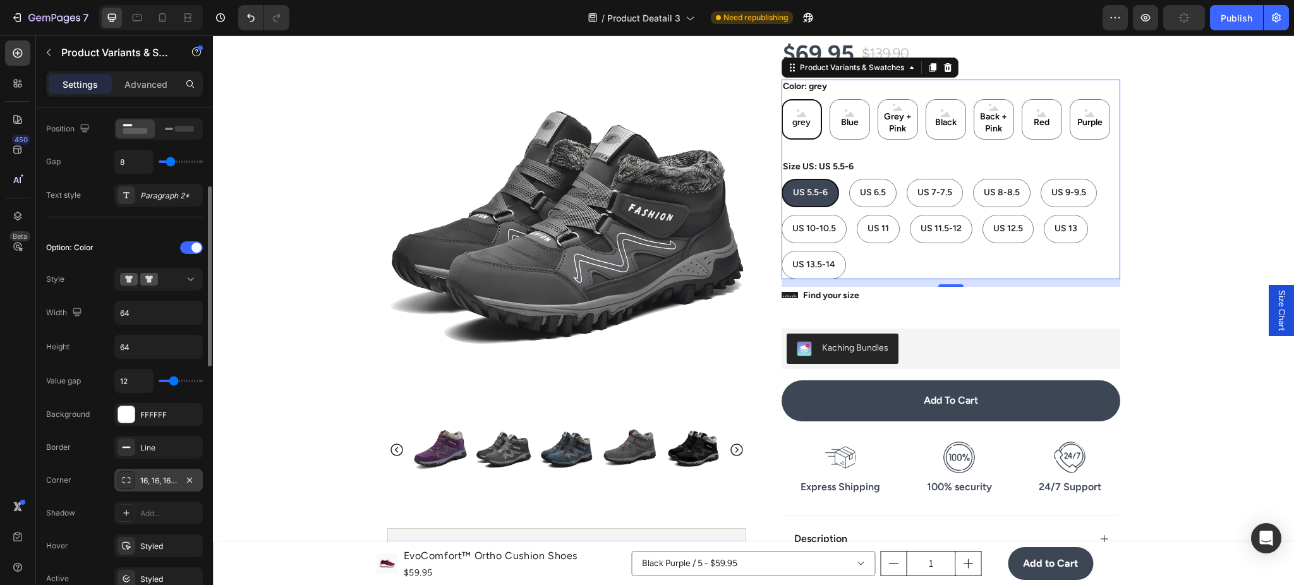
click at [156, 481] on div "16, 16, 16, 16" at bounding box center [158, 480] width 37 height 11
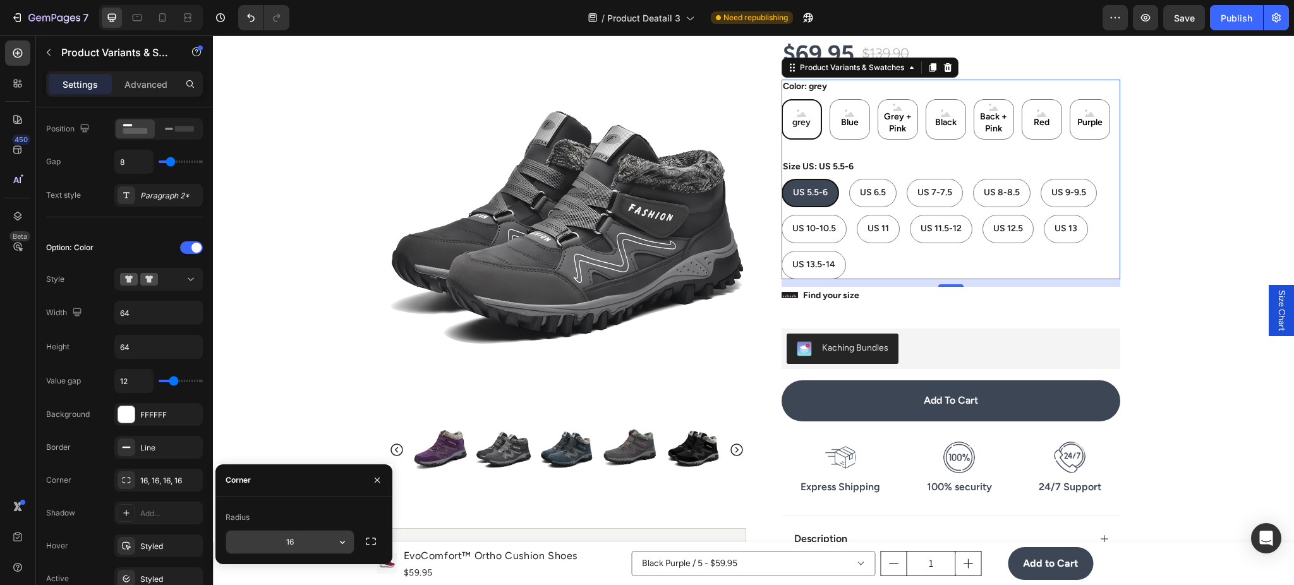
click at [301, 541] on input "16" at bounding box center [290, 542] width 128 height 23
type input "9999"
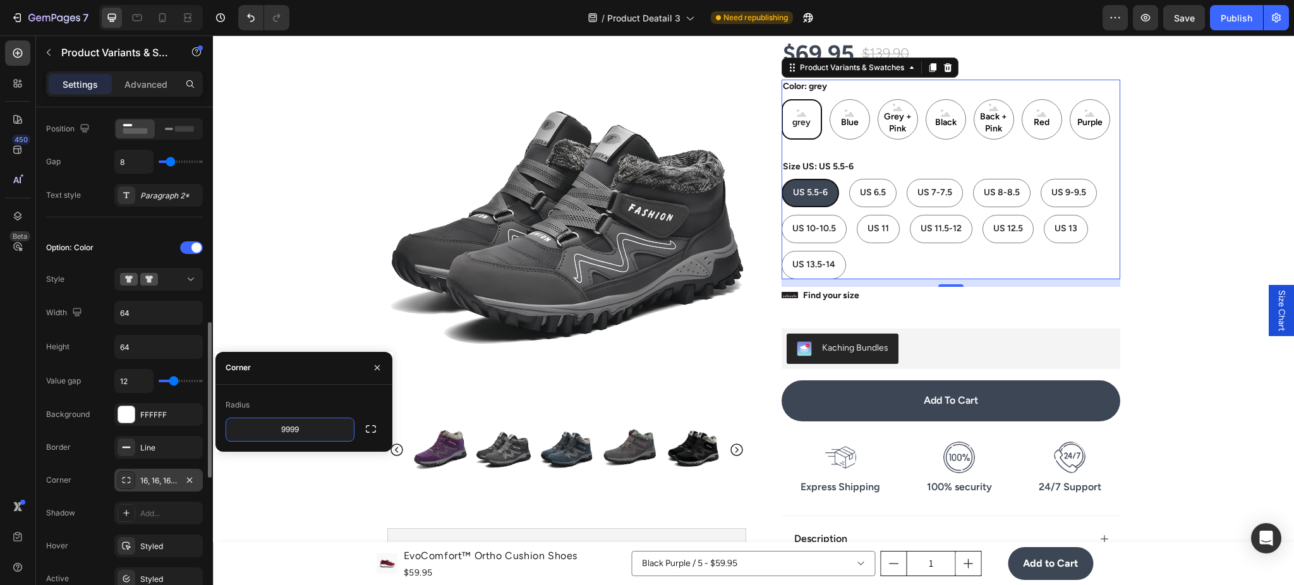
scroll to position [337, 0]
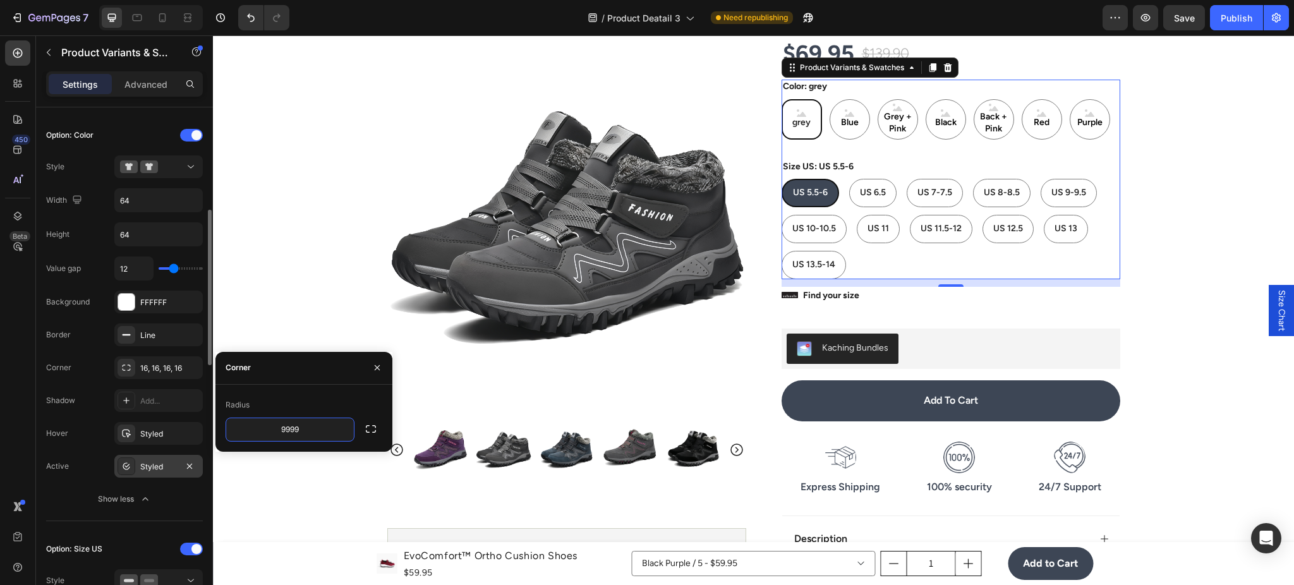
click at [159, 472] on div "Styled" at bounding box center [158, 466] width 37 height 11
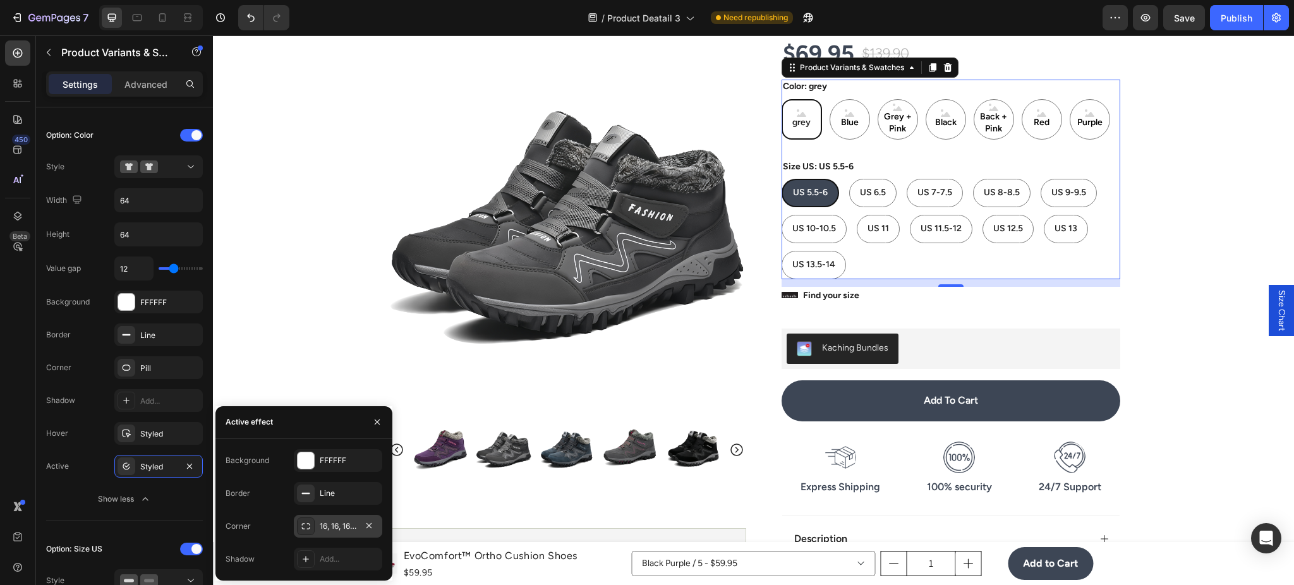
click at [332, 524] on div "16, 16, 16, 16" at bounding box center [338, 526] width 37 height 11
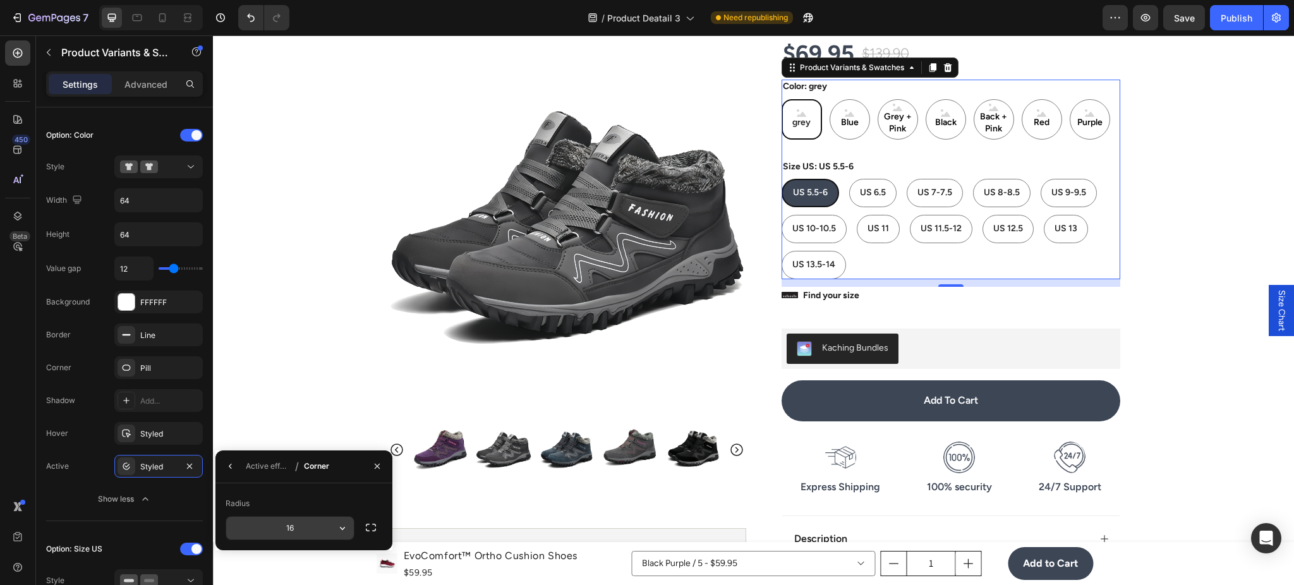
click at [314, 521] on input "16" at bounding box center [290, 528] width 128 height 23
type input "99"
click at [157, 442] on div "Styled" at bounding box center [158, 433] width 88 height 23
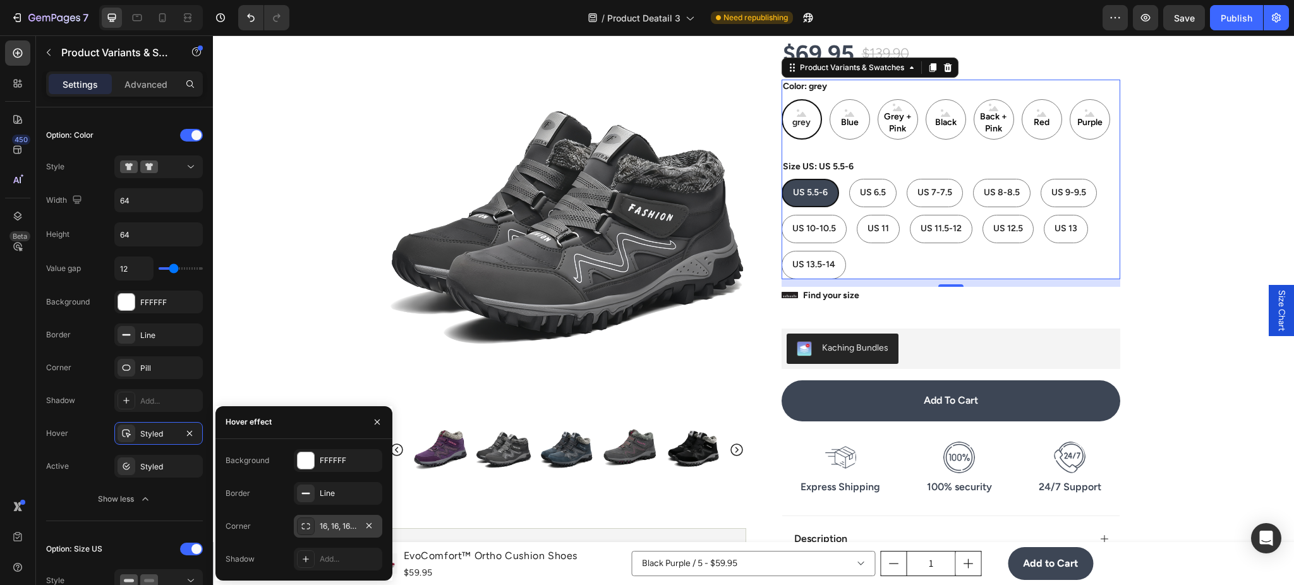
click at [334, 526] on div "16, 16, 16, 16" at bounding box center [338, 526] width 37 height 11
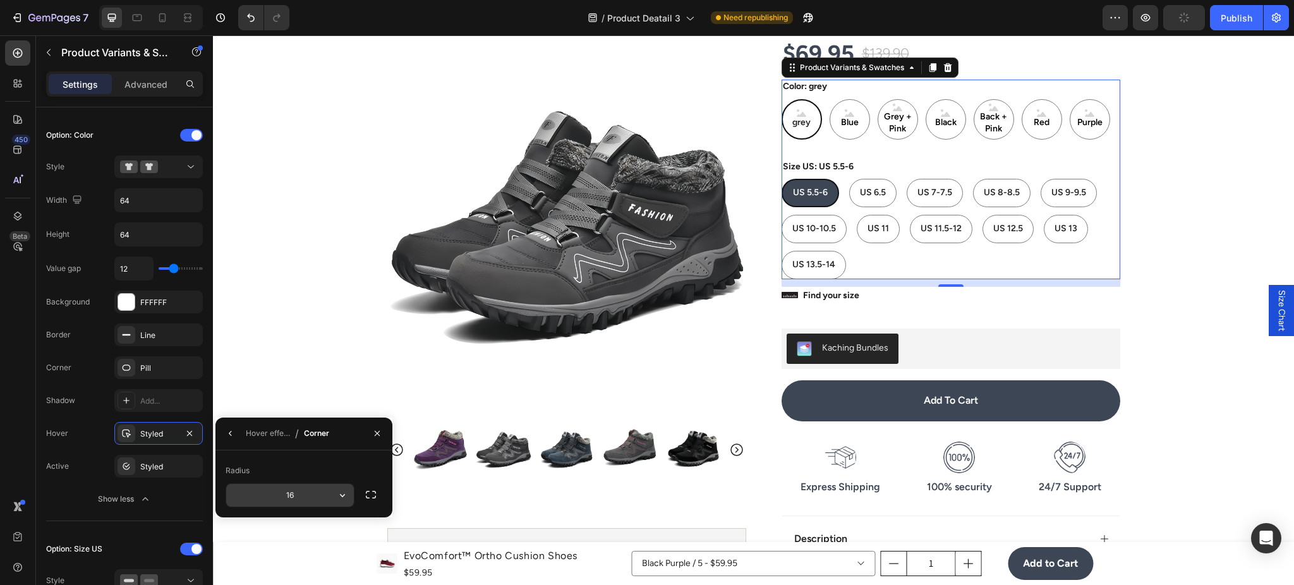
click at [301, 495] on input "16" at bounding box center [290, 495] width 128 height 23
type input "999"
click at [1253, 30] on div "7 Version history / Product Deatail 3 Need republishing Preview Save Publish" at bounding box center [647, 18] width 1294 height 36
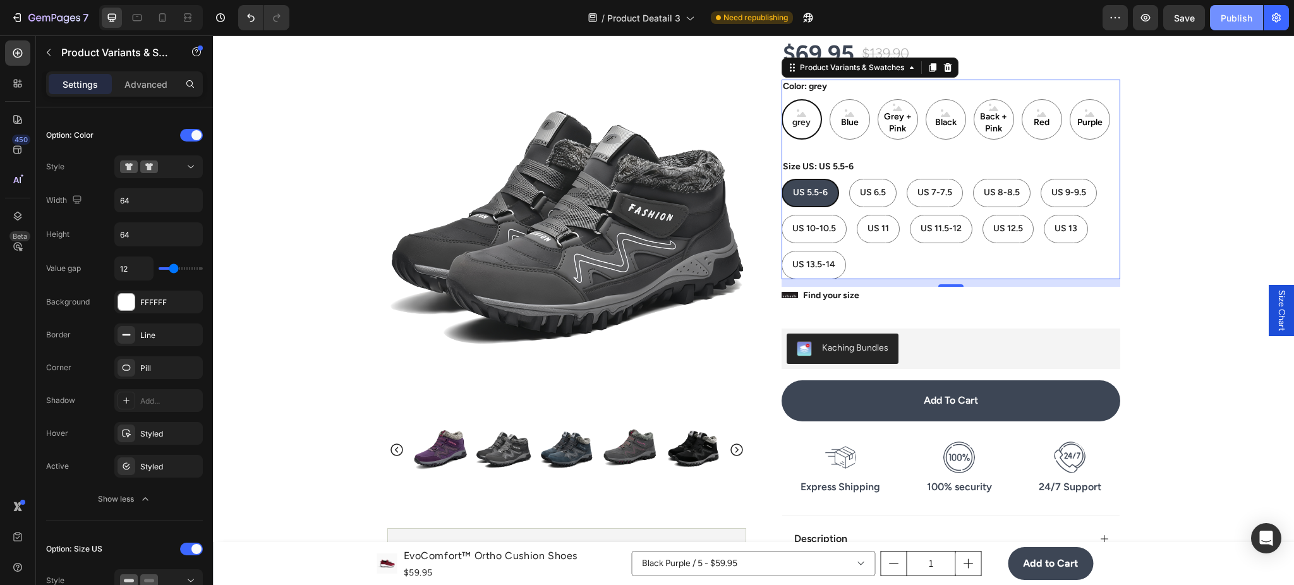
click at [1248, 27] on button "Publish" at bounding box center [1236, 17] width 53 height 25
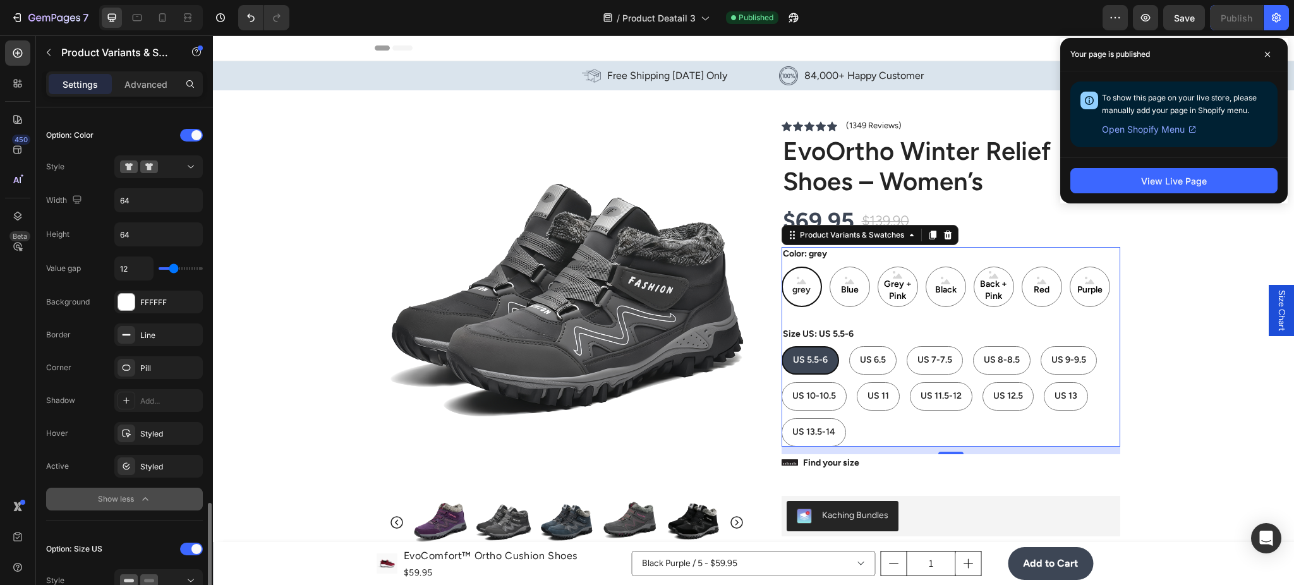
scroll to position [562, 0]
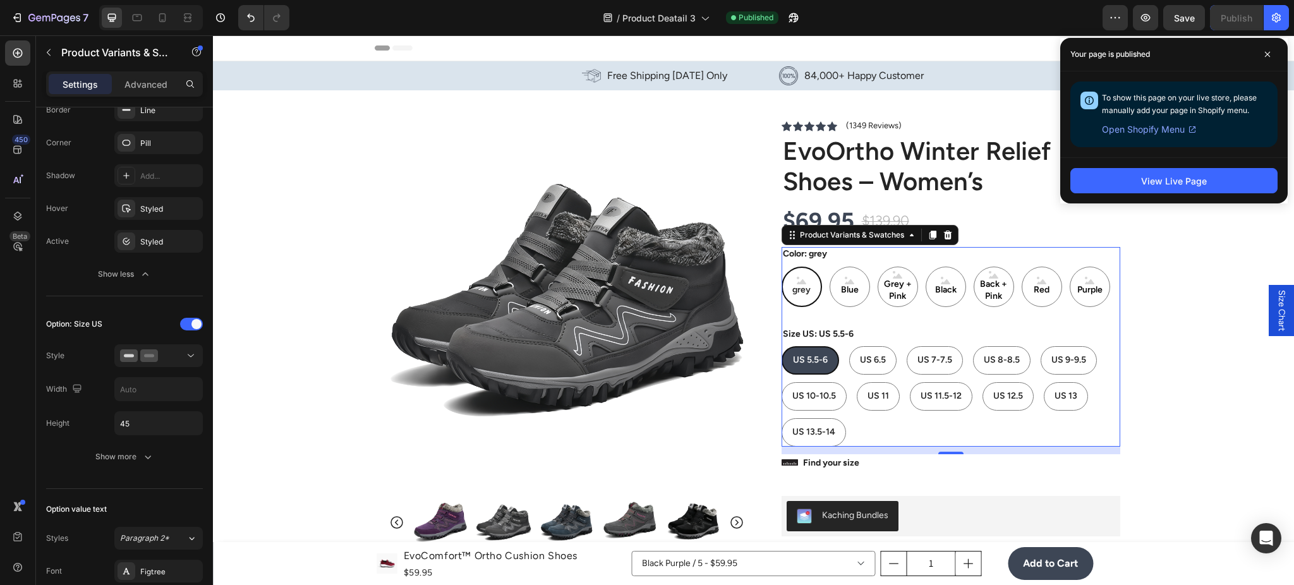
click at [809, 306] on div "grey" at bounding box center [802, 287] width 40 height 40
click at [782, 267] on input "grey grey grey" at bounding box center [781, 266] width 1 height 1
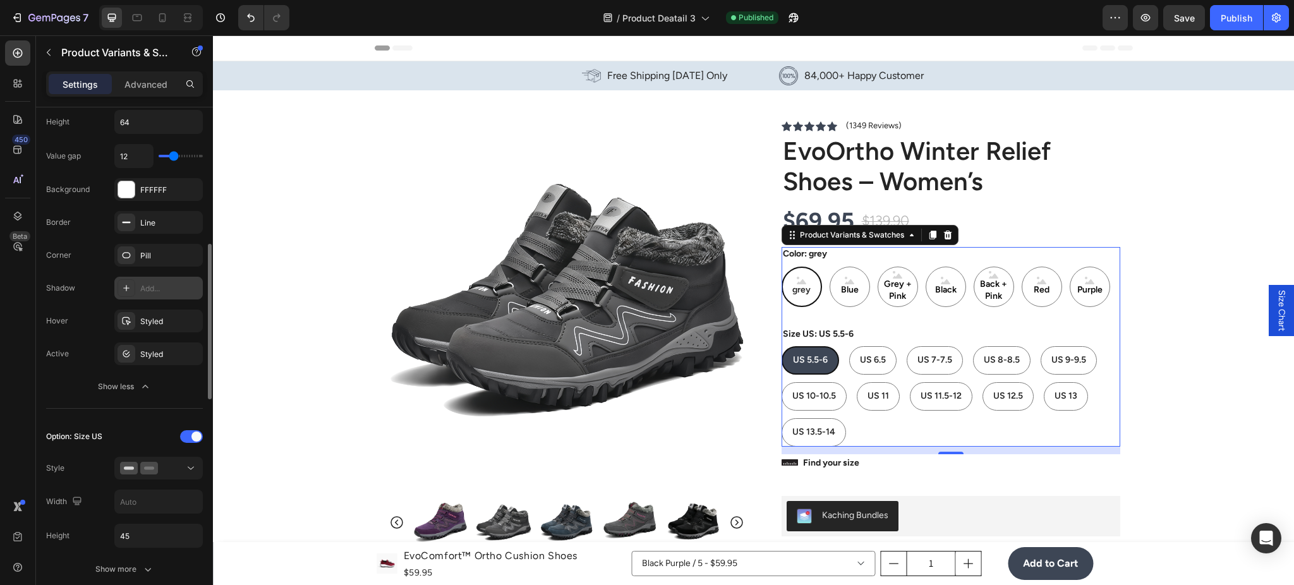
scroll to position [337, 0]
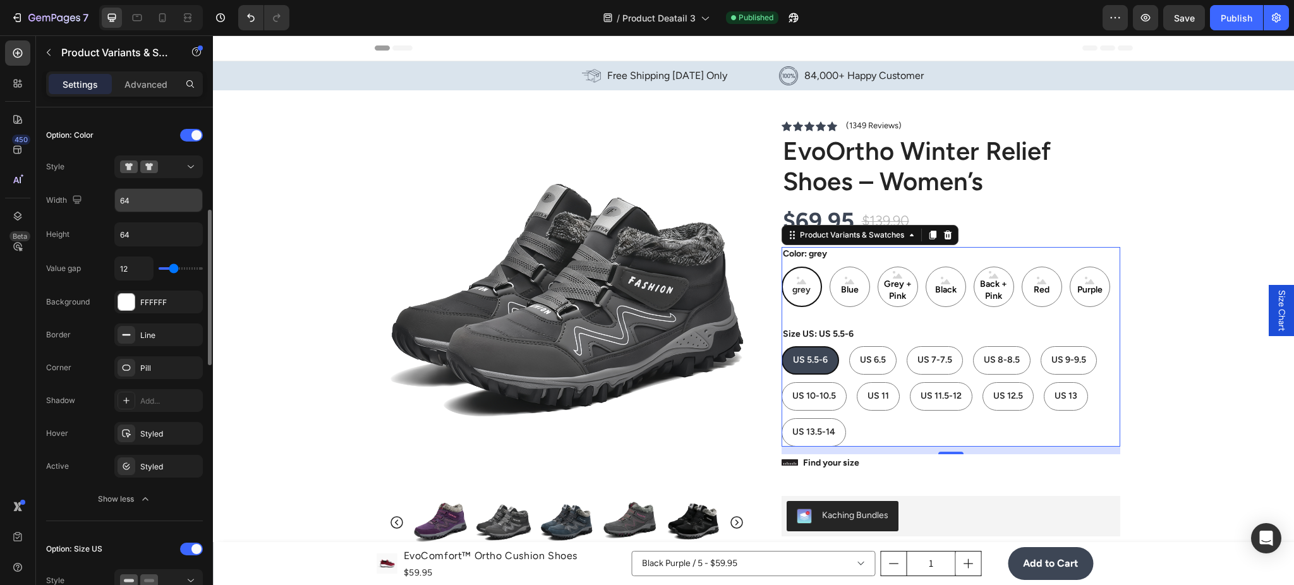
click at [155, 207] on input "64" at bounding box center [158, 200] width 87 height 23
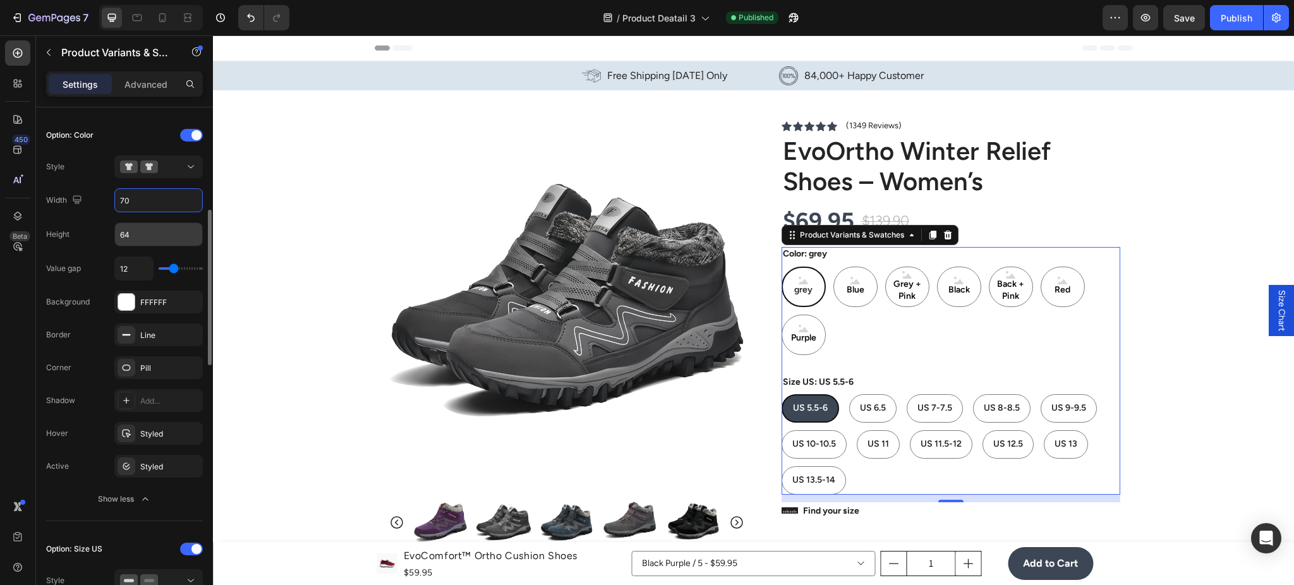
type input "70"
click at [134, 234] on input "64" at bounding box center [158, 234] width 87 height 23
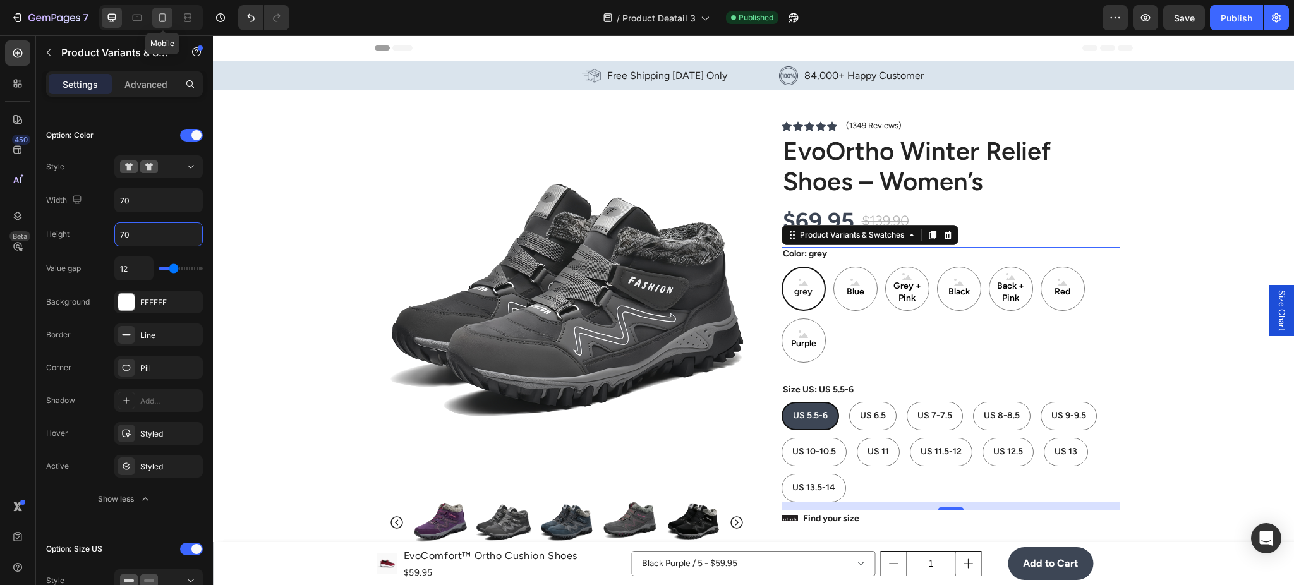
type input "70"
click at [159, 10] on div at bounding box center [162, 18] width 20 height 20
type input "20"
type input "64"
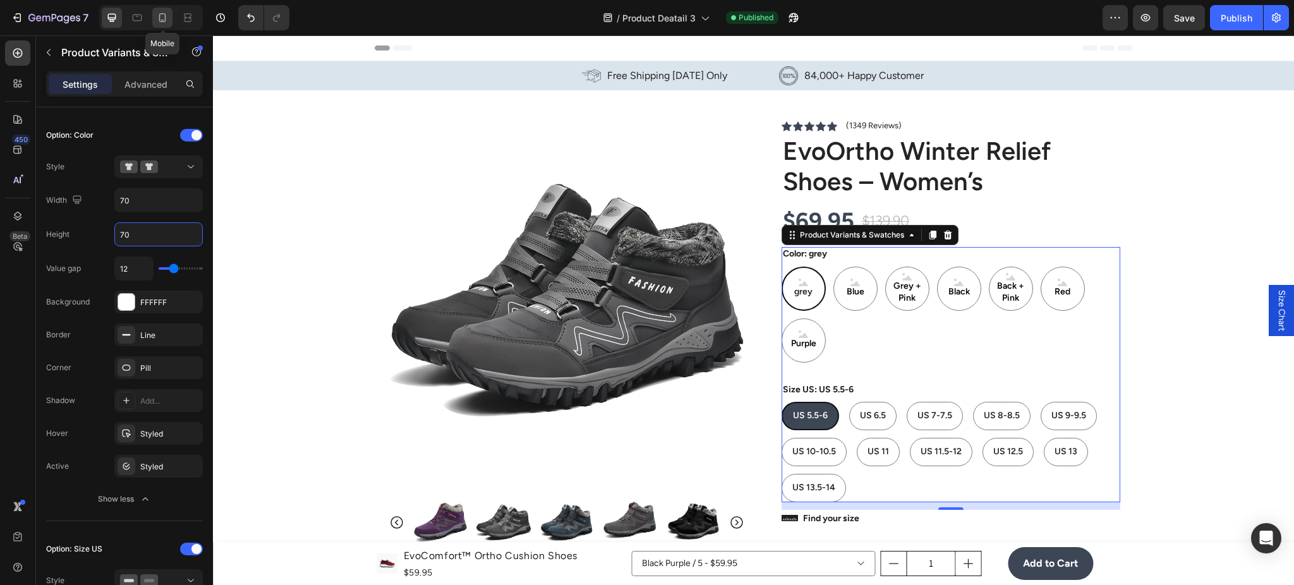
type input "12"
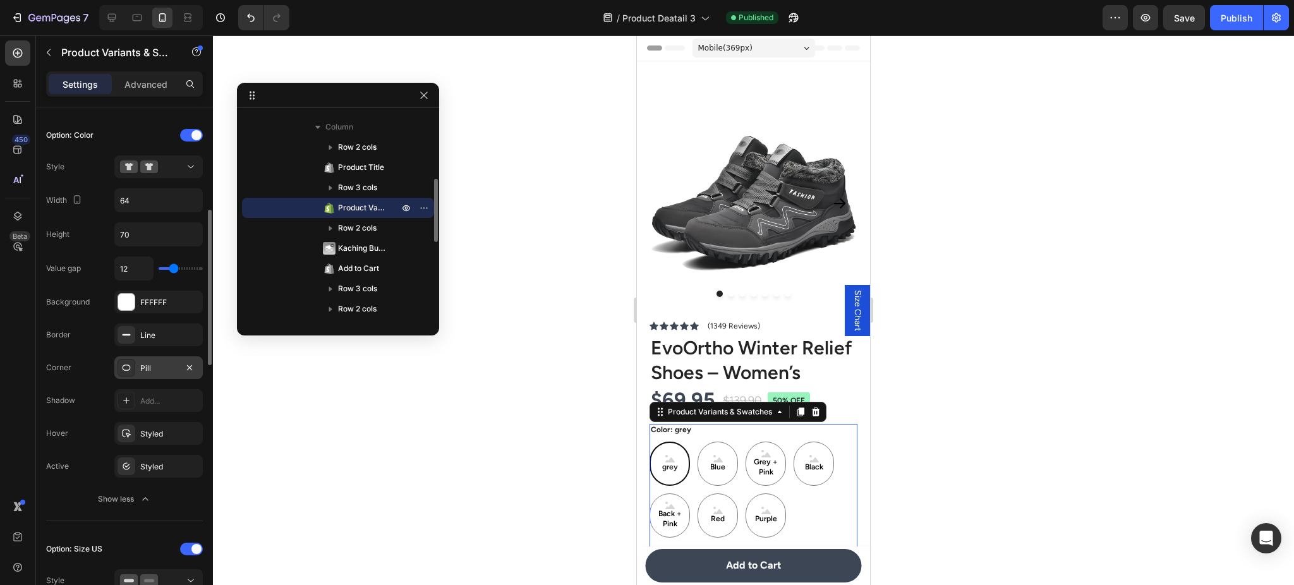
scroll to position [506, 0]
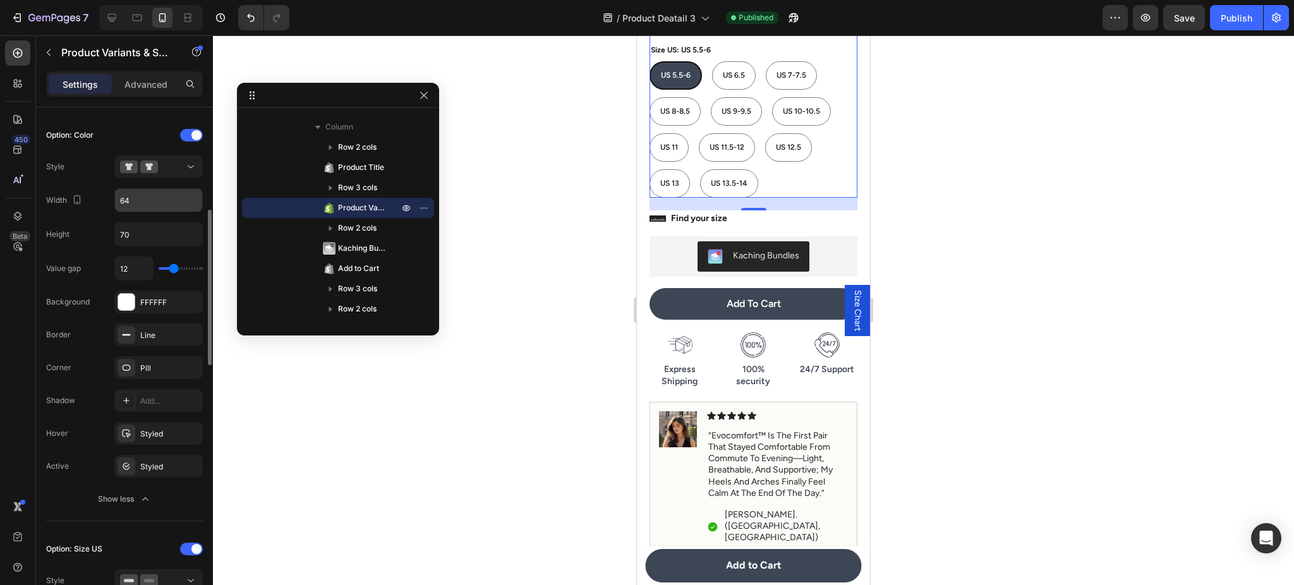
click at [159, 196] on input "64" at bounding box center [158, 200] width 87 height 23
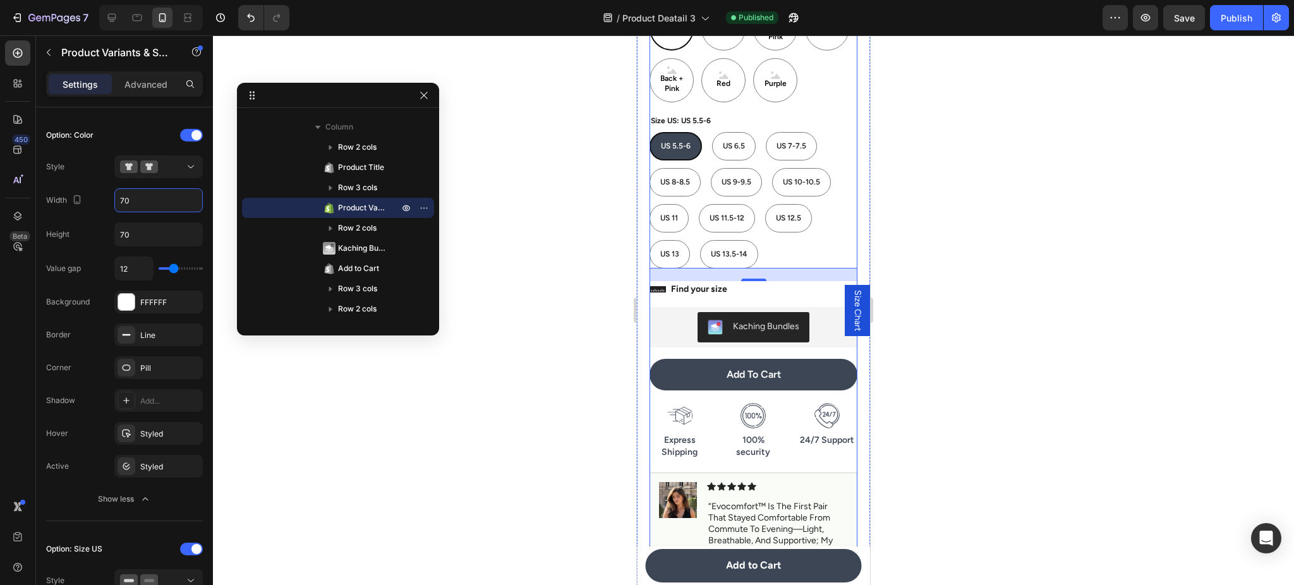
scroll to position [385, 0]
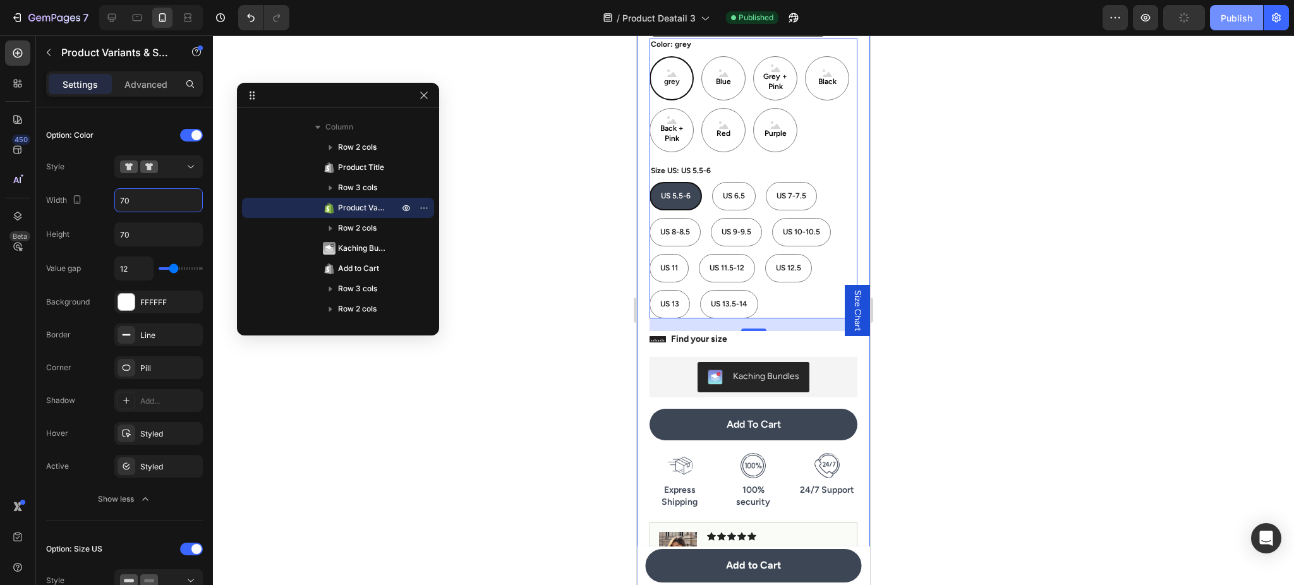
click at [1227, 28] on button "Publish" at bounding box center [1236, 17] width 53 height 25
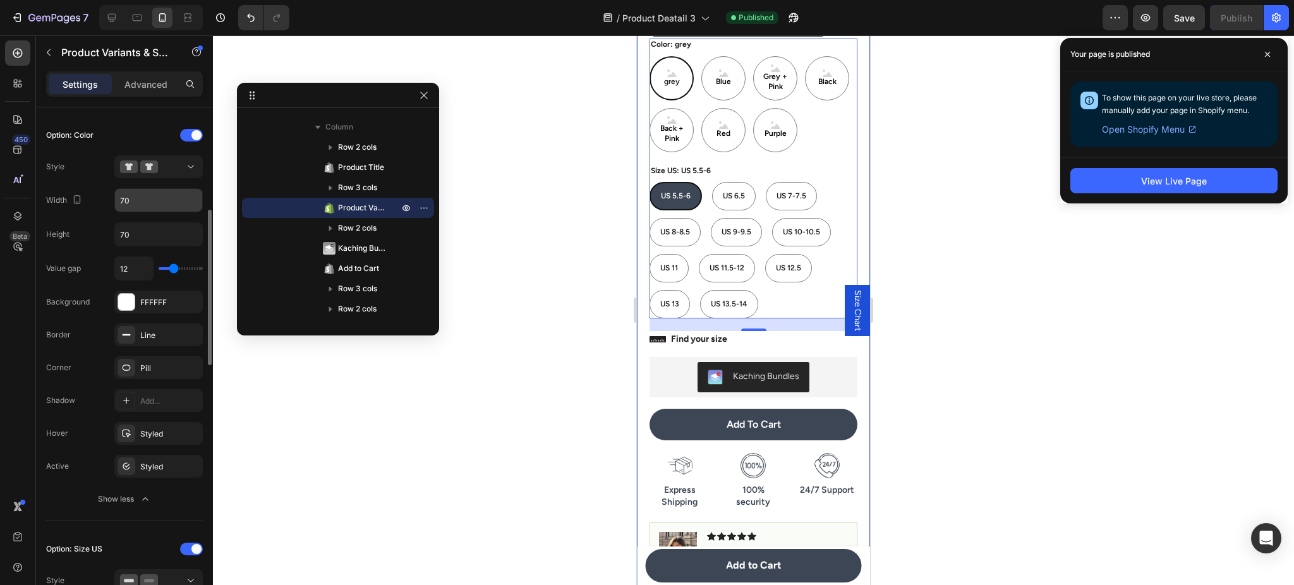
click at [178, 198] on input "70" at bounding box center [158, 200] width 87 height 23
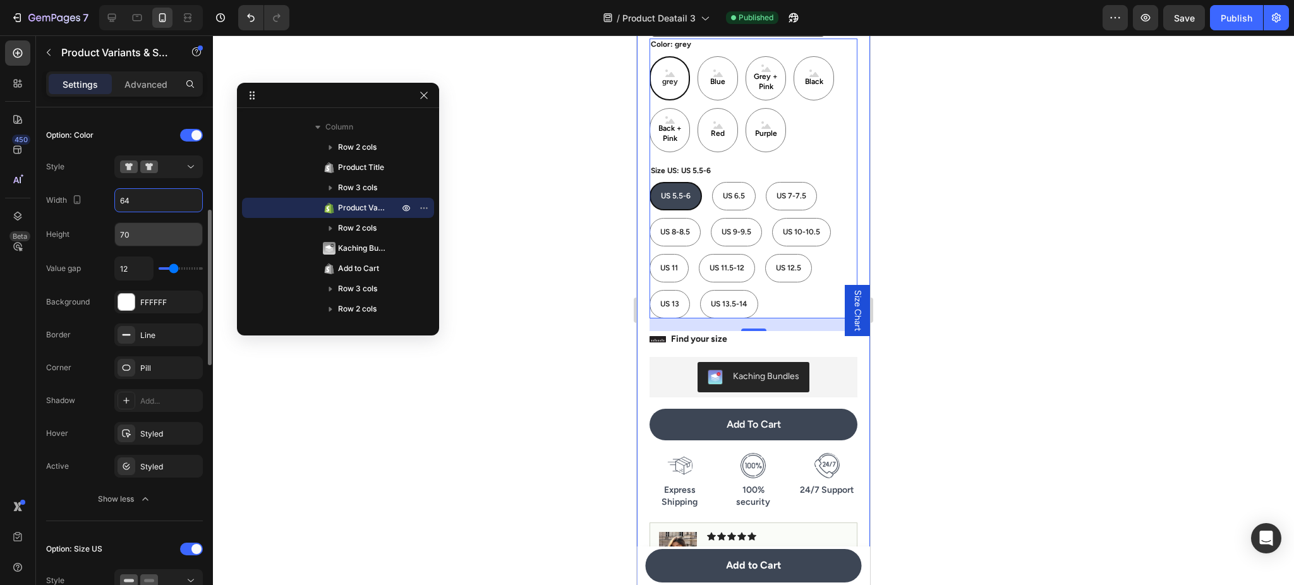
type input "64"
click at [164, 232] on input "70" at bounding box center [158, 234] width 87 height 23
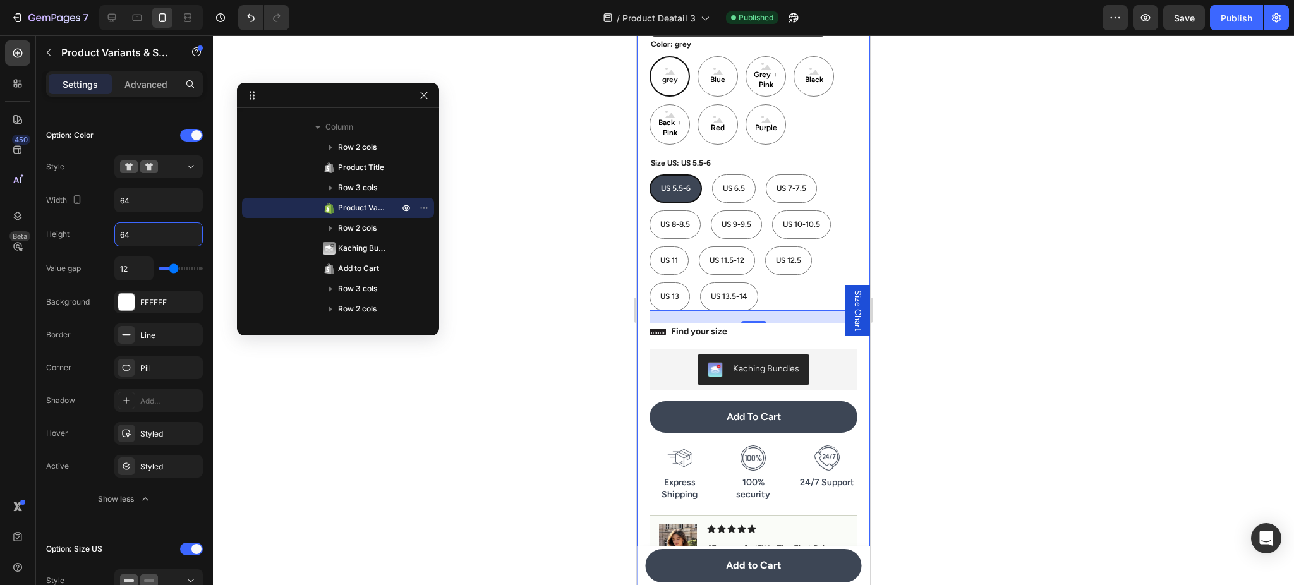
type input "64"
click at [96, 15] on div at bounding box center [148, 17] width 109 height 25
click at [107, 13] on icon at bounding box center [112, 17] width 13 height 13
type input "32"
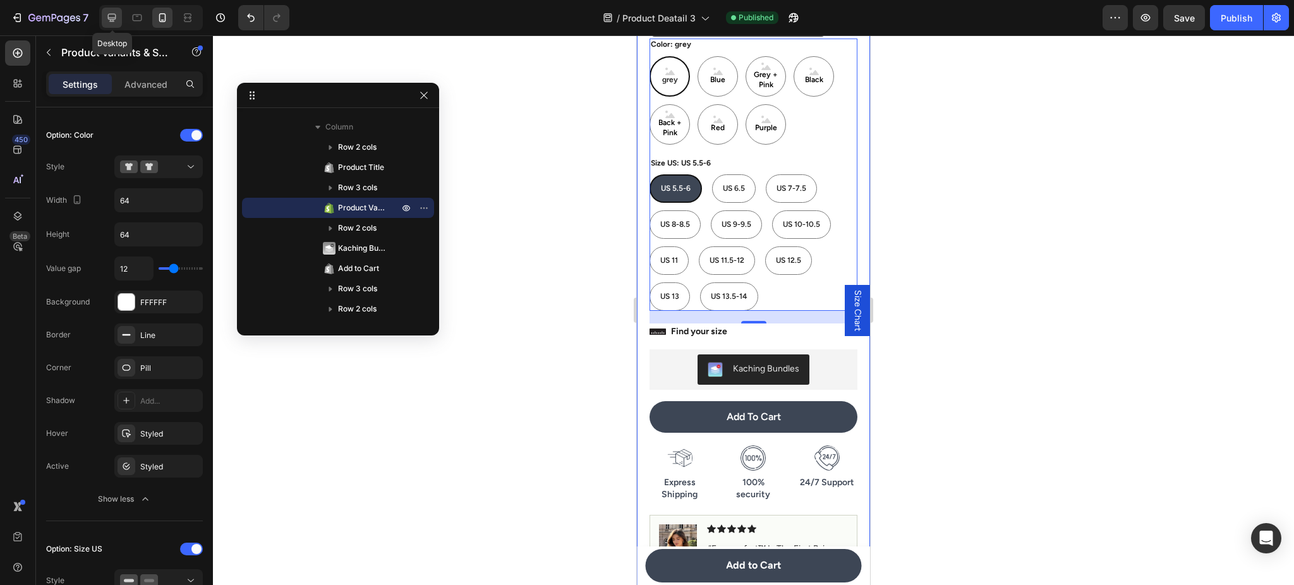
type input "70"
type input "14"
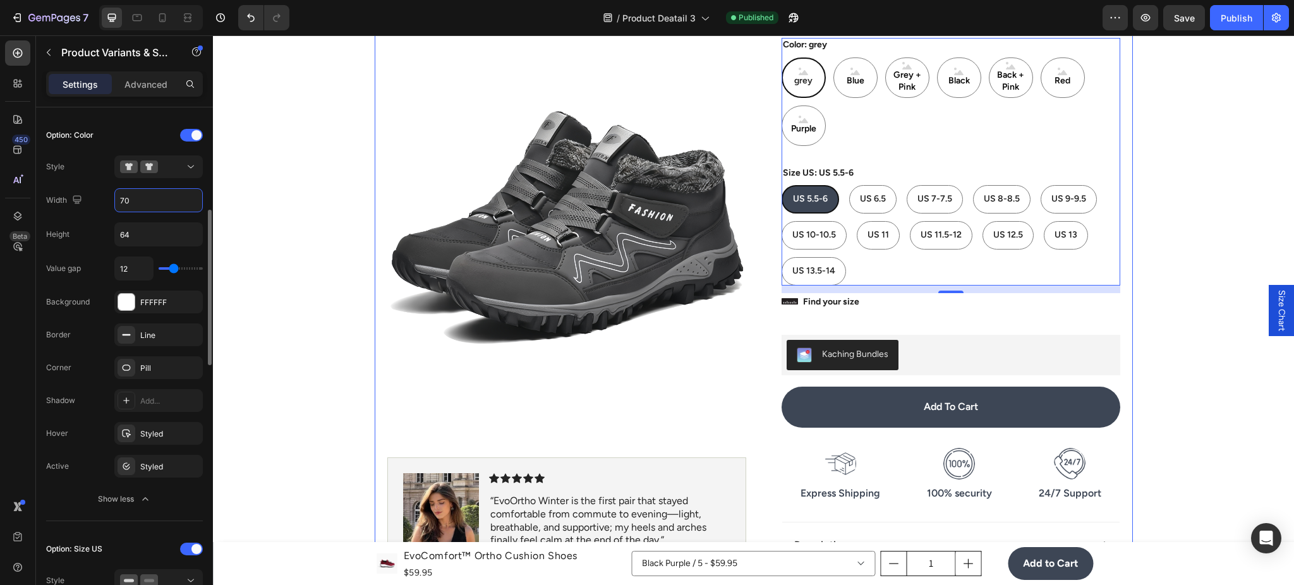
drag, startPoint x: 132, startPoint y: 199, endPoint x: 164, endPoint y: 184, distance: 35.6
click at [132, 199] on input "70" at bounding box center [158, 200] width 87 height 23
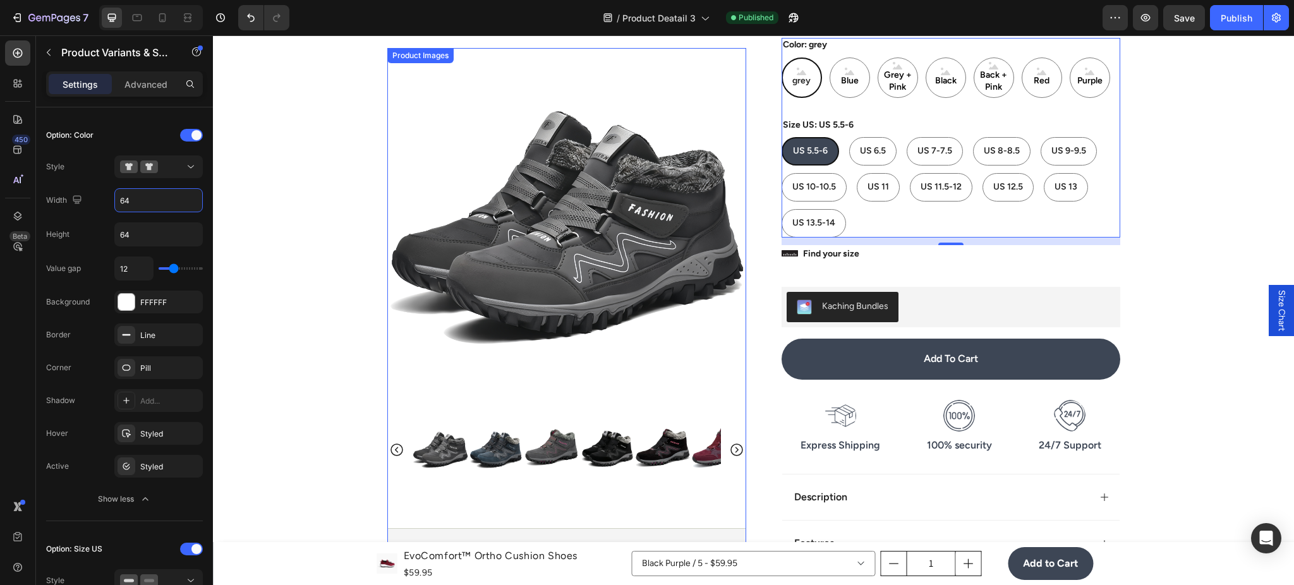
scroll to position [164, 0]
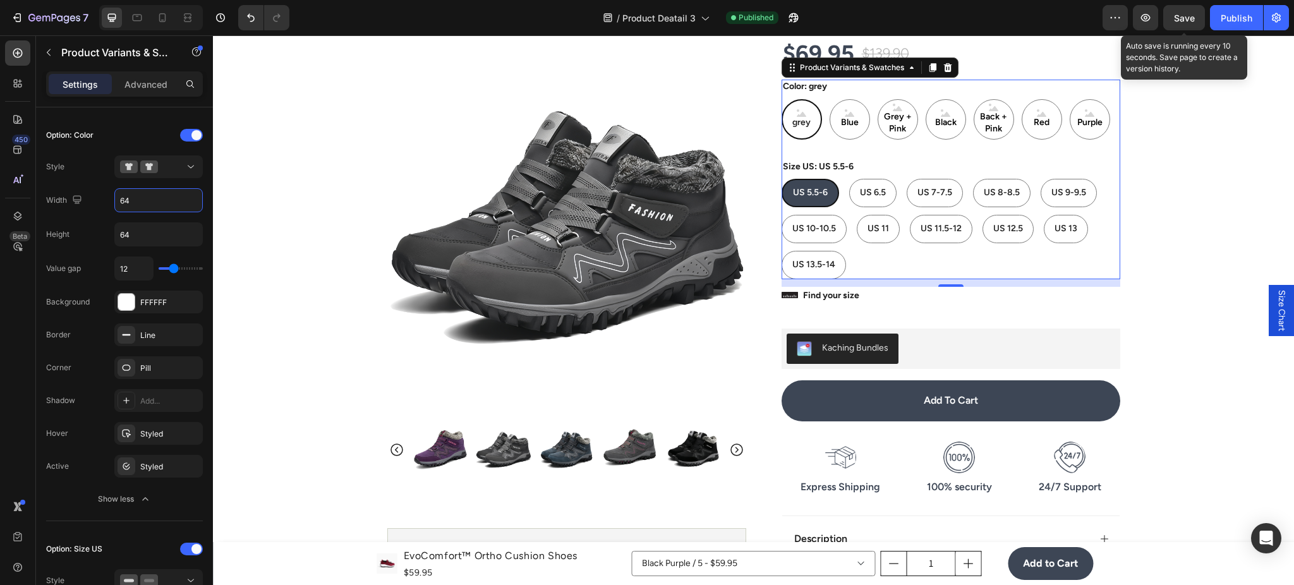
type input "64"
click at [1231, 8] on button "Publish" at bounding box center [1236, 17] width 53 height 25
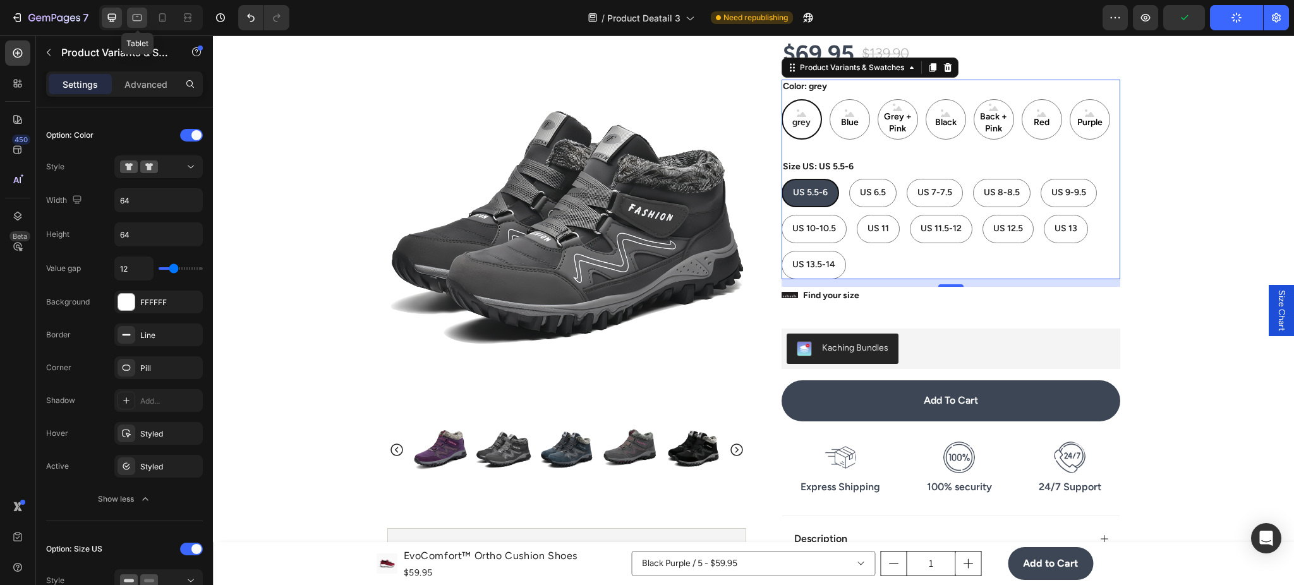
click at [136, 13] on icon at bounding box center [137, 17] width 13 height 13
type input "13"
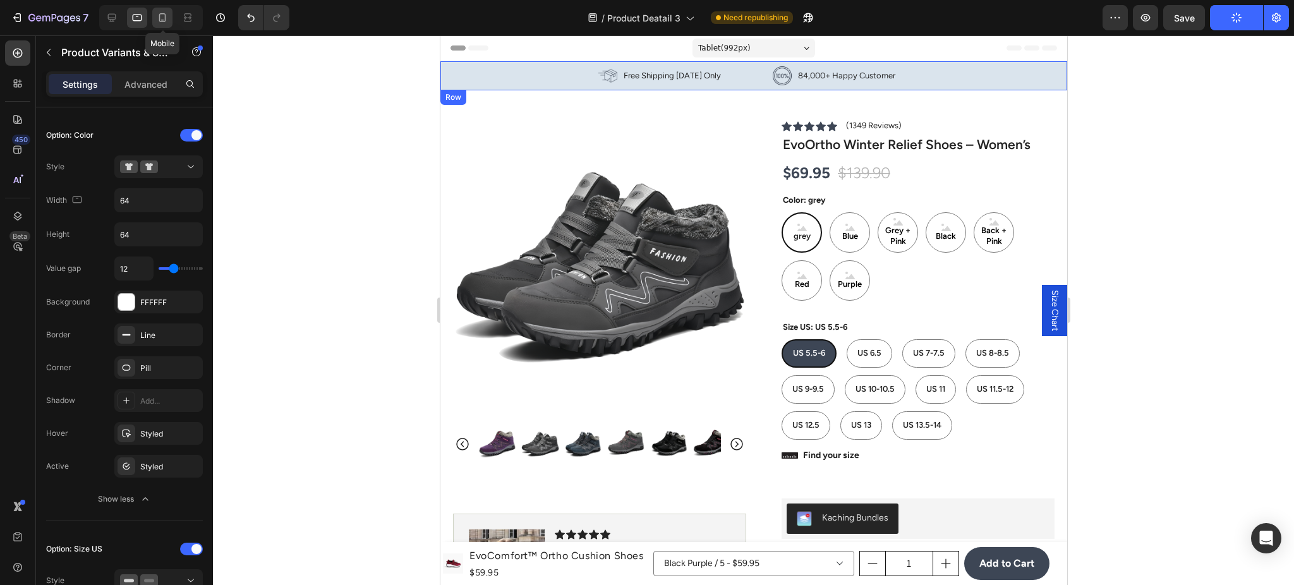
click at [162, 25] on div at bounding box center [162, 18] width 20 height 20
type input "20"
type input "12"
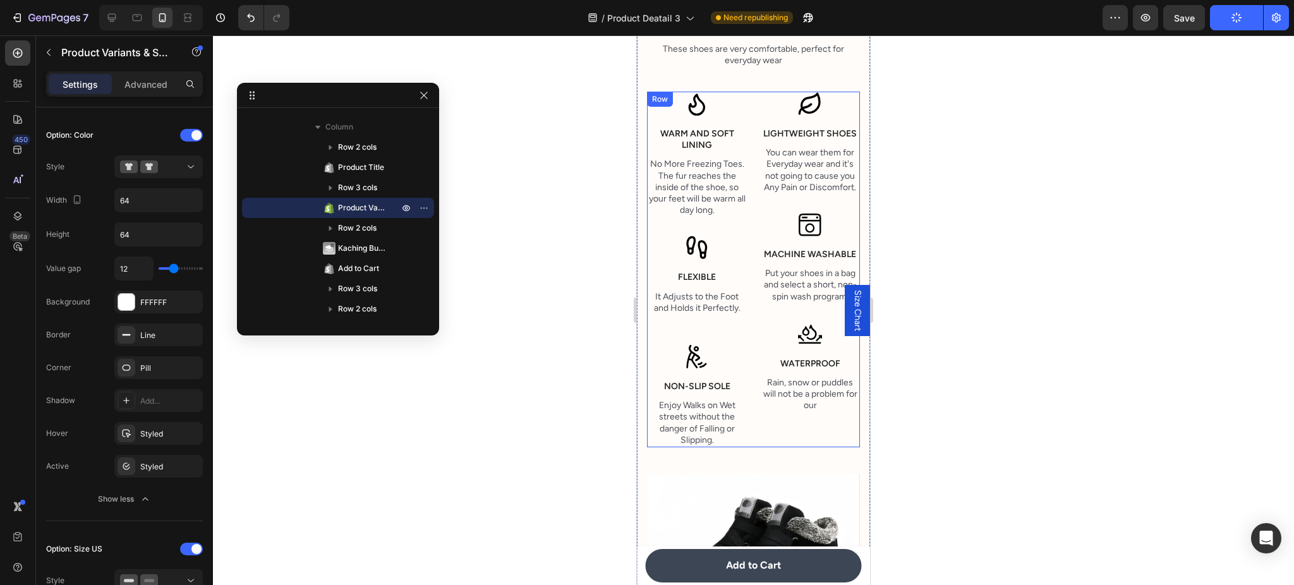
scroll to position [1909, 0]
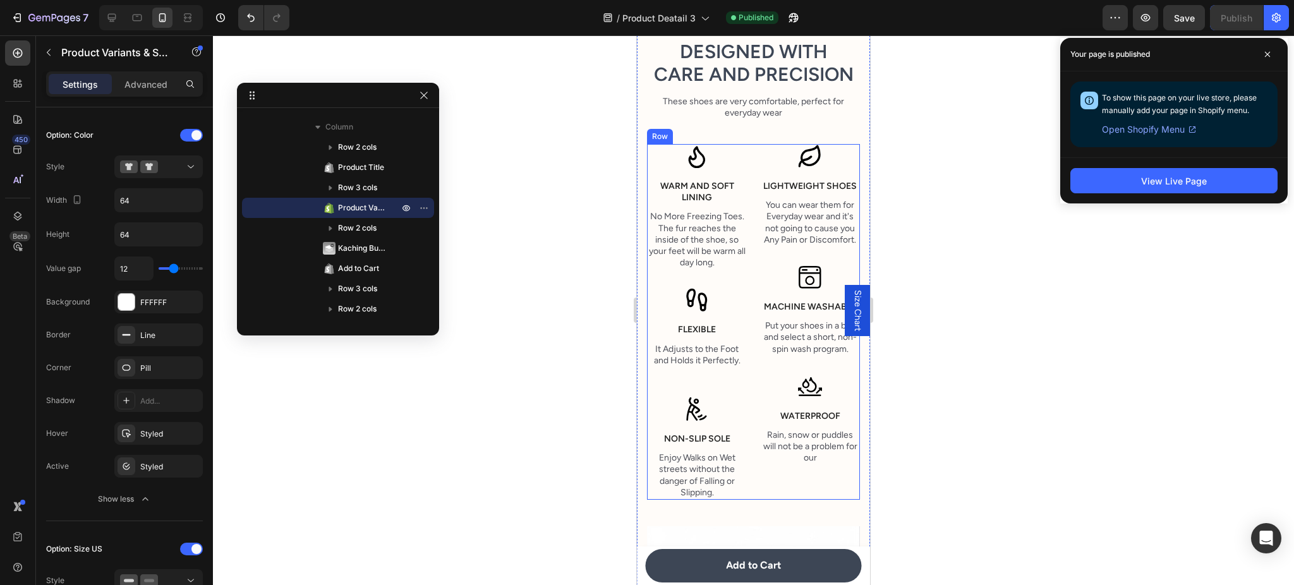
click at [711, 446] on div "Non-slip sole" at bounding box center [697, 439] width 100 height 14
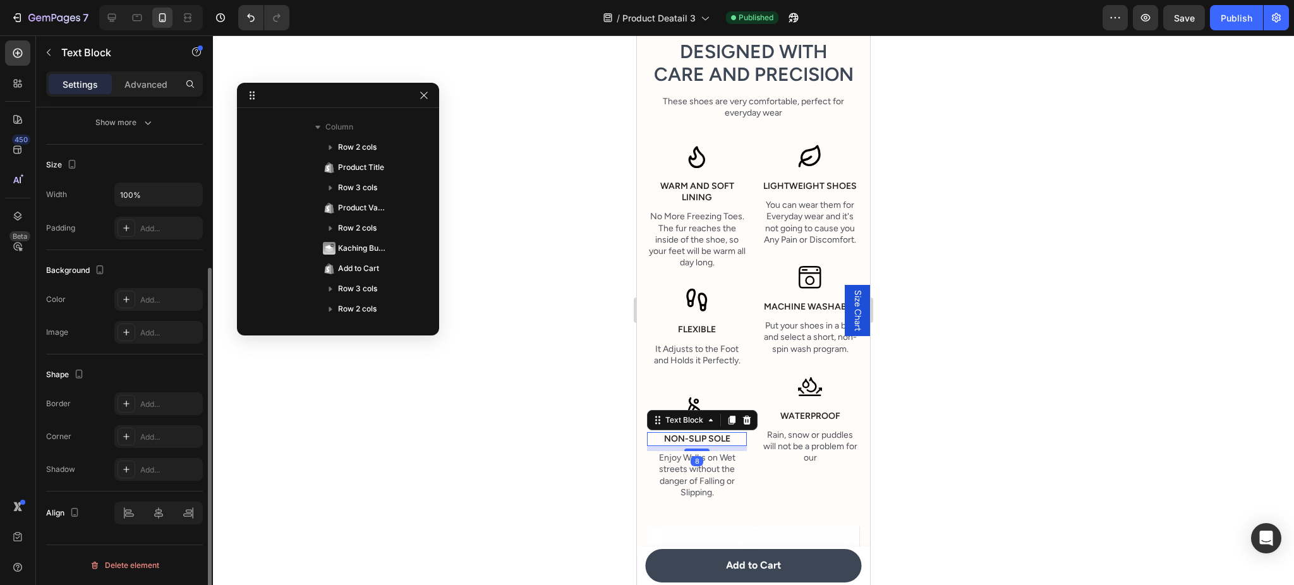
scroll to position [0, 0]
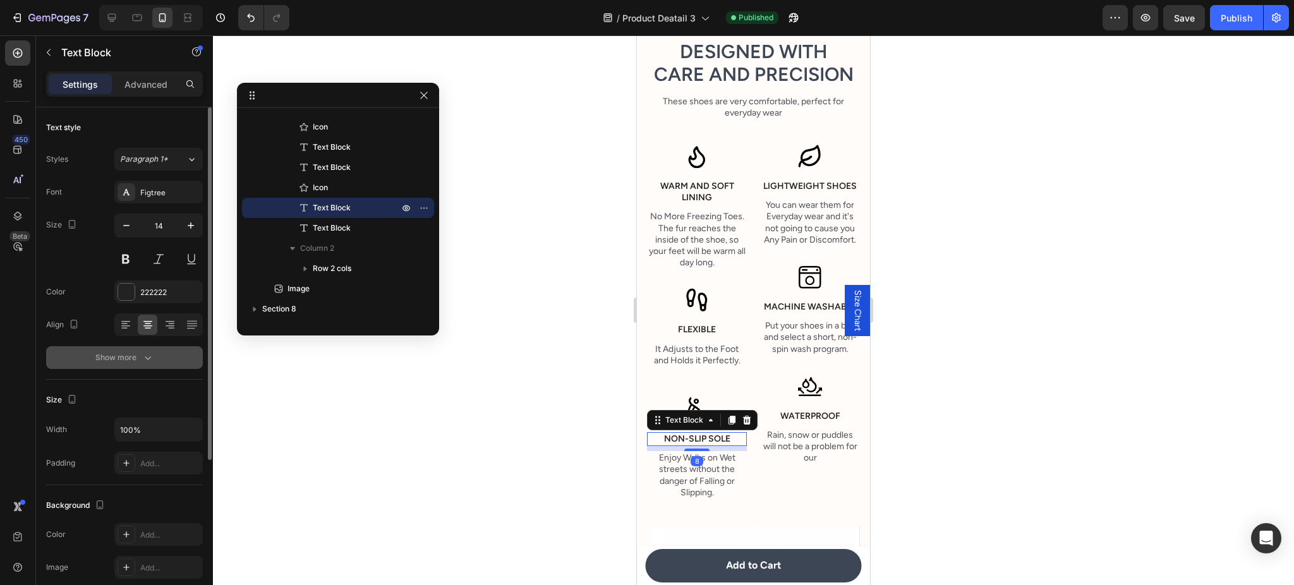
click at [176, 360] on button "Show more" at bounding box center [124, 357] width 157 height 23
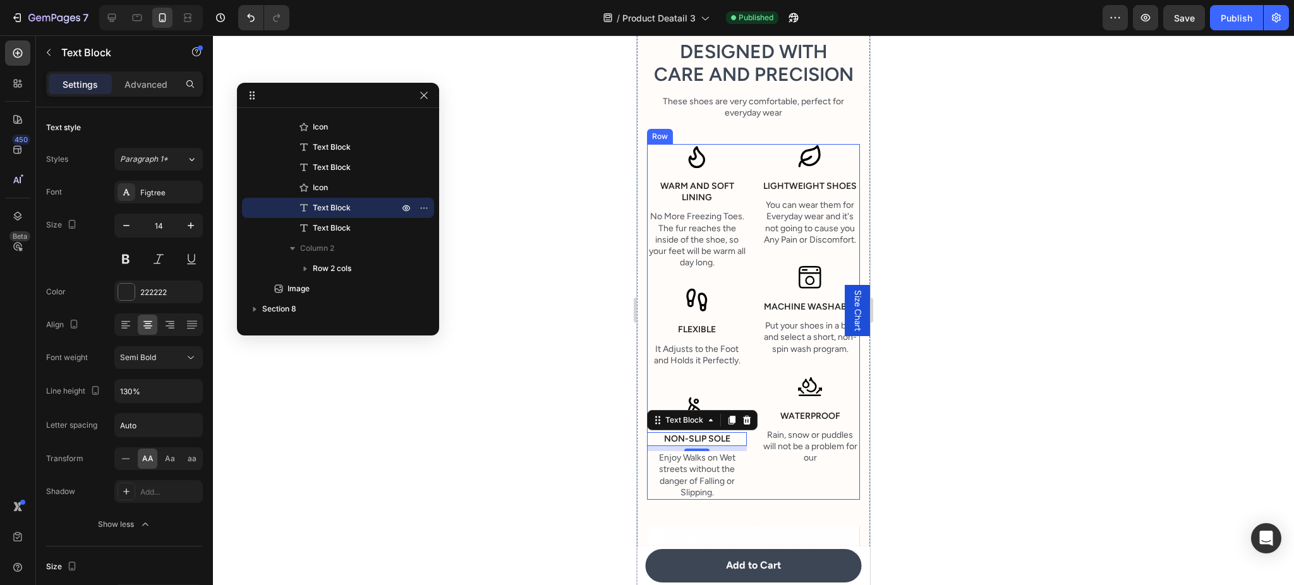
click at [780, 422] on p "Waterproof" at bounding box center [809, 416] width 97 height 11
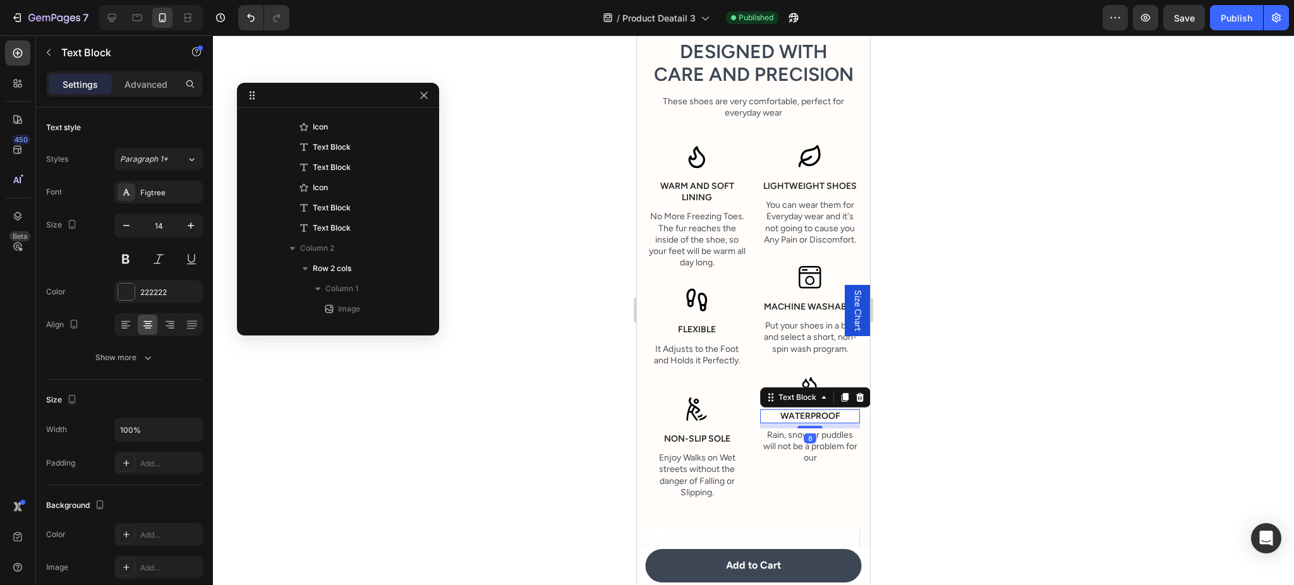
scroll to position [946, 0]
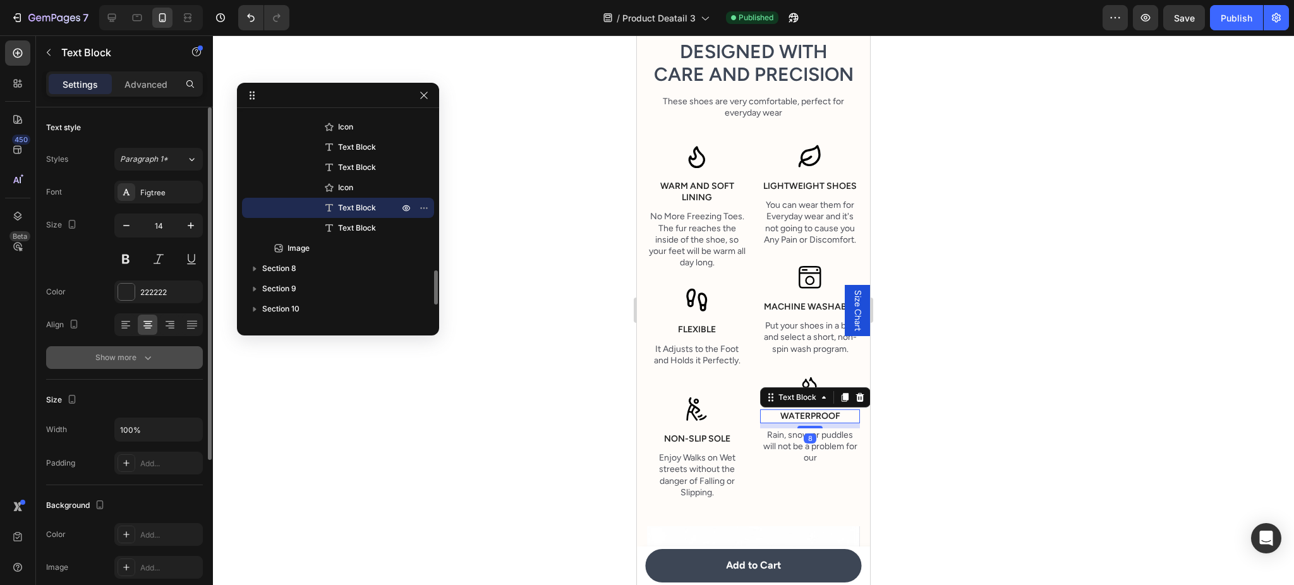
click at [188, 346] on button "Show more" at bounding box center [124, 357] width 157 height 23
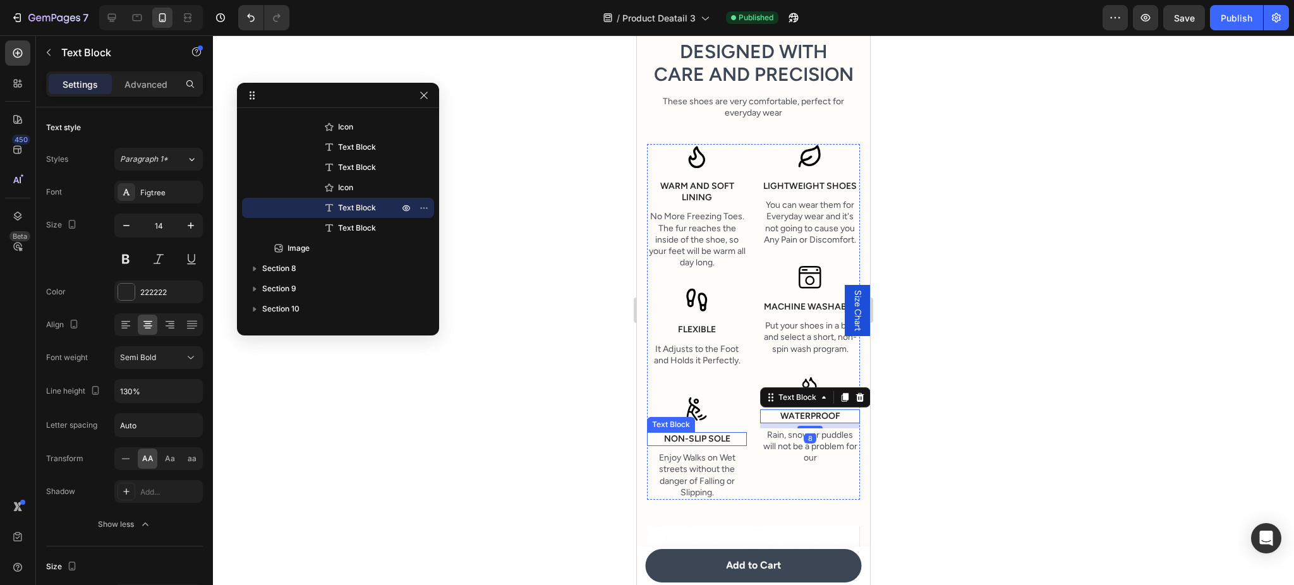
click at [718, 445] on p "Non-slip sole" at bounding box center [696, 438] width 97 height 11
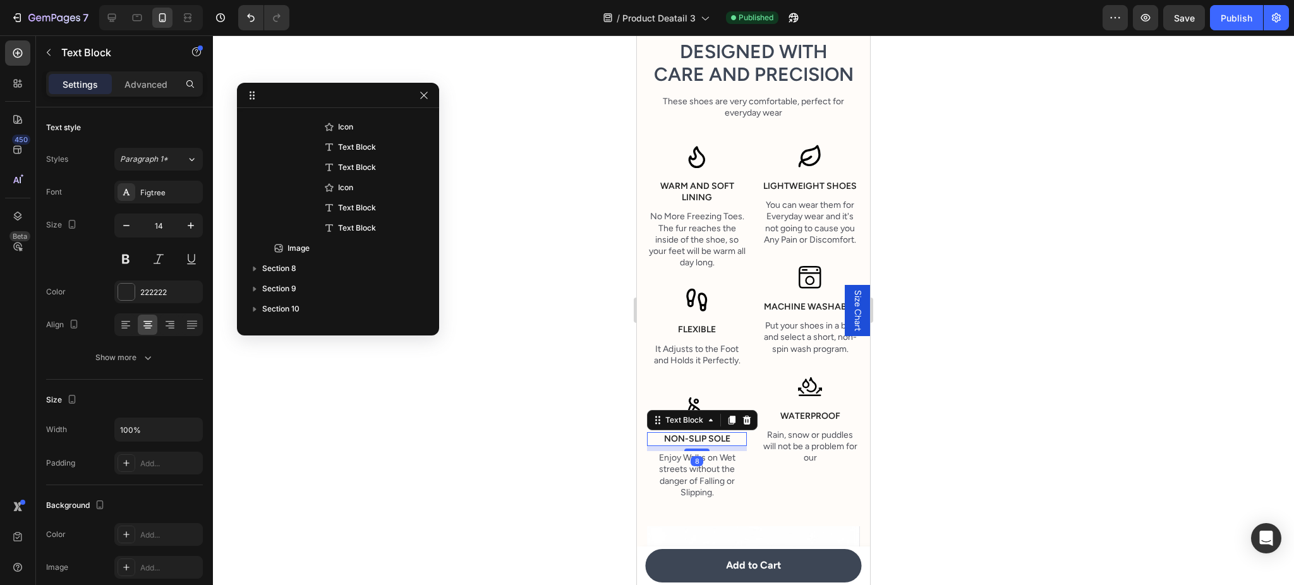
scroll to position [663, 0]
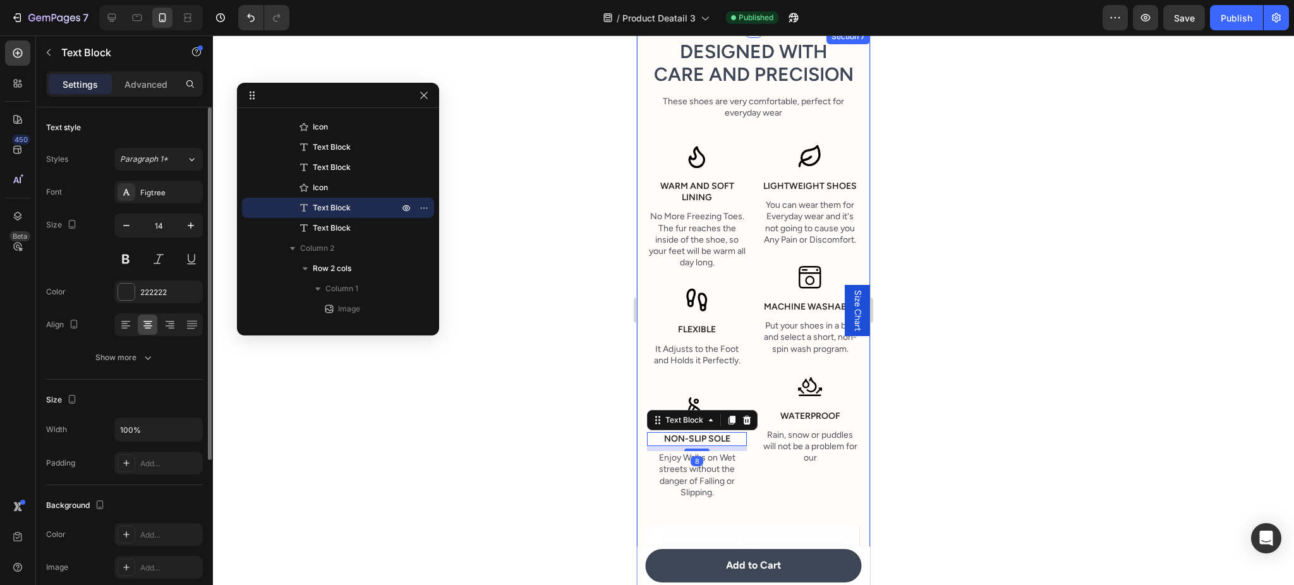
click at [182, 344] on div "Font Figtree Size 14 Color 222222 Align Show more" at bounding box center [124, 275] width 157 height 188
click at [165, 350] on button "Show more" at bounding box center [124, 357] width 157 height 23
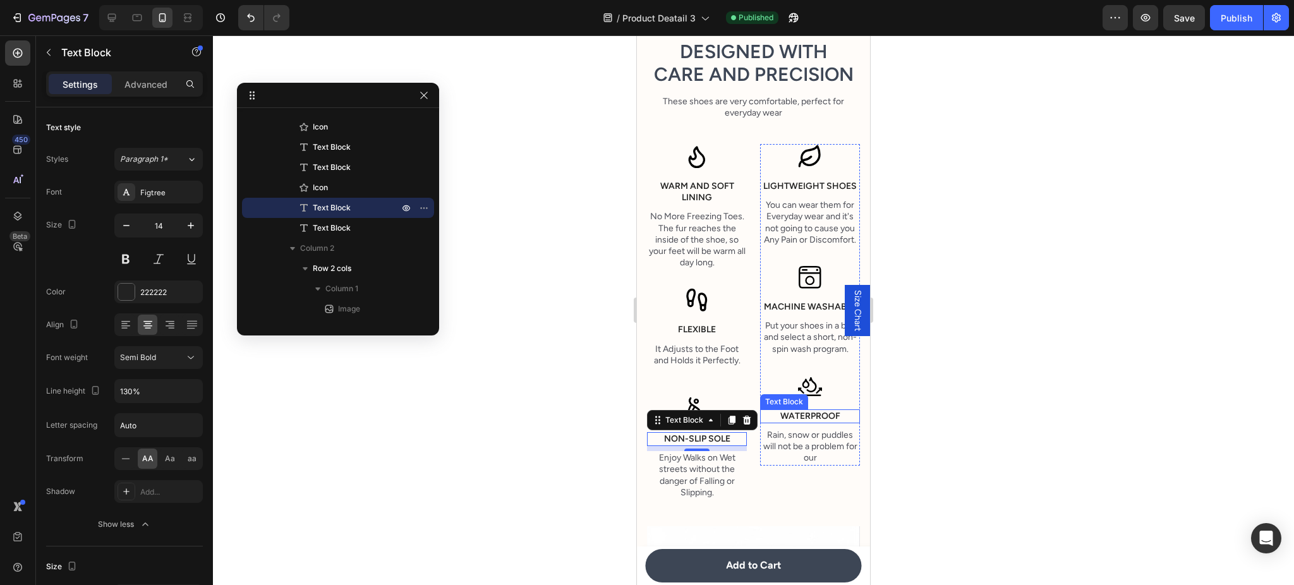
click at [793, 422] on p "Waterproof" at bounding box center [809, 416] width 97 height 11
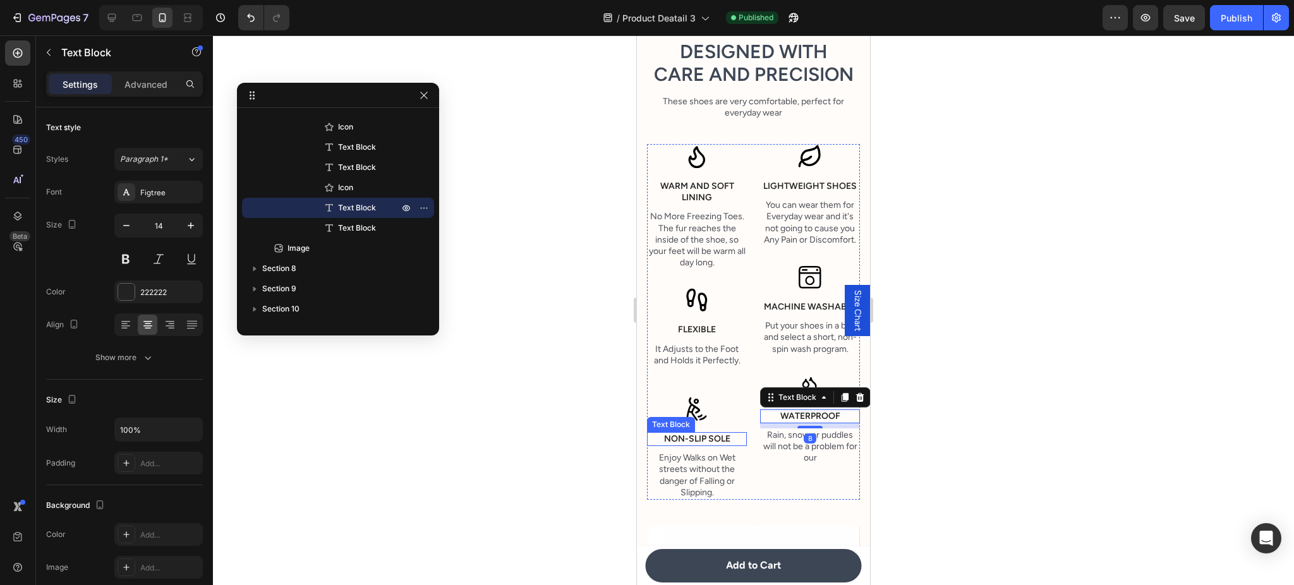
click at [706, 445] on p "Non-slip sole" at bounding box center [696, 438] width 97 height 11
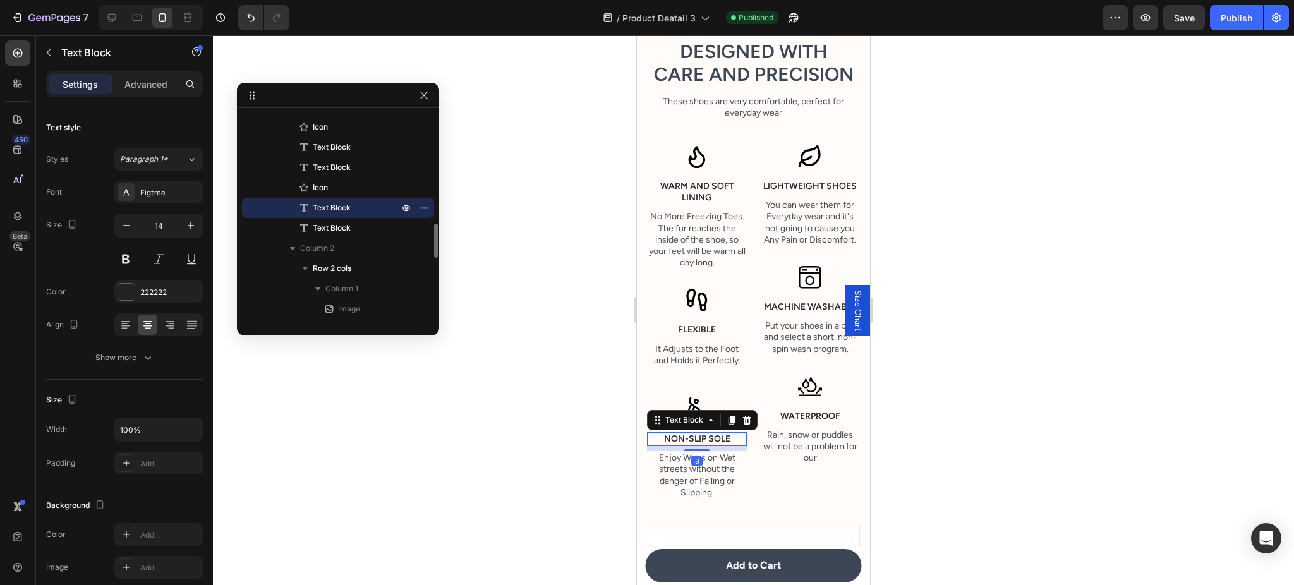
click at [706, 445] on p "Non-slip sole" at bounding box center [696, 438] width 97 height 11
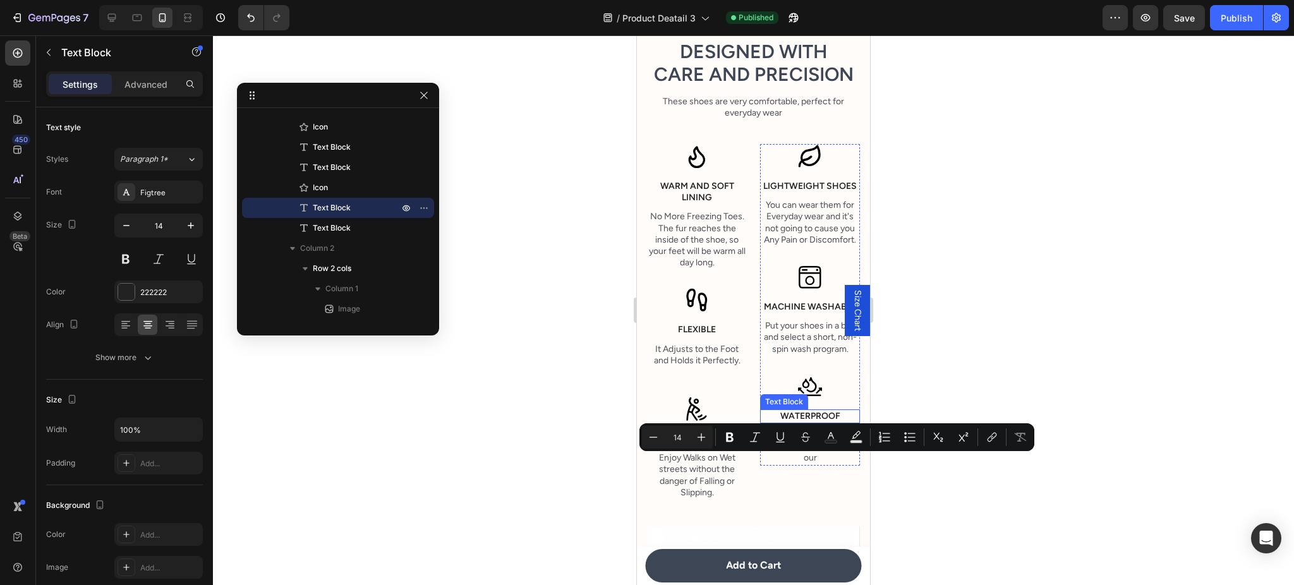
click at [796, 422] on p "Waterproof" at bounding box center [809, 416] width 97 height 11
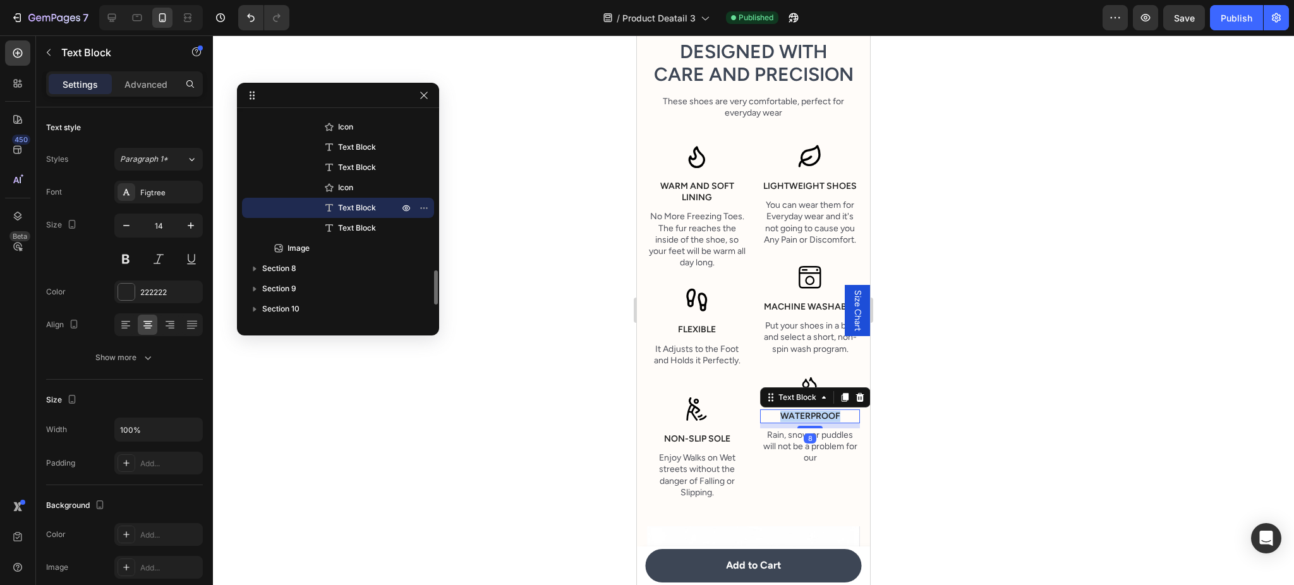
click at [796, 422] on p "Waterproof" at bounding box center [809, 416] width 97 height 11
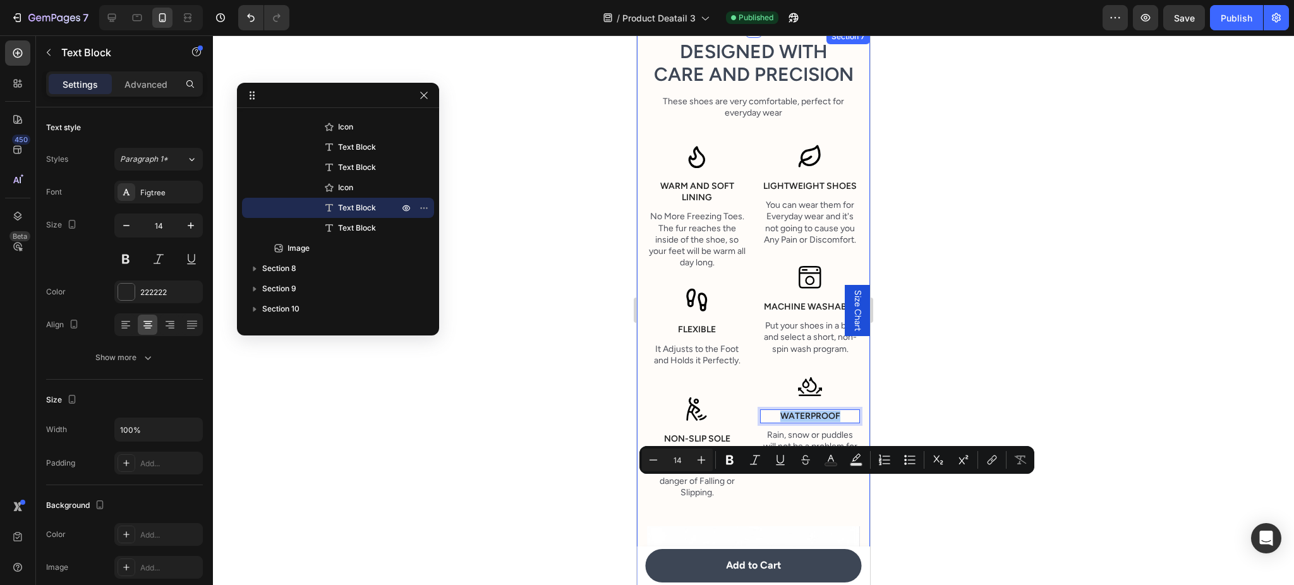
click at [587, 277] on div at bounding box center [753, 310] width 1081 height 550
